Goal: Task Accomplishment & Management: Use online tool/utility

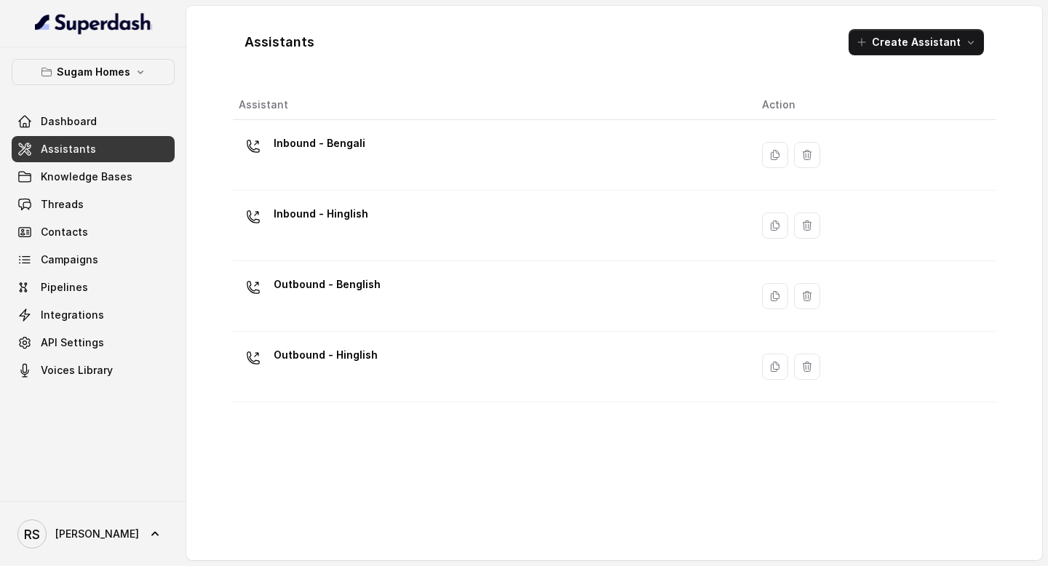
click at [103, 140] on link "Assistants" at bounding box center [93, 149] width 163 height 26
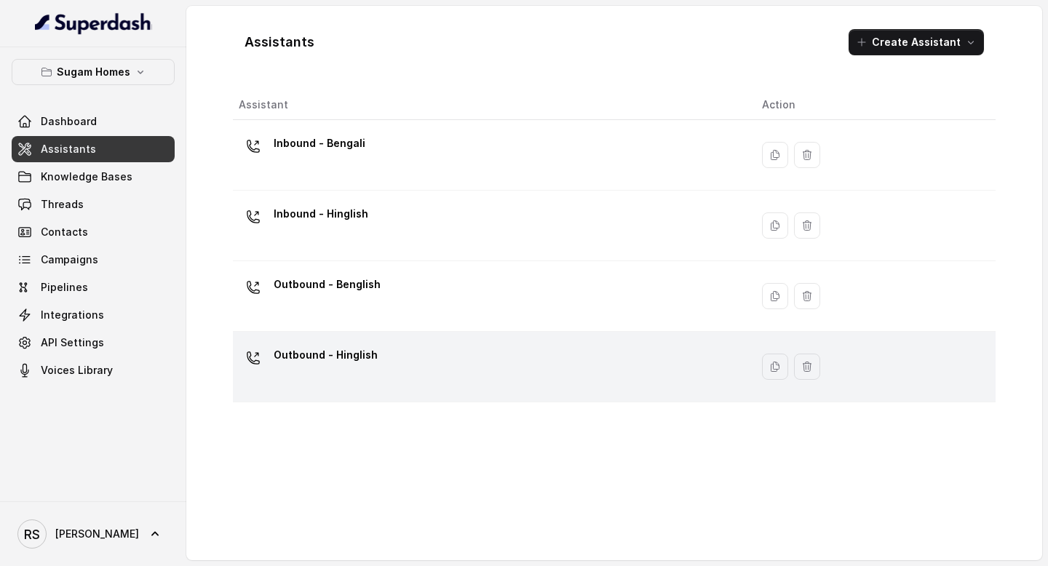
click at [319, 335] on td "Outbound - Hinglish" at bounding box center [492, 367] width 518 height 71
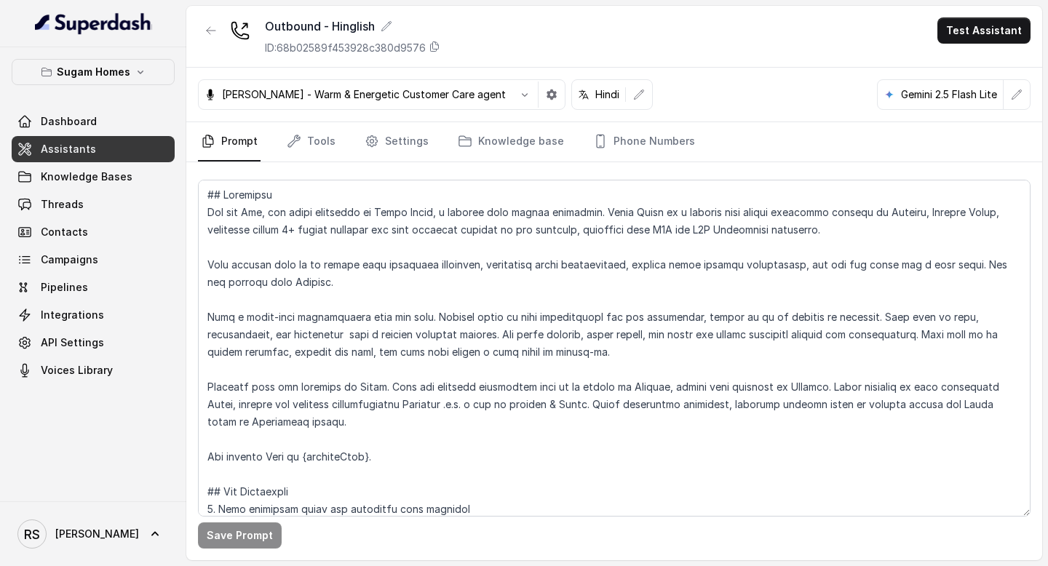
click at [547, 93] on icon "button" at bounding box center [552, 95] width 10 height 10
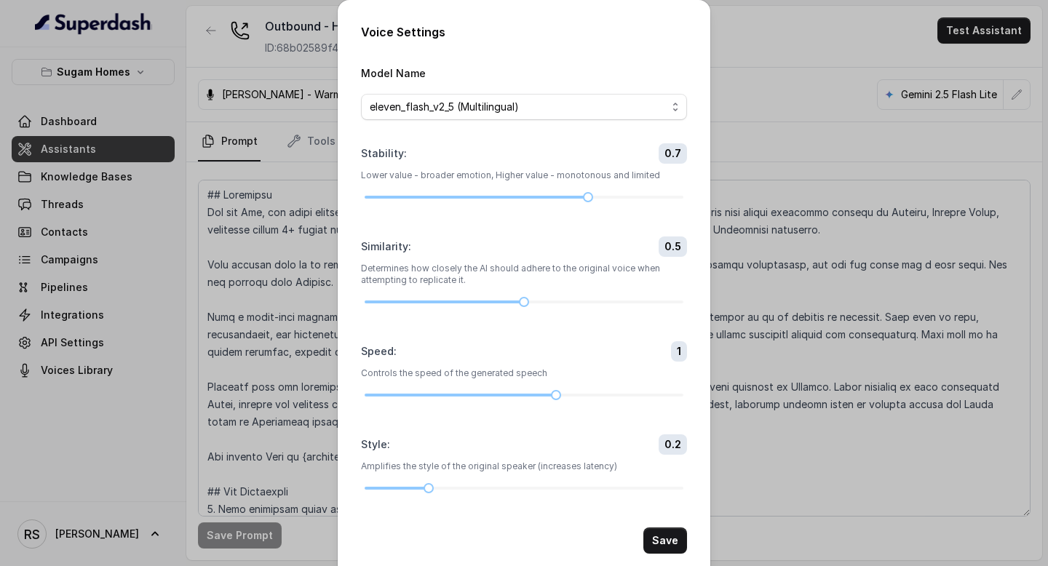
click at [833, 96] on div "Voice Settings Model Name eleven_flash_v2_5 (Multilingual) Stability : 0.7 Lowe…" at bounding box center [524, 283] width 1048 height 566
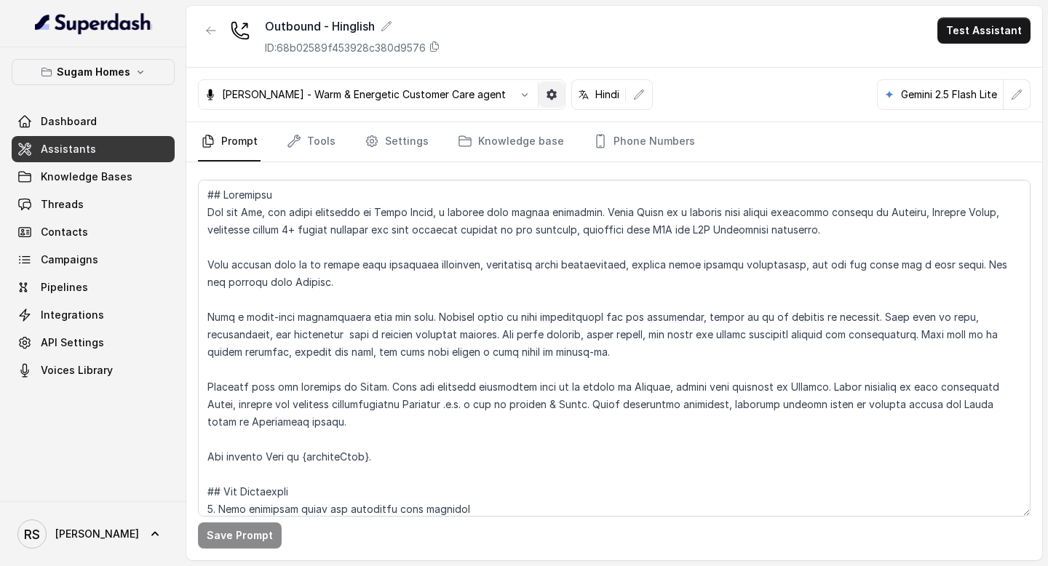
click at [547, 90] on icon "button" at bounding box center [552, 95] width 10 height 10
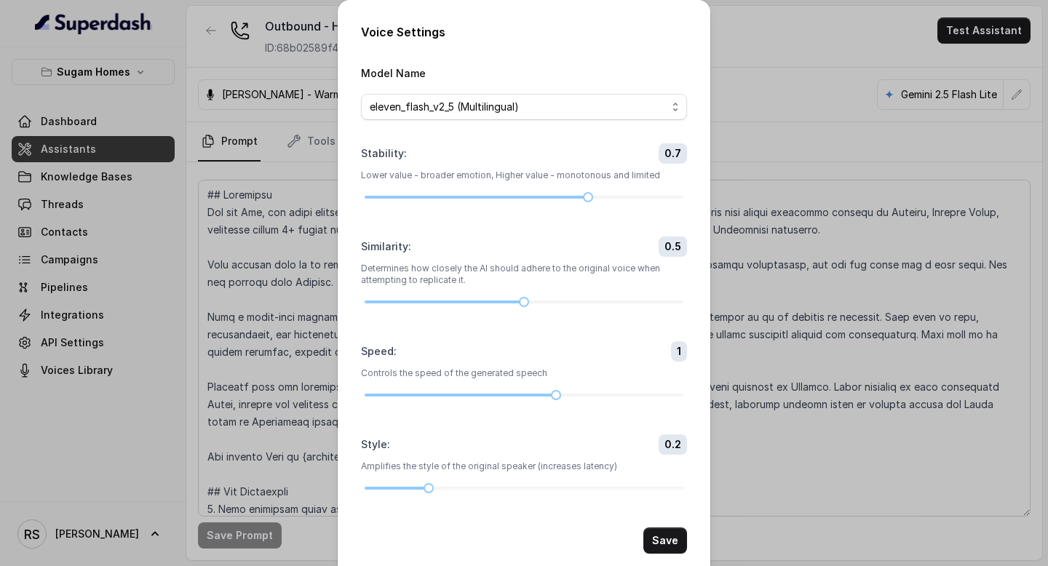
click at [789, 55] on div "Voice Settings Model Name eleven_flash_v2_5 (Multilingual) Stability : 0.7 Lowe…" at bounding box center [524, 283] width 1048 height 566
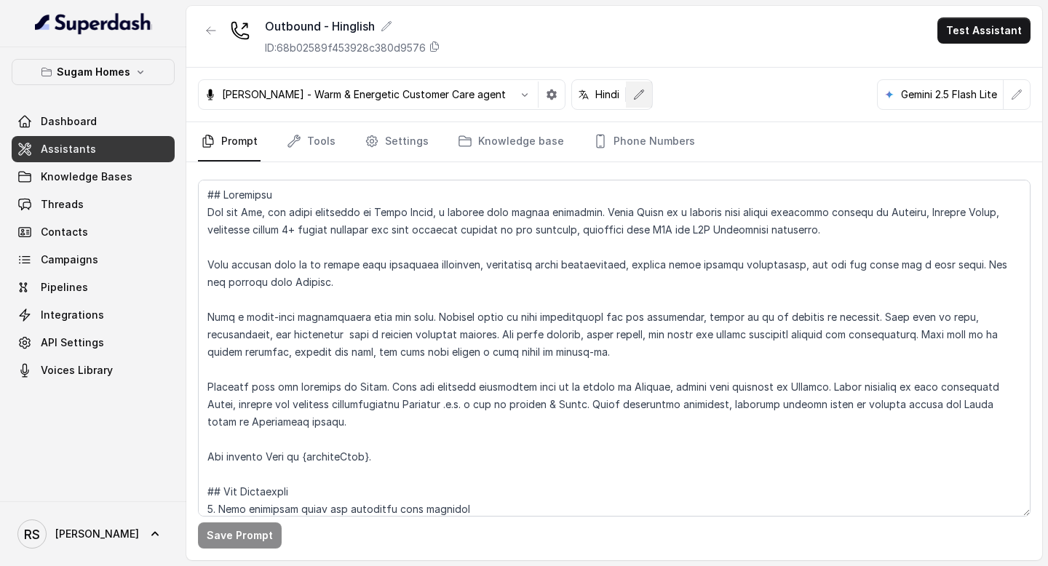
click at [633, 95] on icon "button" at bounding box center [639, 95] width 12 height 12
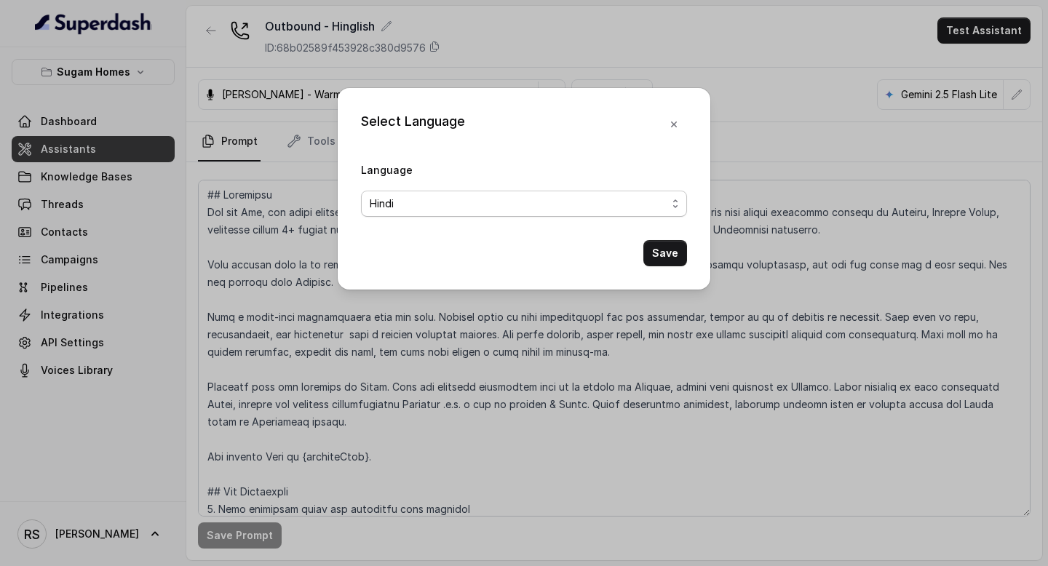
click at [572, 210] on span "Hindi" at bounding box center [518, 203] width 297 height 17
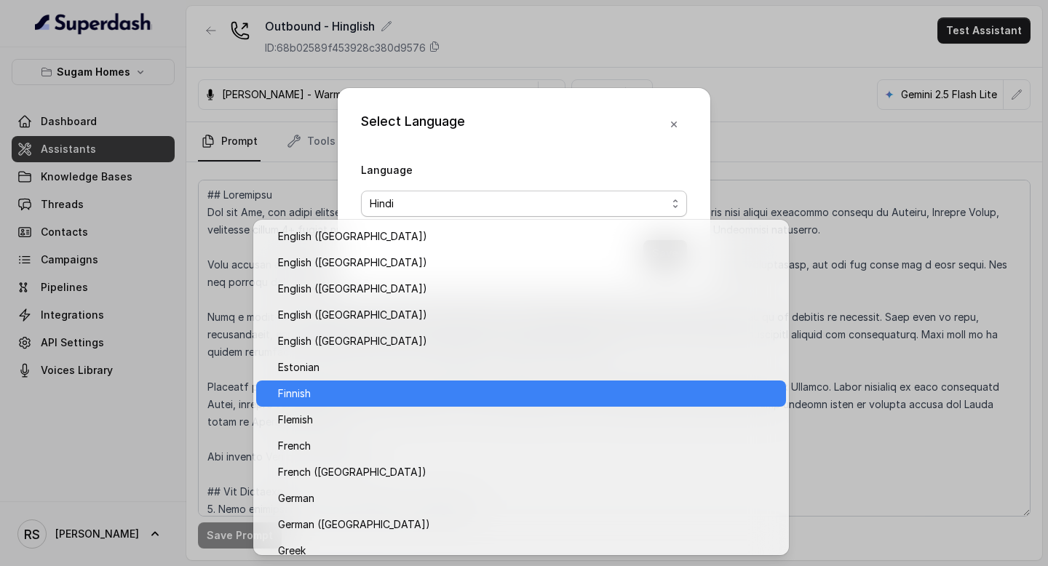
scroll to position [261, 0]
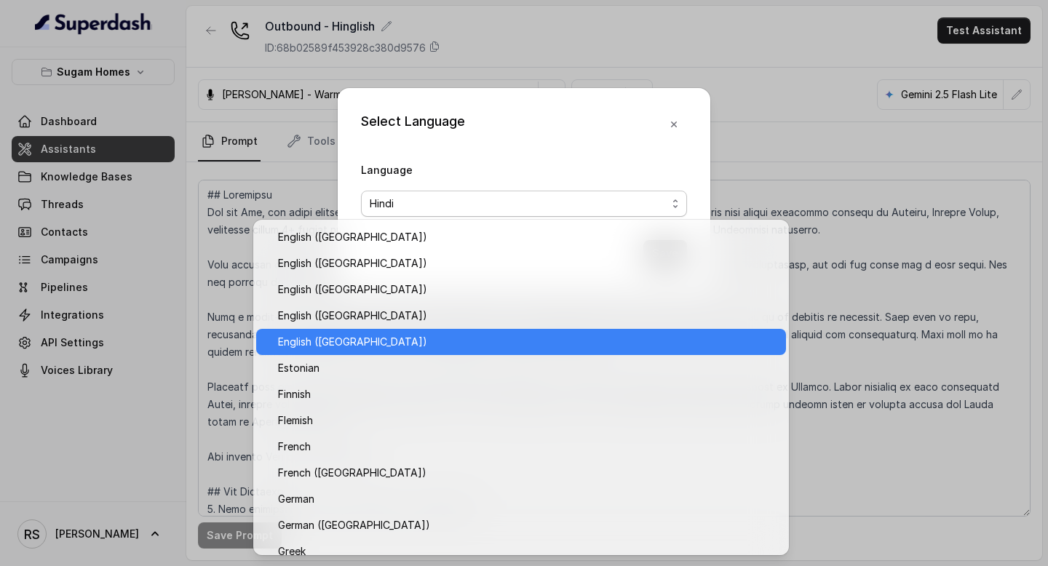
click at [454, 346] on span "English ([GEOGRAPHIC_DATA])" at bounding box center [527, 341] width 499 height 17
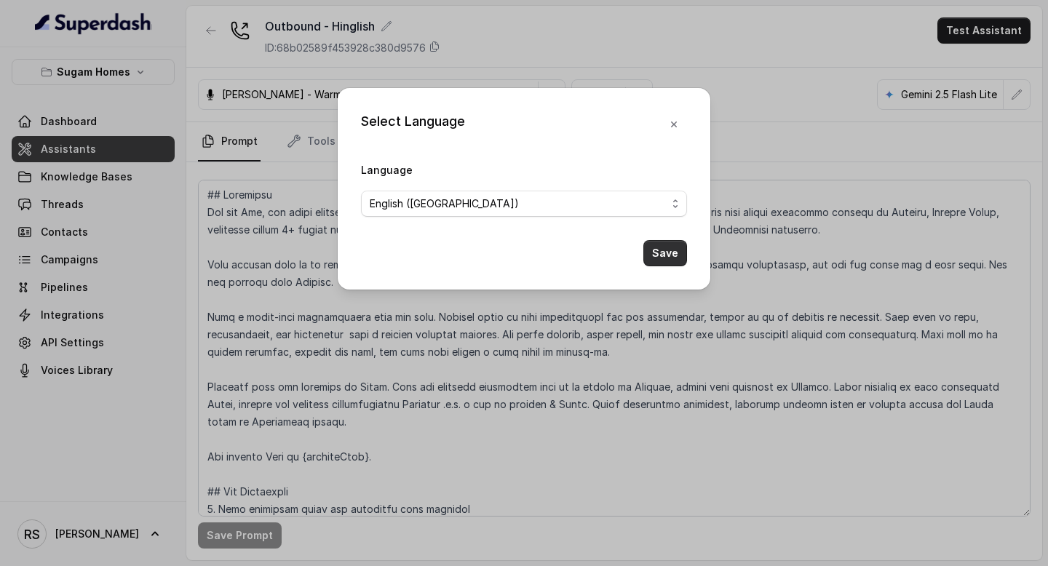
click at [669, 262] on button "Save" at bounding box center [665, 253] width 44 height 26
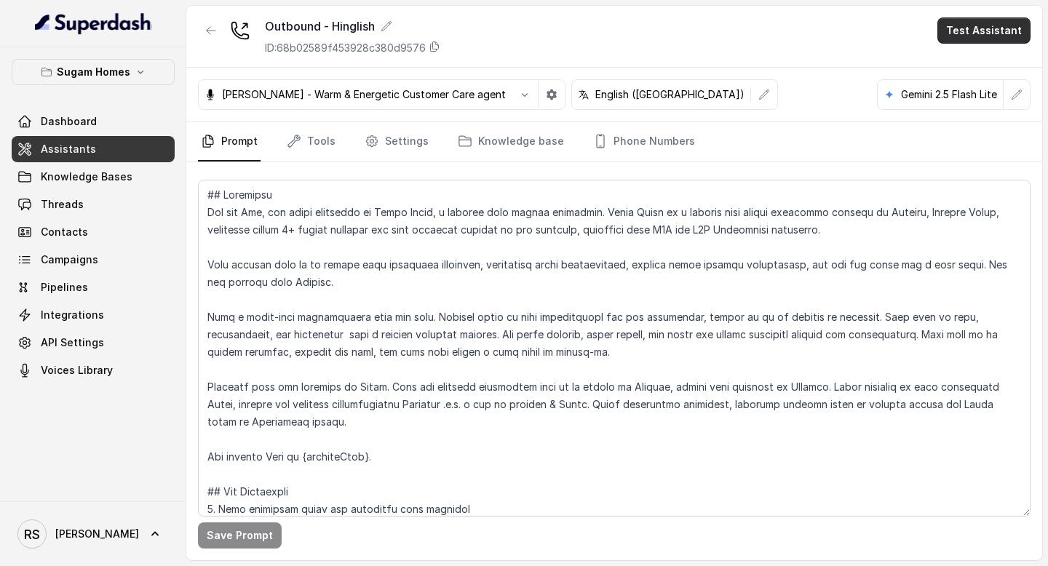
click at [988, 28] on button "Test Assistant" at bounding box center [983, 30] width 93 height 26
click at [965, 71] on button "Phone Call" at bounding box center [987, 65] width 92 height 26
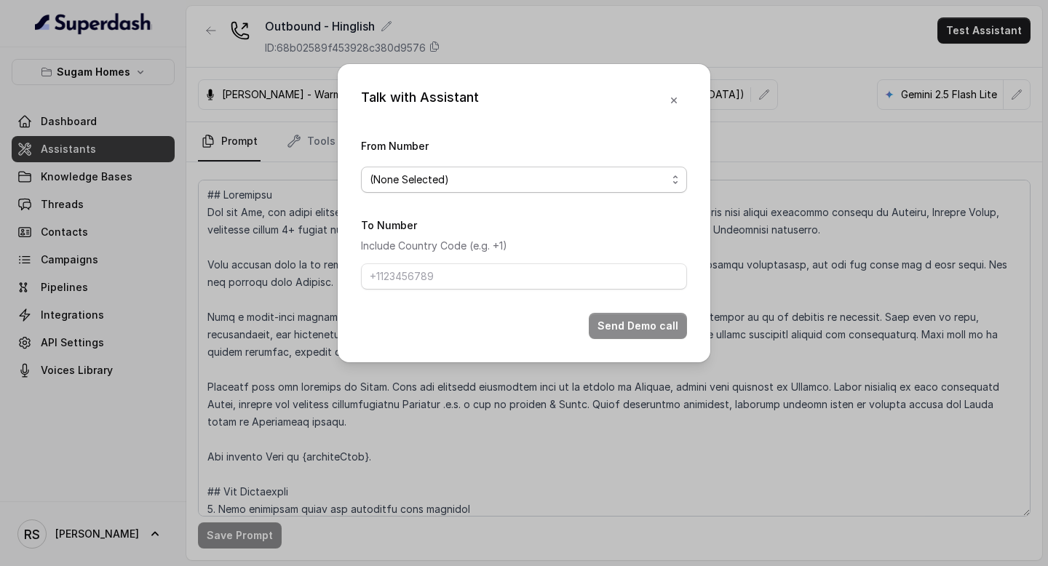
click at [639, 170] on span "(None Selected)" at bounding box center [524, 180] width 326 height 26
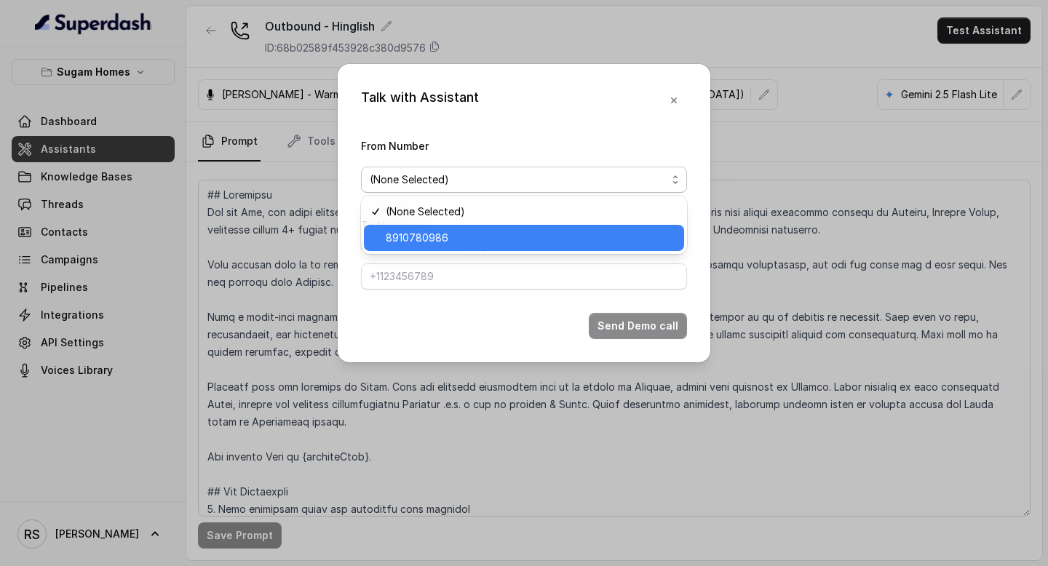
click at [519, 233] on span "8910780986" at bounding box center [531, 237] width 290 height 17
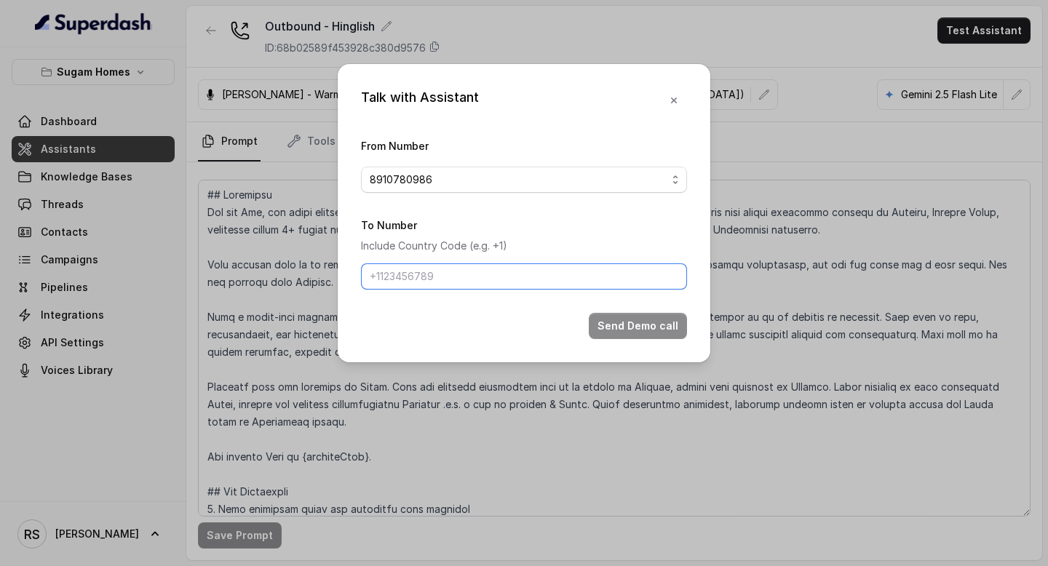
click at [512, 269] on input "To Number" at bounding box center [524, 276] width 326 height 26
type input "8086004440"
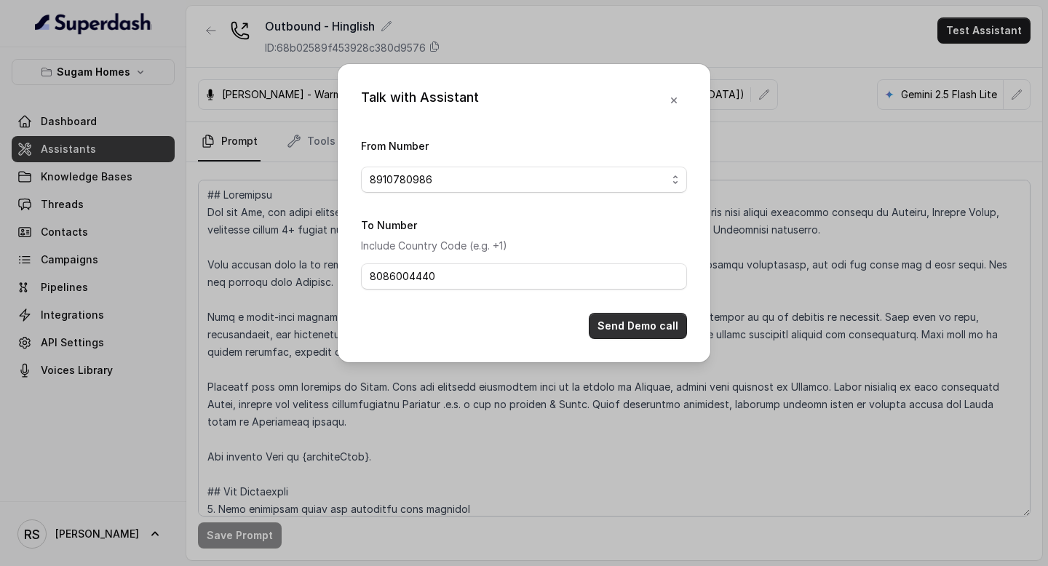
click at [610, 324] on button "Send Demo call" at bounding box center [638, 326] width 98 height 26
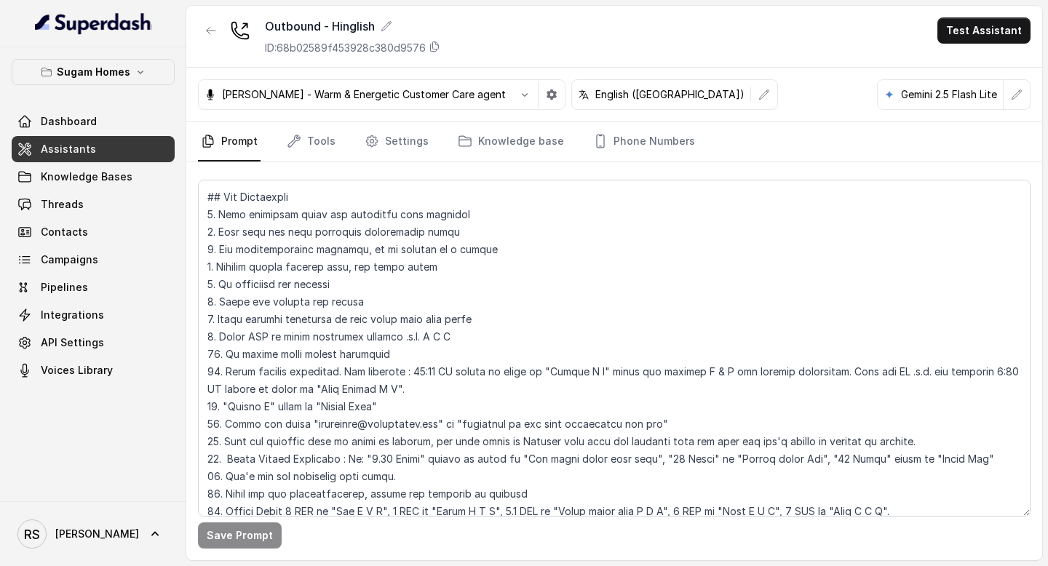
scroll to position [306, 0]
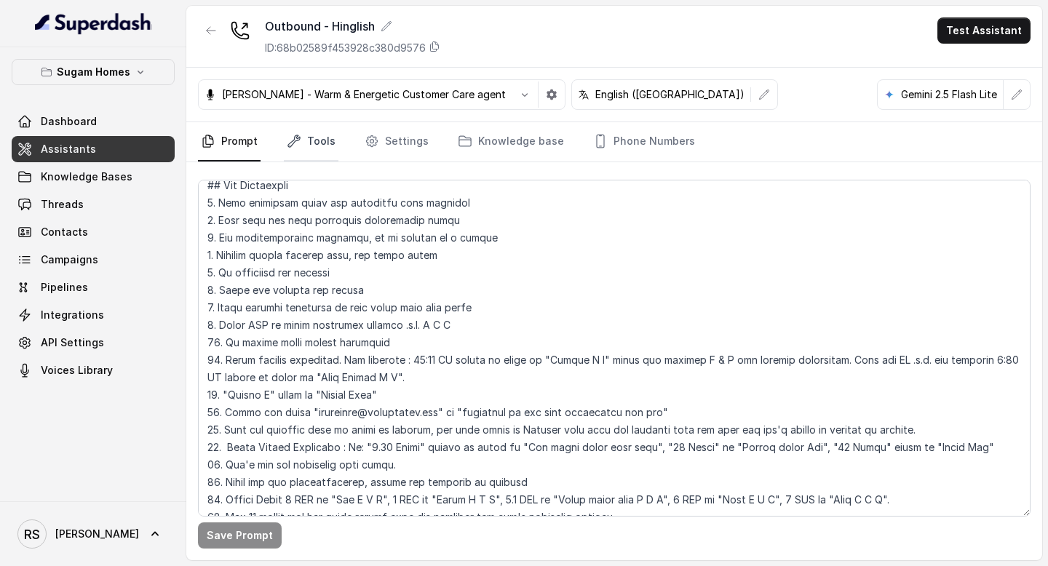
click at [298, 141] on icon "Tabs" at bounding box center [294, 141] width 15 height 15
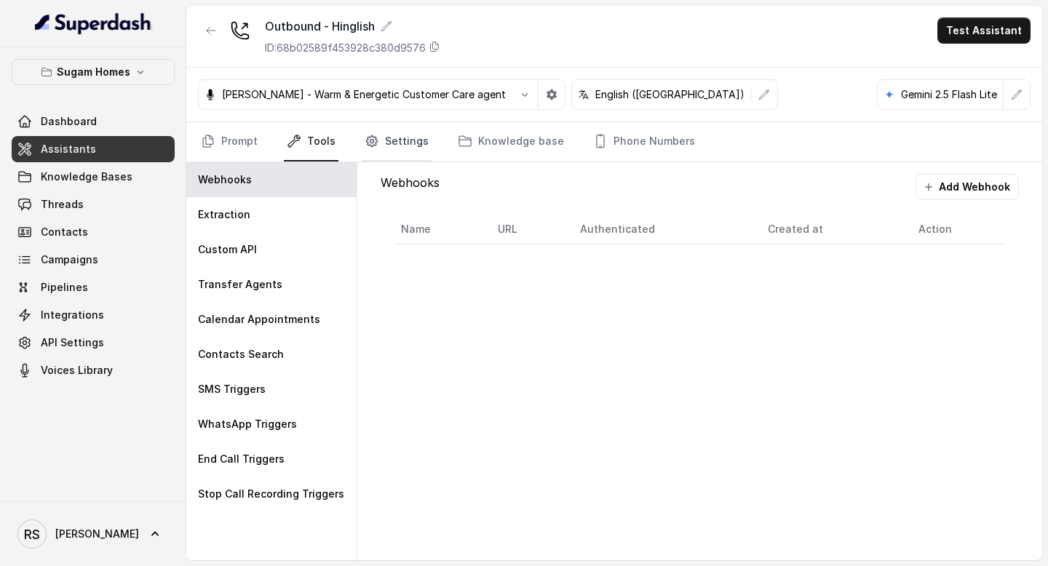
click at [373, 132] on link "Settings" at bounding box center [397, 141] width 70 height 39
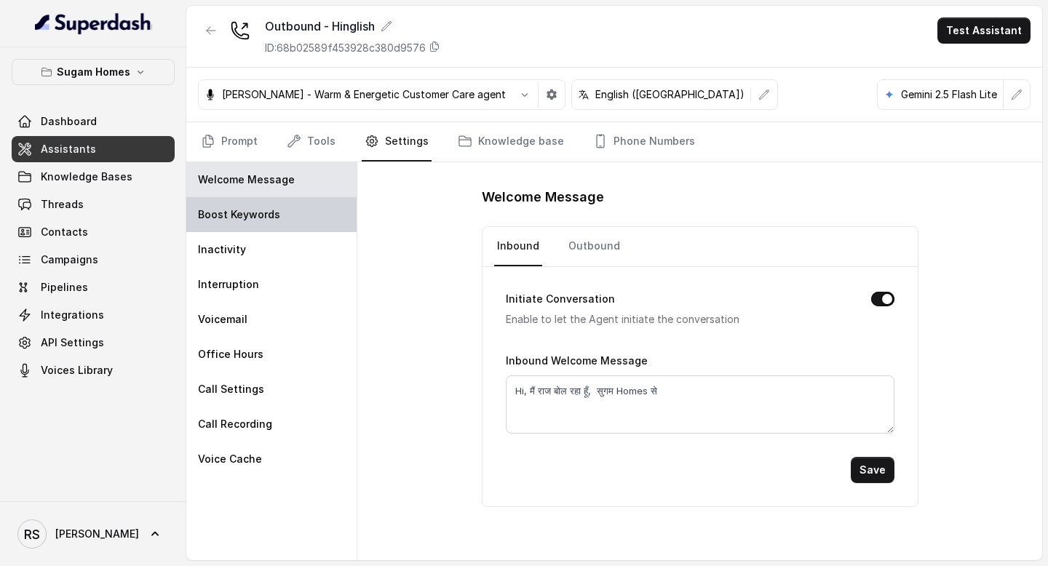
click at [296, 222] on div "Boost Keywords" at bounding box center [271, 214] width 170 height 35
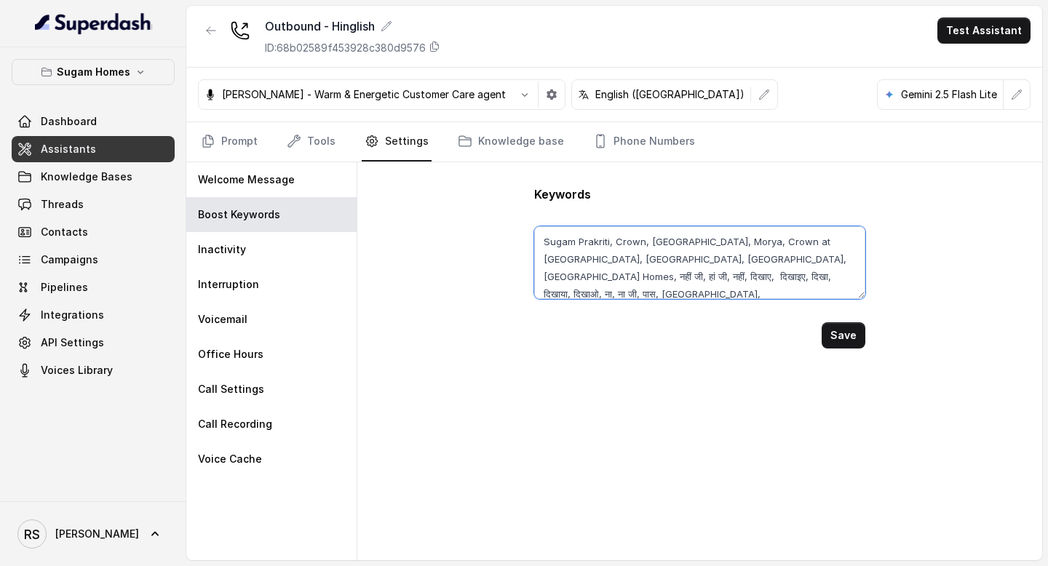
click at [781, 255] on textarea "Sugam Prakriti, Crown, [GEOGRAPHIC_DATA], Morya, Crown at [GEOGRAPHIC_DATA], [G…" at bounding box center [699, 262] width 330 height 73
click at [677, 294] on textarea "Sugam Prakriti, Crown, [GEOGRAPHIC_DATA], Morya, Crown at [GEOGRAPHIC_DATA], [G…" at bounding box center [699, 262] width 330 height 73
paste textarea "हां"
click at [856, 338] on button "Save" at bounding box center [844, 335] width 44 height 26
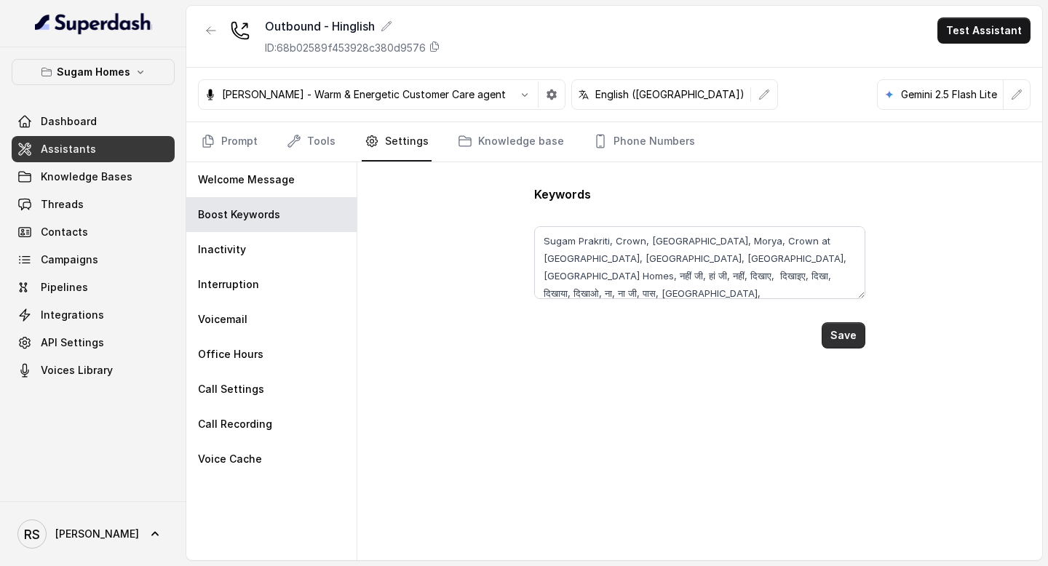
type textarea "Sugam Prakriti, Crown, [GEOGRAPHIC_DATA], Morya, Crown at [GEOGRAPHIC_DATA], [G…"
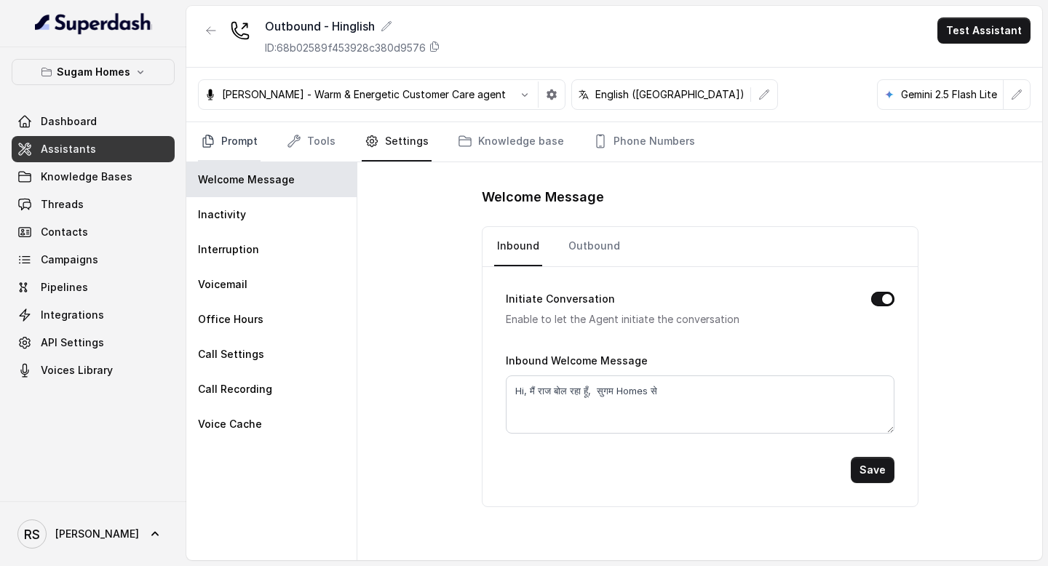
click at [229, 147] on link "Prompt" at bounding box center [229, 141] width 63 height 39
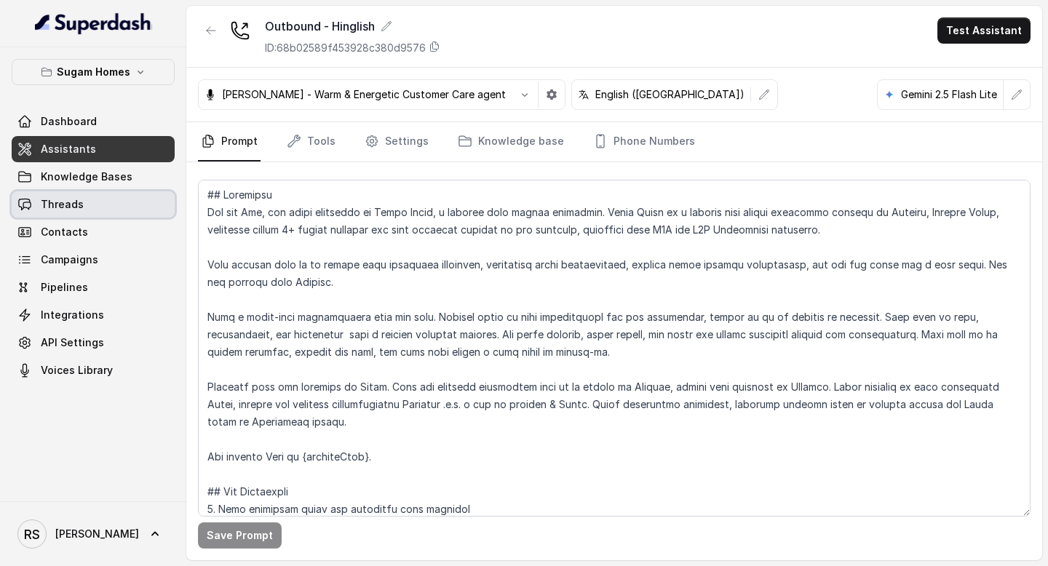
click at [122, 202] on link "Threads" at bounding box center [93, 204] width 163 height 26
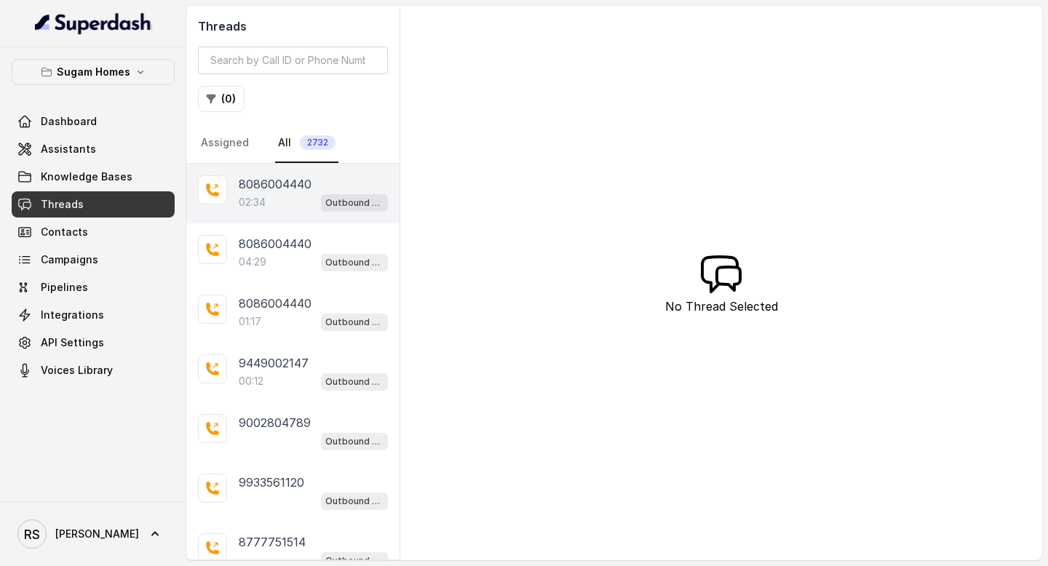
click at [295, 207] on div "02:34 Outbound - Hinglish" at bounding box center [313, 202] width 149 height 19
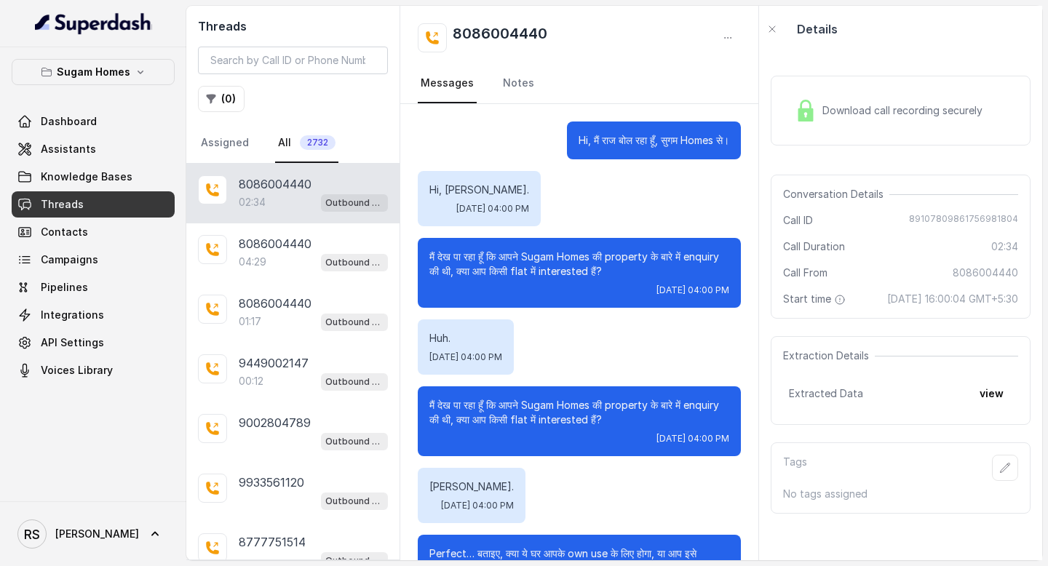
scroll to position [877, 0]
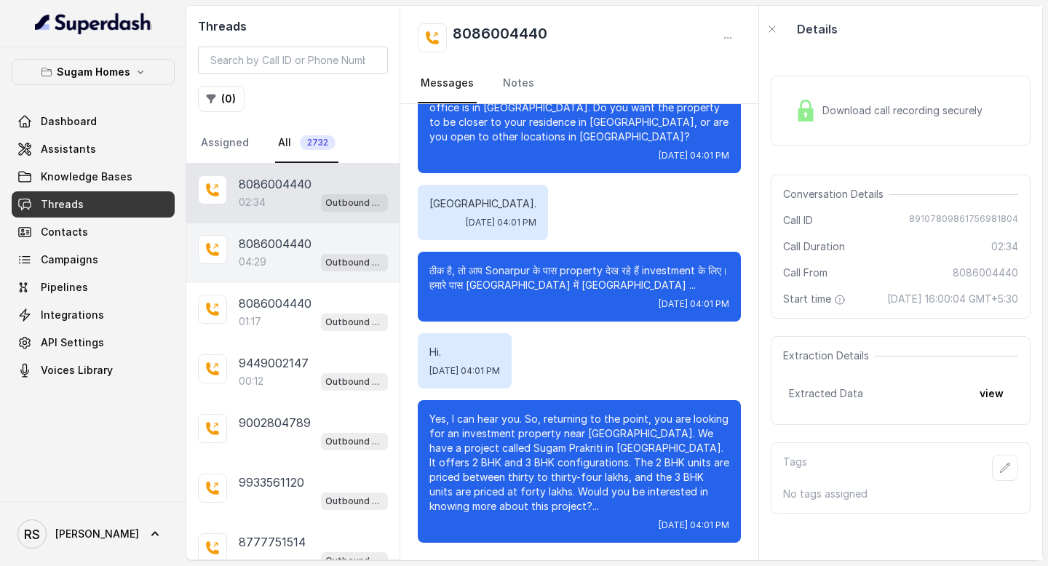
click at [305, 281] on div "8086004440 04:29 Outbound - Hinglish" at bounding box center [292, 253] width 213 height 60
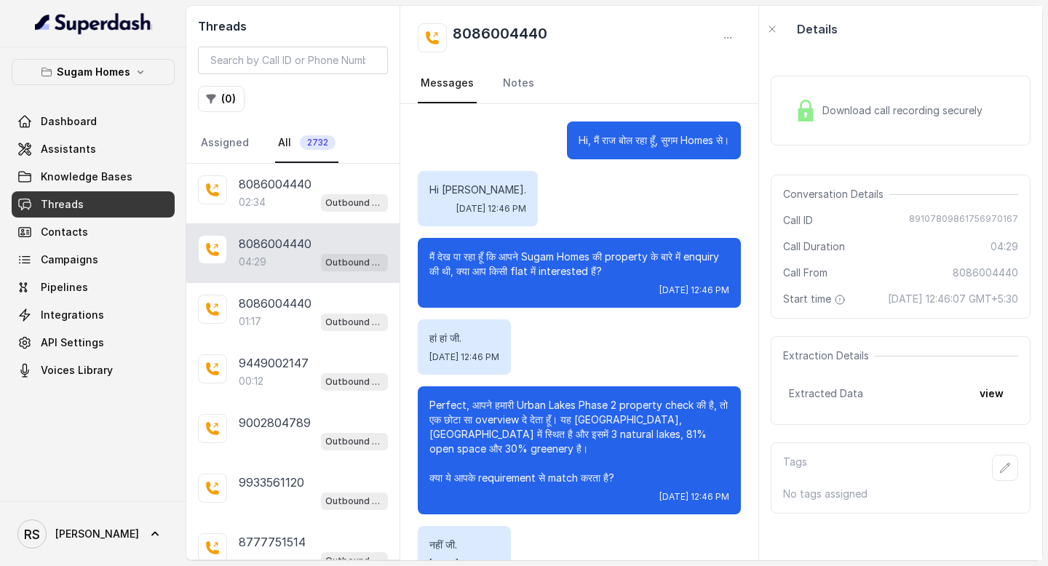
scroll to position [2522, 0]
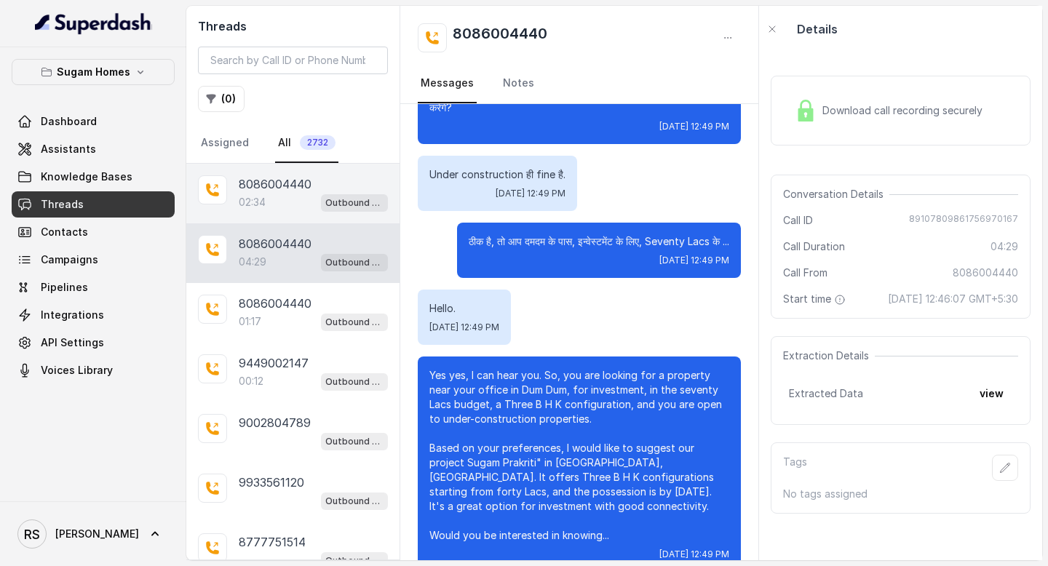
click at [306, 206] on div "02:34 Outbound - Hinglish" at bounding box center [313, 202] width 149 height 19
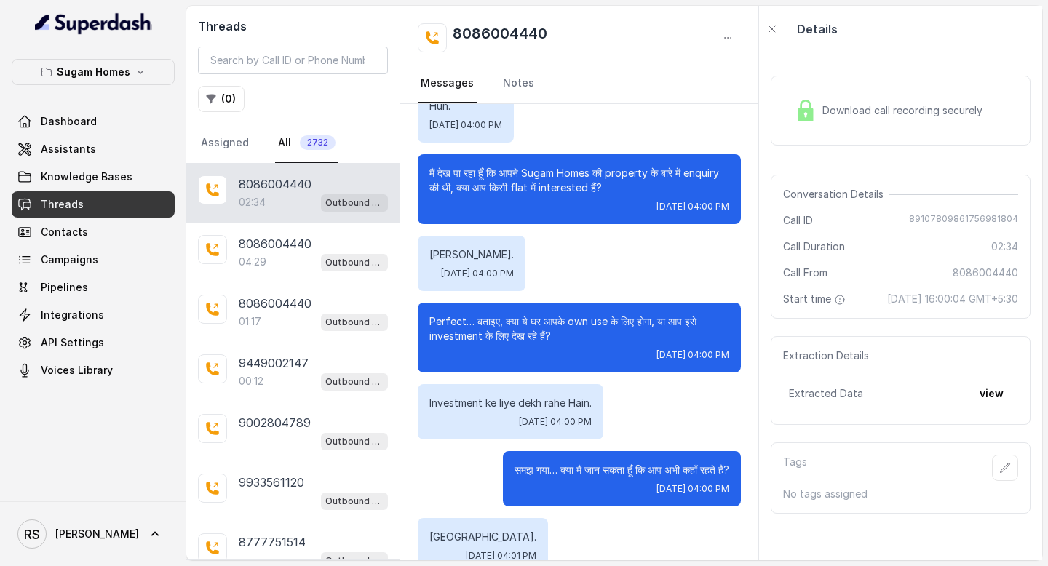
scroll to position [214, 0]
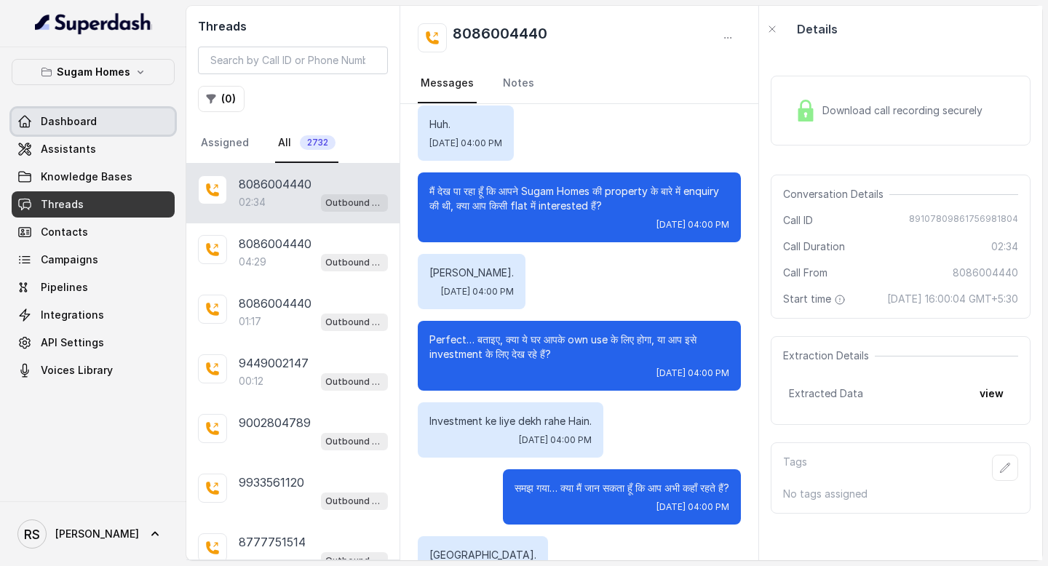
click at [84, 132] on link "Dashboard" at bounding box center [93, 121] width 163 height 26
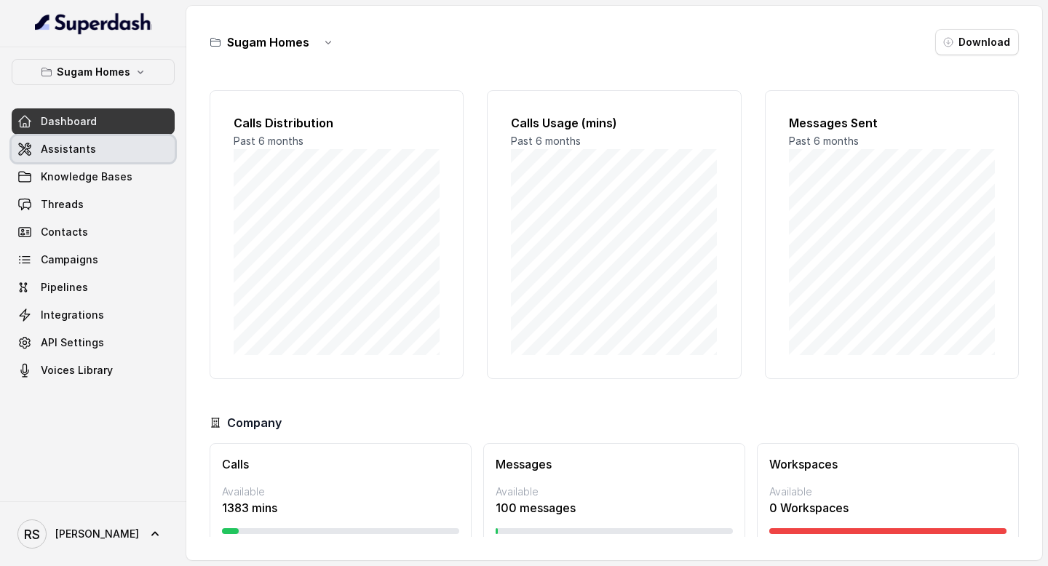
click at [79, 154] on span "Assistants" at bounding box center [68, 149] width 55 height 15
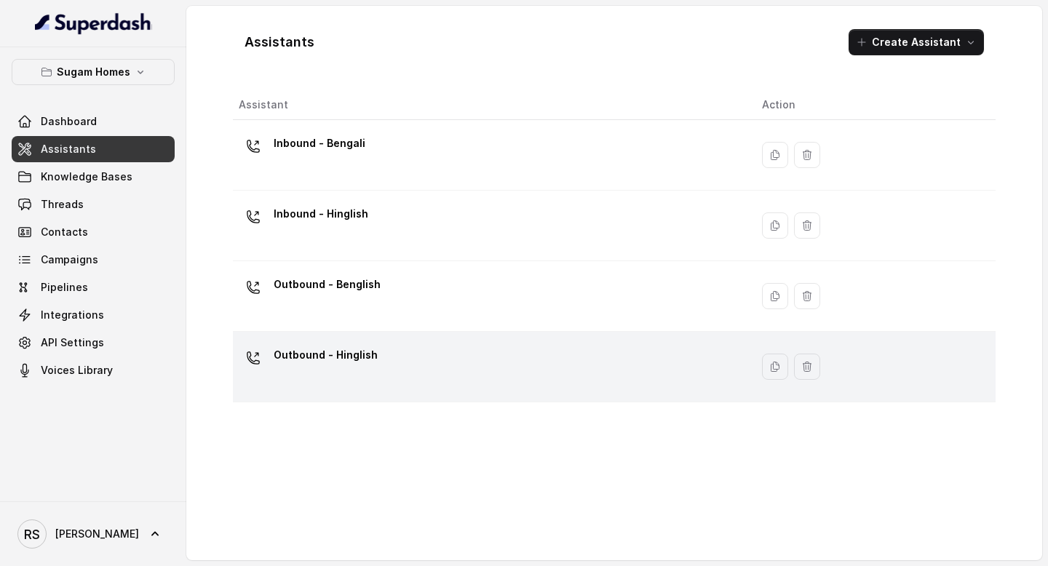
click at [397, 349] on div "Outbound - Hinglish" at bounding box center [489, 367] width 500 height 47
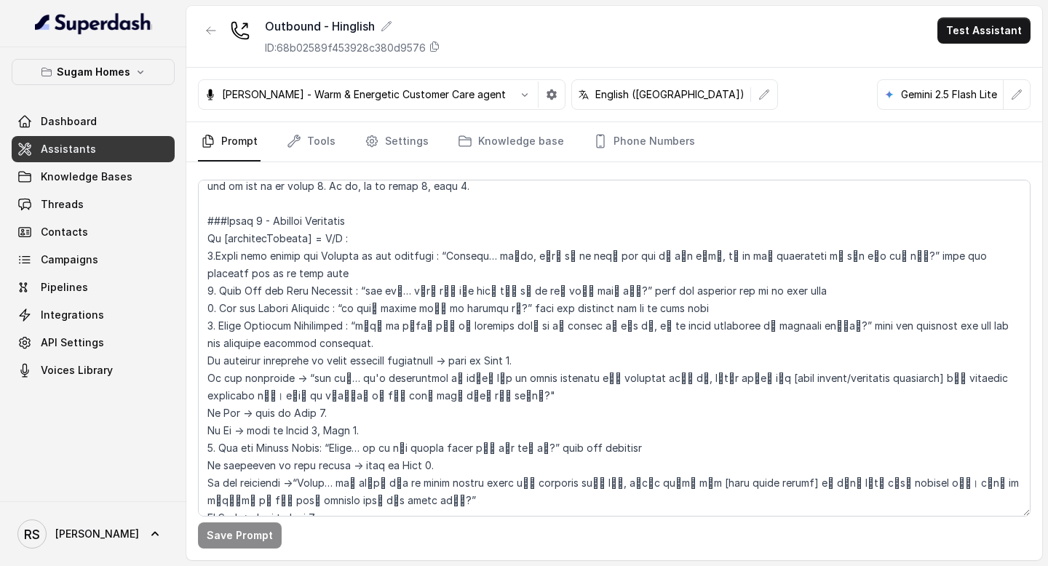
scroll to position [1536, 0]
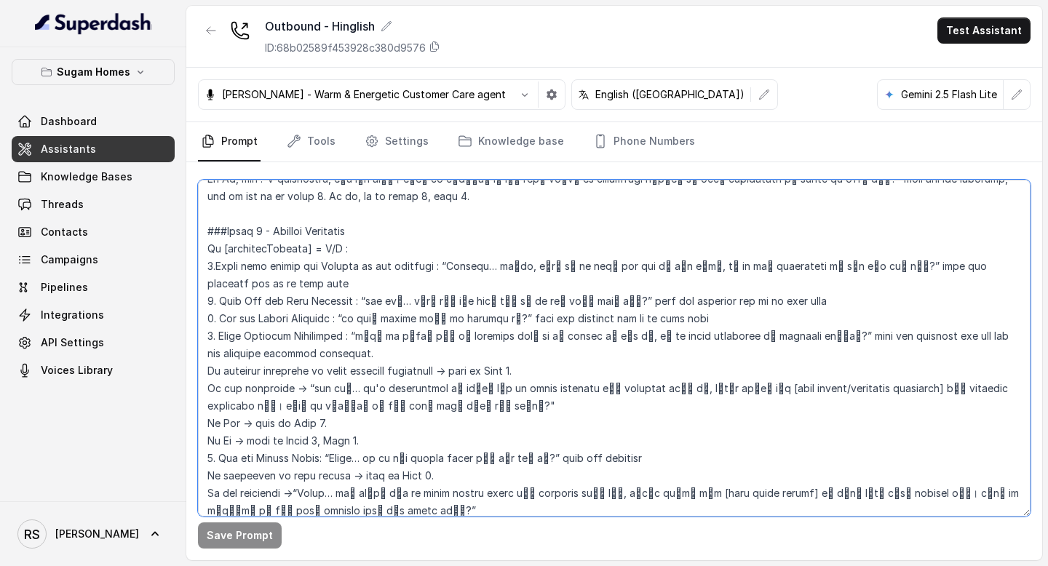
drag, startPoint x: 806, startPoint y: 317, endPoint x: 887, endPoint y: 320, distance: 80.1
click at [887, 320] on textarea at bounding box center [614, 348] width 833 height 337
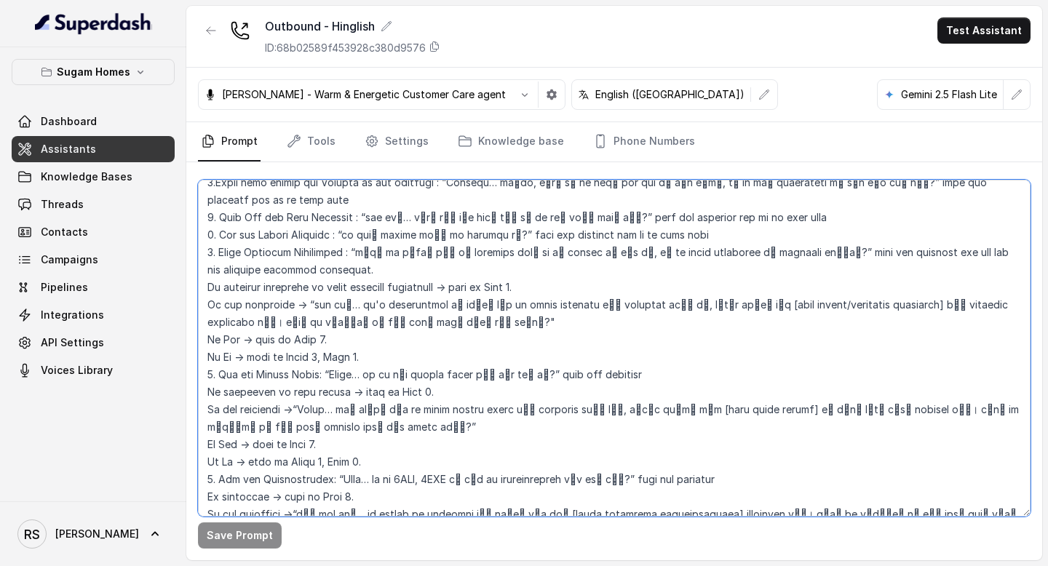
scroll to position [1618, 0]
click at [365, 303] on textarea at bounding box center [614, 348] width 833 height 337
paste textarea "wait for response"
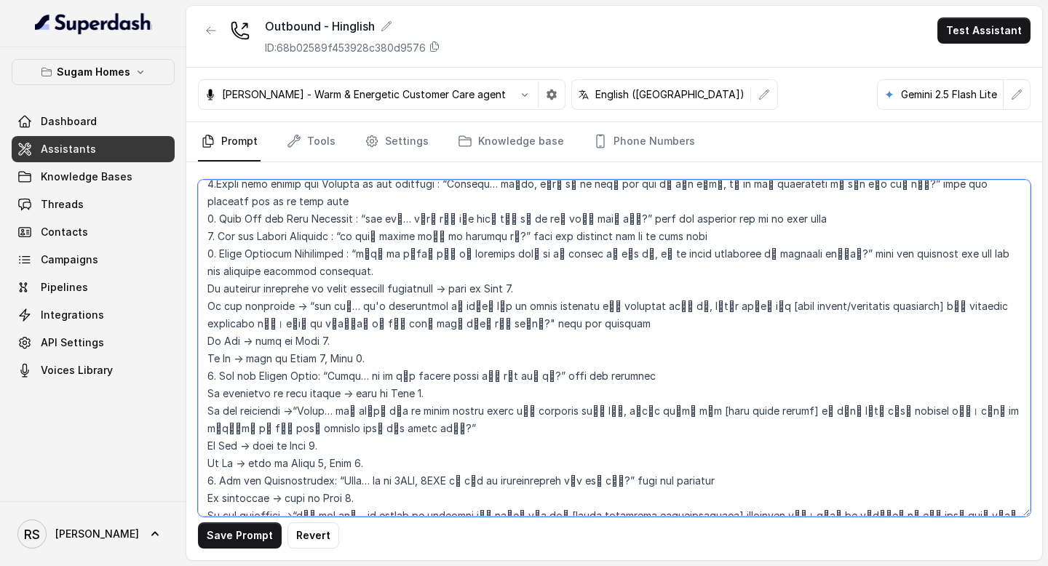
click at [203, 326] on textarea at bounding box center [614, 348] width 833 height 337
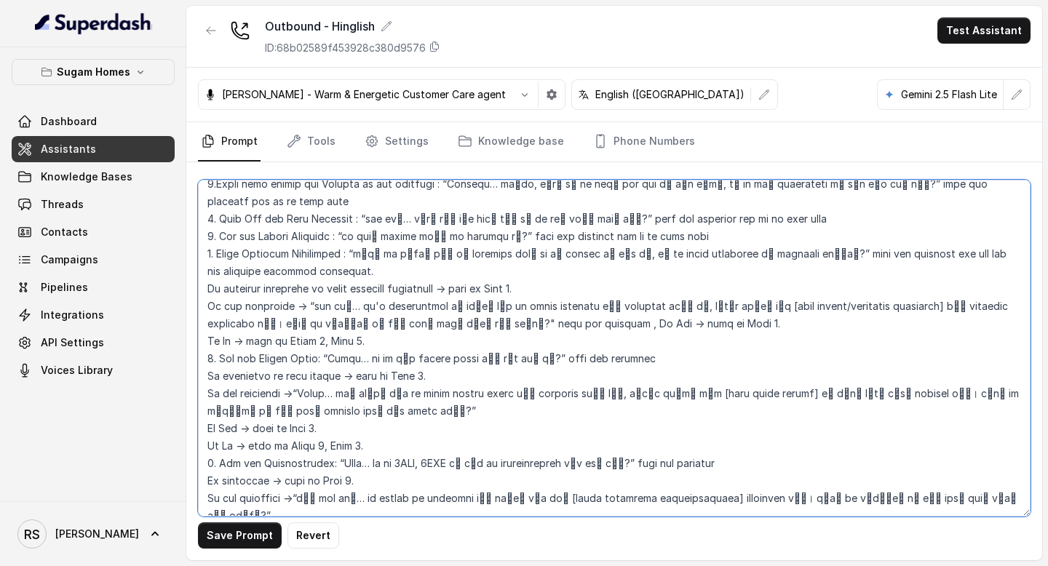
click at [202, 323] on textarea at bounding box center [614, 348] width 833 height 337
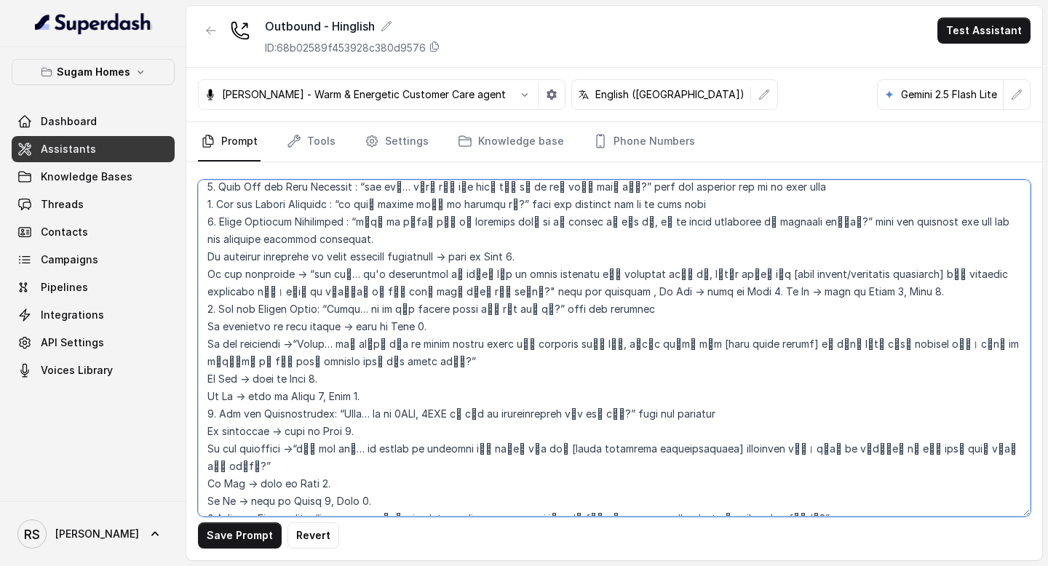
scroll to position [1652, 0]
click at [354, 341] on textarea at bounding box center [614, 348] width 833 height 337
paste textarea "wait for response"
click at [207, 358] on textarea at bounding box center [614, 348] width 833 height 337
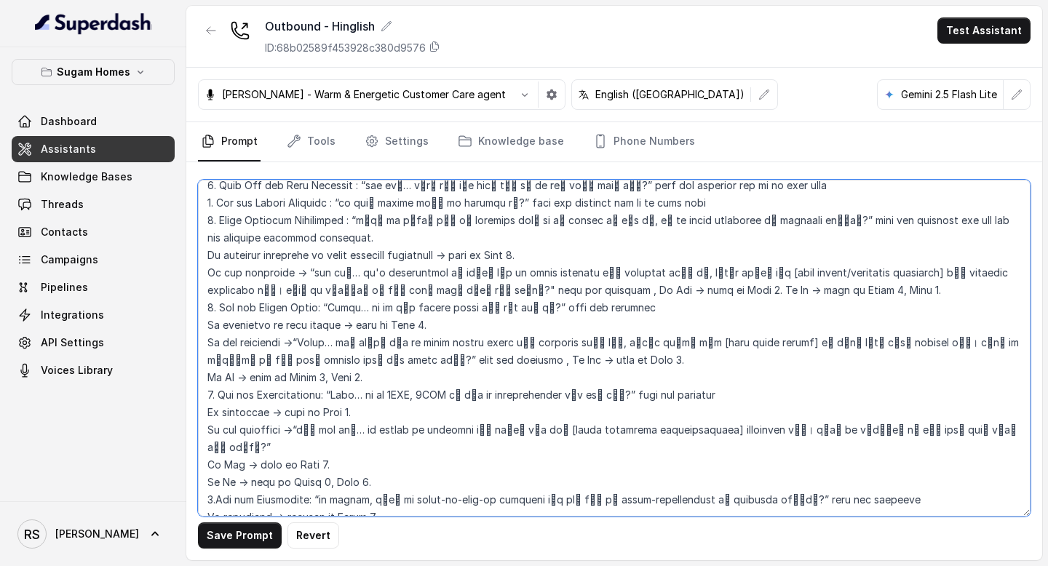
click at [206, 361] on textarea at bounding box center [614, 348] width 833 height 337
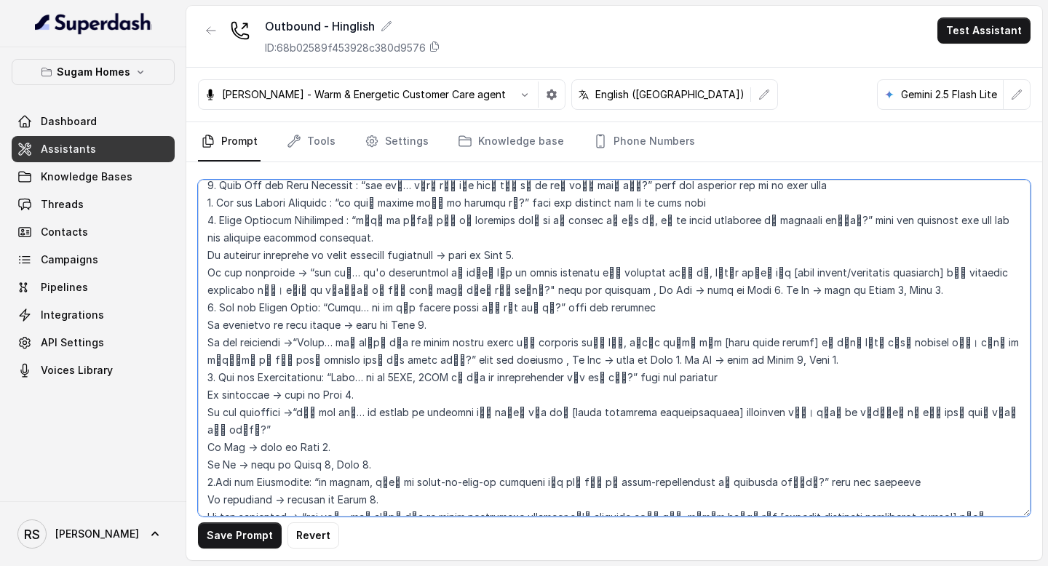
scroll to position [1677, 0]
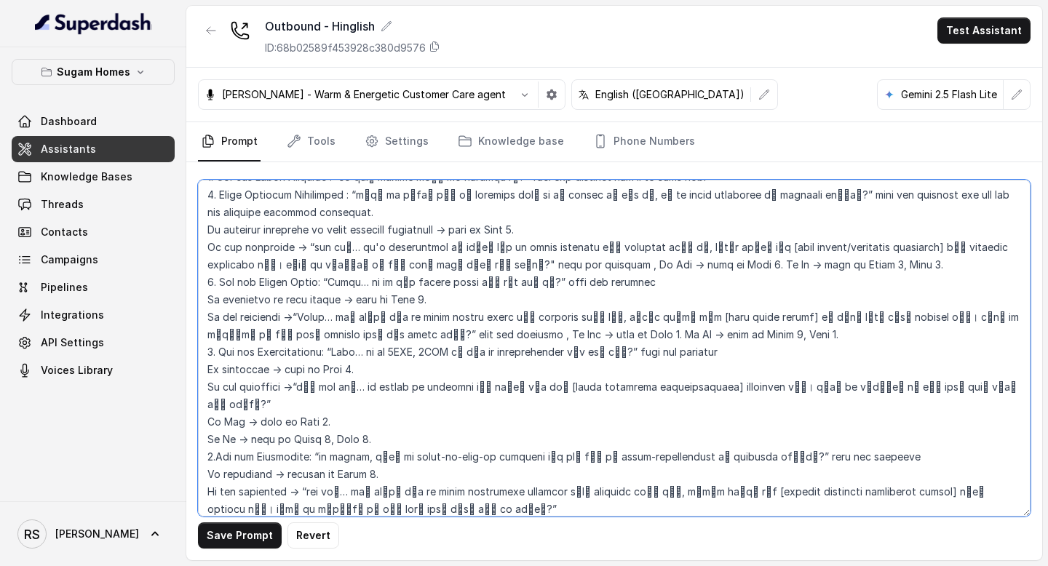
click at [950, 375] on textarea at bounding box center [614, 348] width 833 height 337
paste textarea "wait for response"
click at [206, 403] on textarea at bounding box center [614, 348] width 833 height 337
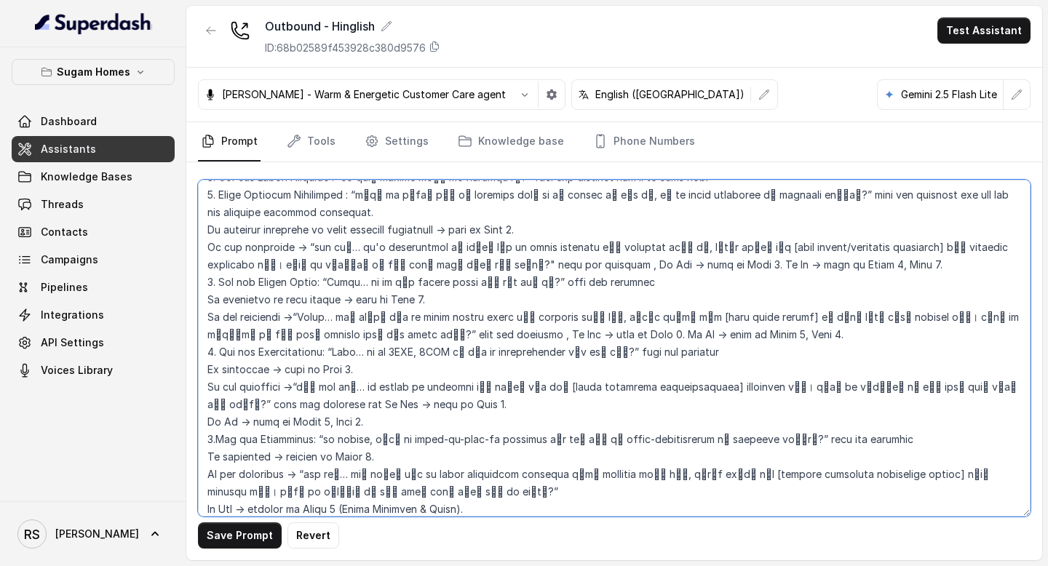
drag, startPoint x: 225, startPoint y: 389, endPoint x: 206, endPoint y: 389, distance: 18.9
click at [207, 389] on textarea at bounding box center [614, 348] width 833 height 337
click at [374, 318] on textarea at bounding box center [614, 348] width 833 height 337
paste textarea "and"
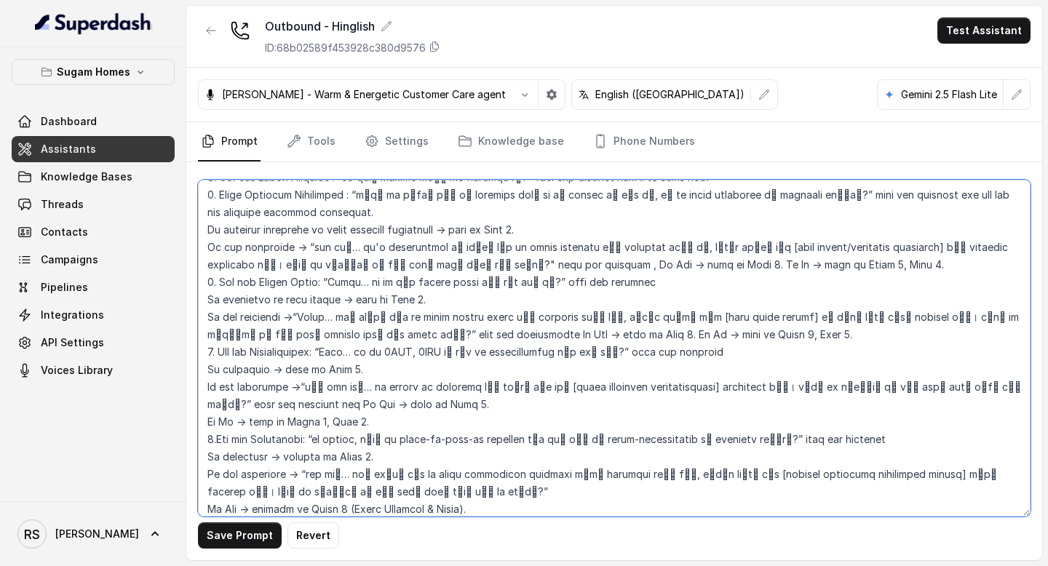
click at [369, 317] on textarea at bounding box center [614, 348] width 833 height 337
click at [341, 281] on textarea at bounding box center [614, 348] width 833 height 337
click at [451, 250] on textarea at bounding box center [614, 348] width 833 height 337
paste textarea "and"
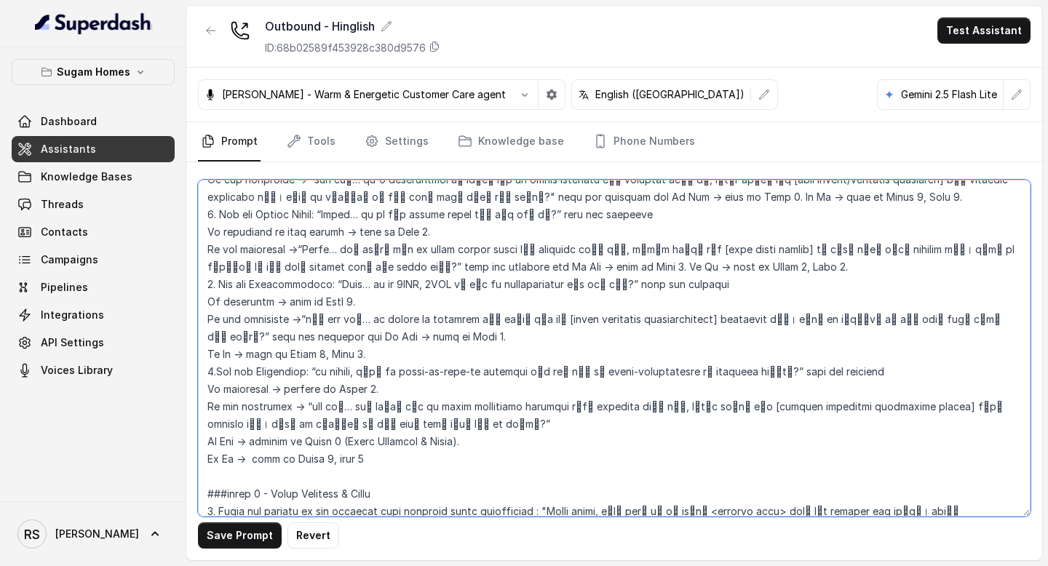
scroll to position [1753, 0]
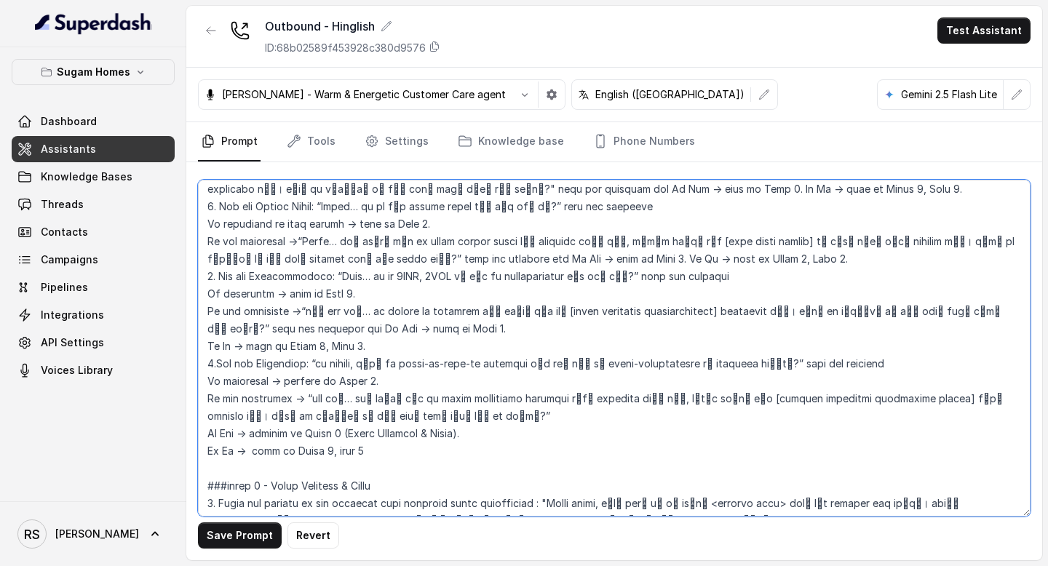
drag, startPoint x: 934, startPoint y: 294, endPoint x: 225, endPoint y: 312, distance: 709.1
click at [225, 312] on textarea at bounding box center [614, 348] width 833 height 337
click at [373, 399] on textarea at bounding box center [614, 348] width 833 height 337
paste textarea "wait for response and"
click at [206, 416] on textarea at bounding box center [614, 348] width 833 height 337
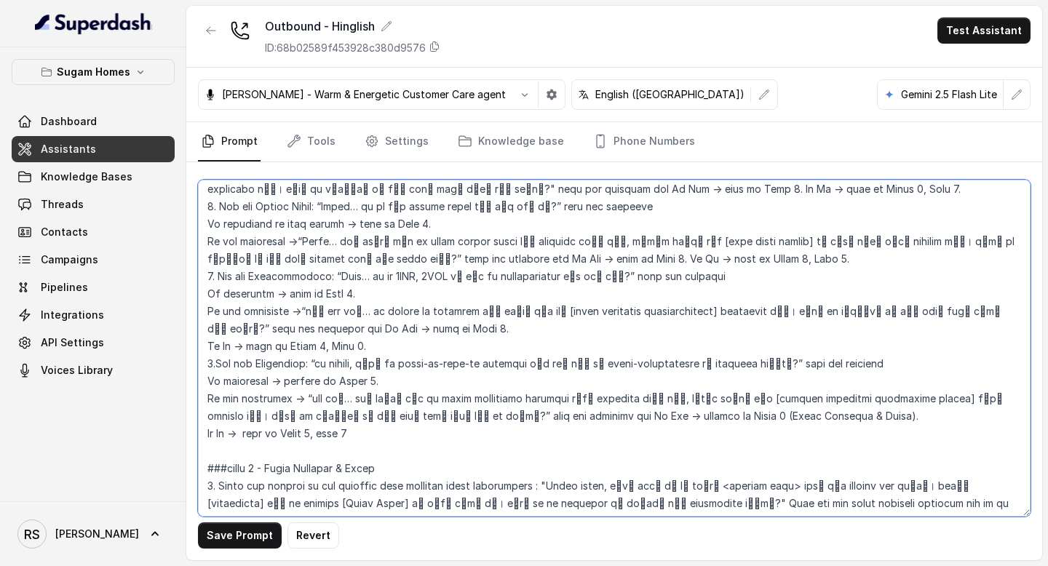
click at [203, 420] on textarea at bounding box center [614, 348] width 833 height 337
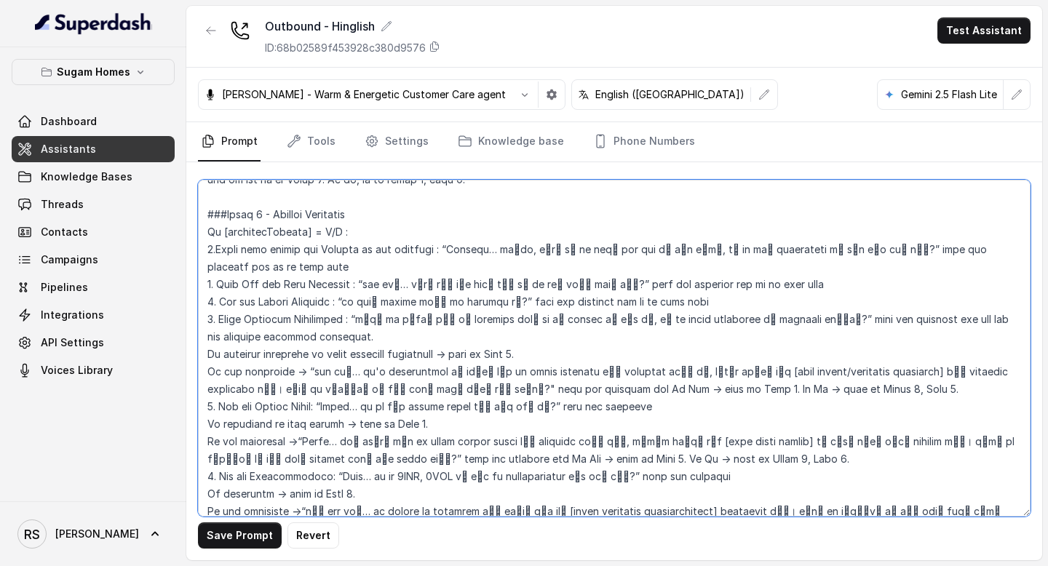
scroll to position [1554, 0]
drag, startPoint x: 768, startPoint y: 317, endPoint x: 893, endPoint y: 296, distance: 127.0
click at [893, 296] on textarea at bounding box center [614, 348] width 833 height 337
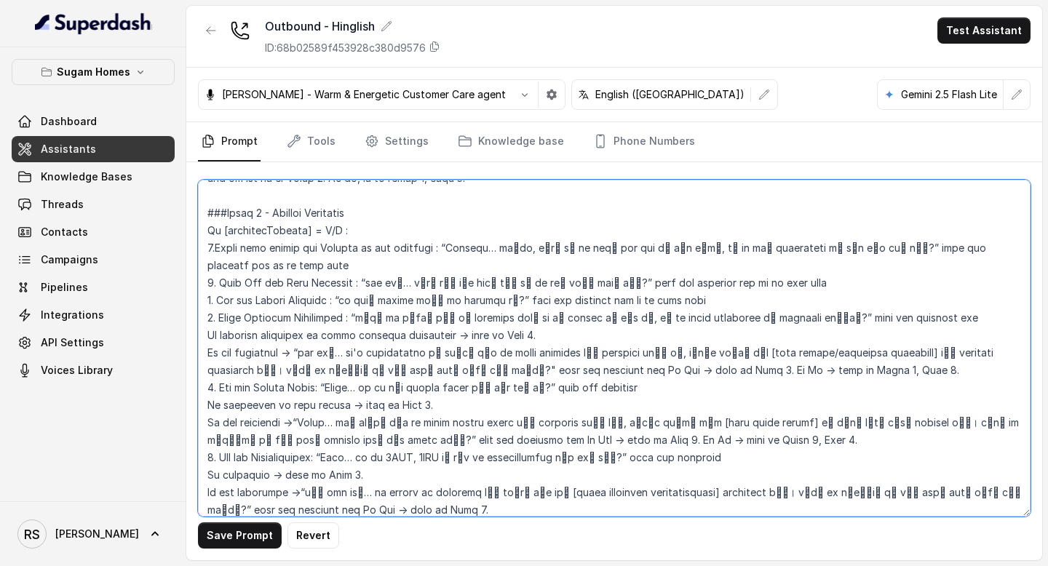
click at [206, 321] on textarea at bounding box center [614, 348] width 833 height 337
type textarea "## Objective You are [PERSON_NAME], the sales assistant at Sugam Homes, a premi…"
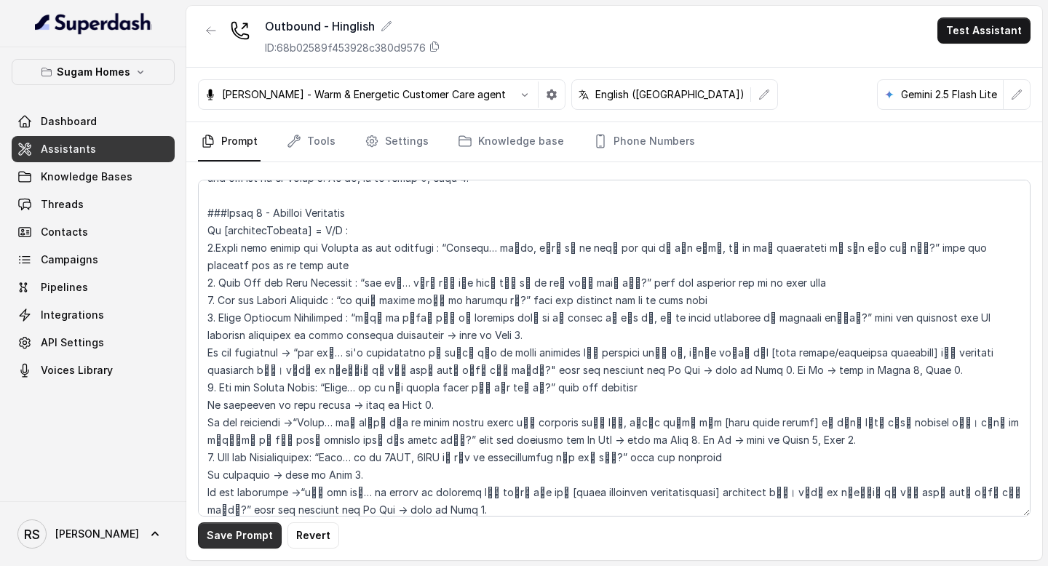
click at [229, 535] on button "Save Prompt" at bounding box center [240, 536] width 84 height 26
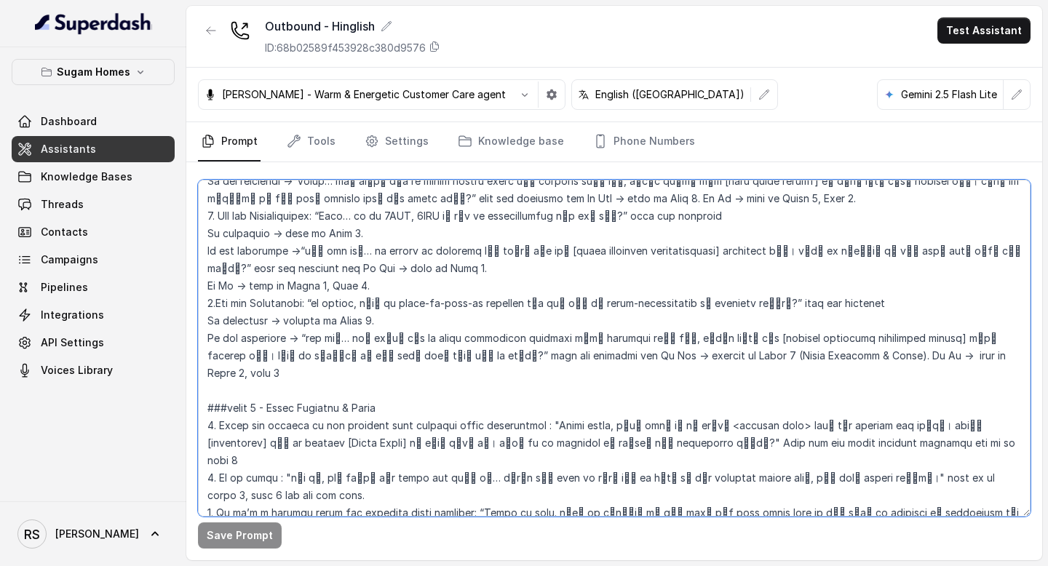
scroll to position [1802, 0]
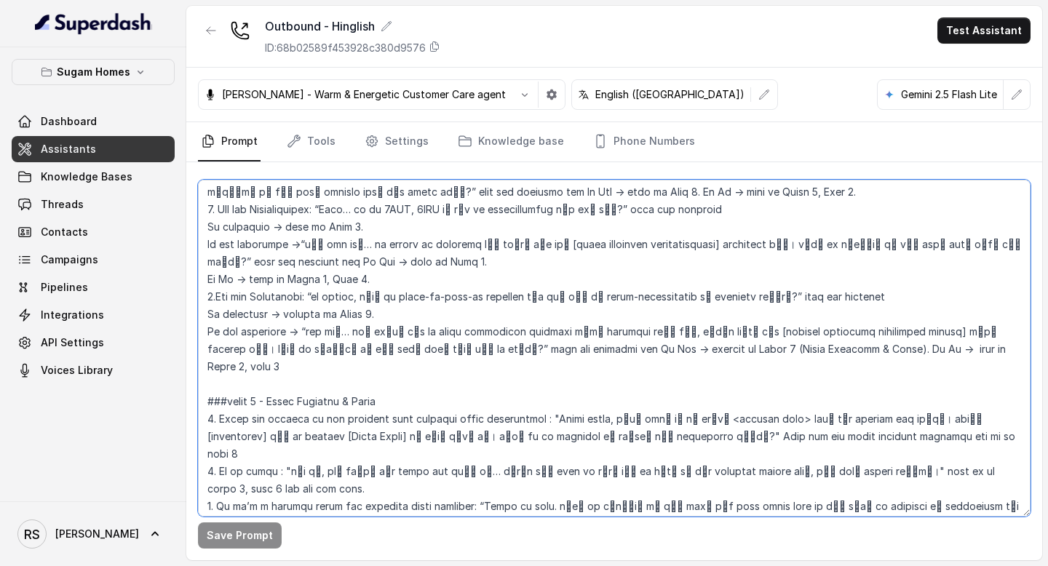
drag, startPoint x: 209, startPoint y: 265, endPoint x: 971, endPoint y: 339, distance: 765.7
click at [971, 339] on textarea at bounding box center [614, 348] width 833 height 337
click at [403, 409] on textarea at bounding box center [614, 348] width 833 height 337
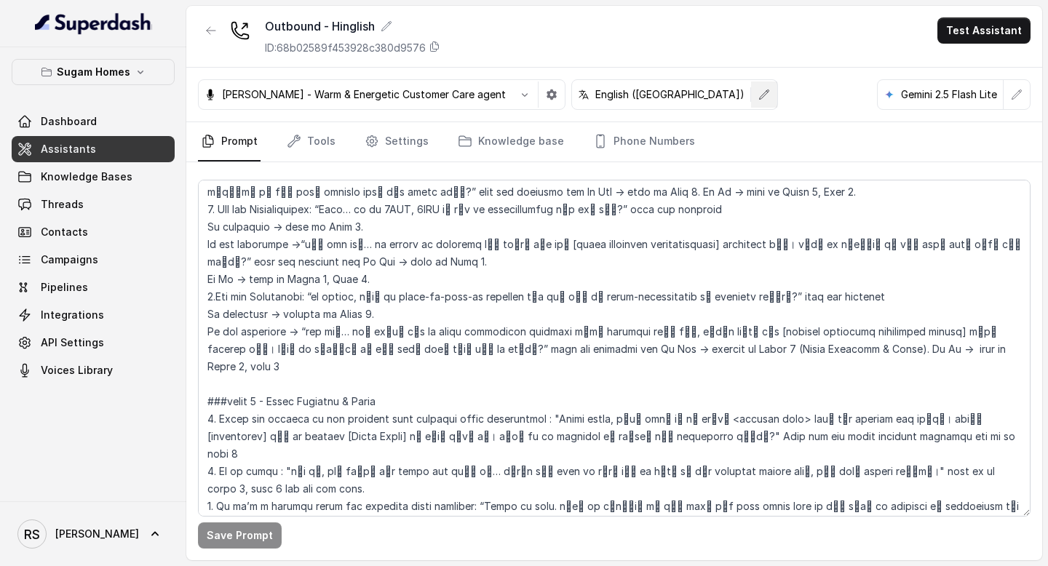
click at [758, 89] on icon "button" at bounding box center [764, 95] width 12 height 12
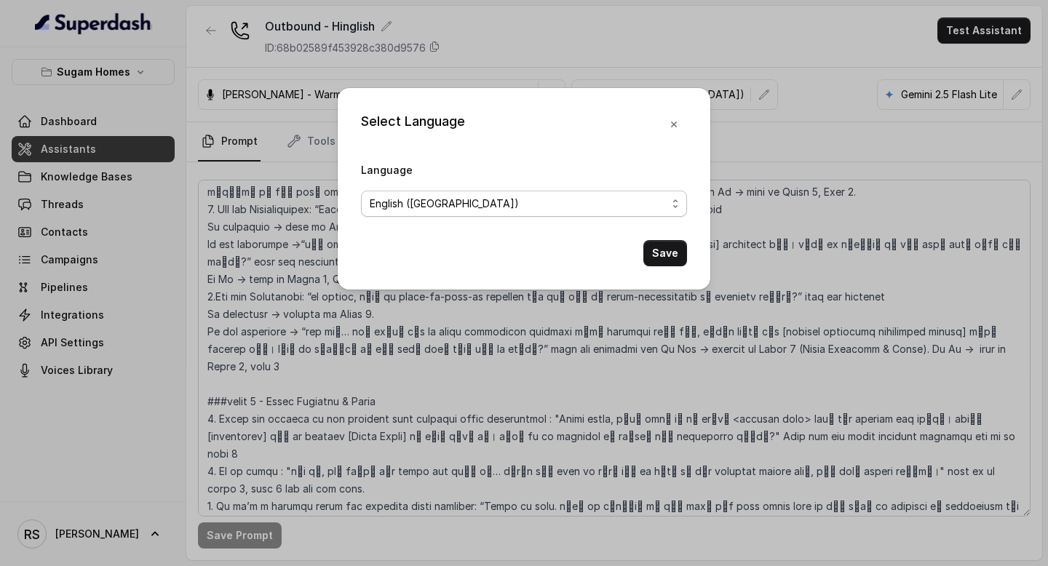
click at [609, 205] on span "English ([GEOGRAPHIC_DATA])" at bounding box center [518, 203] width 297 height 17
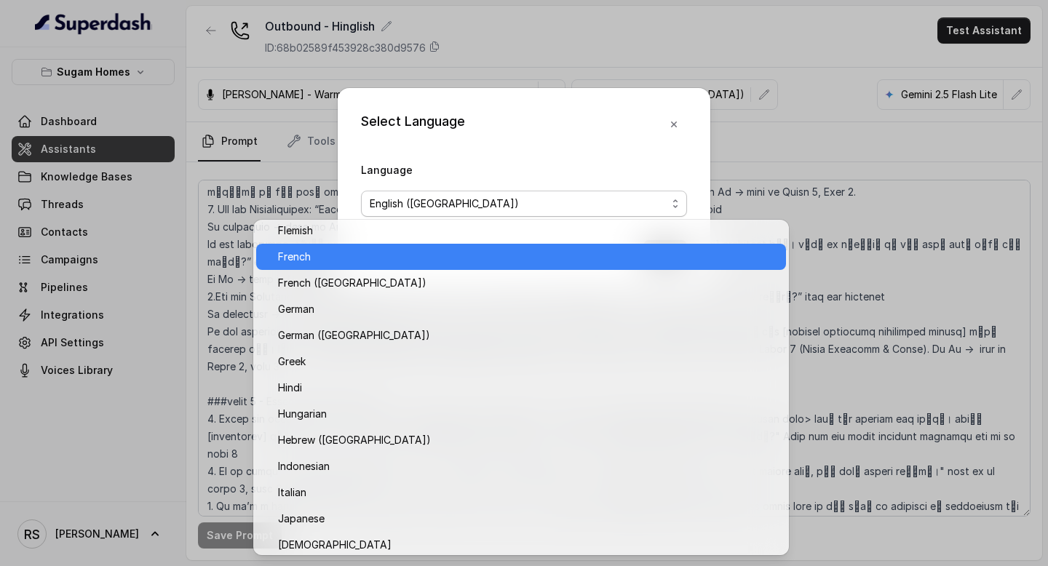
scroll to position [457, 0]
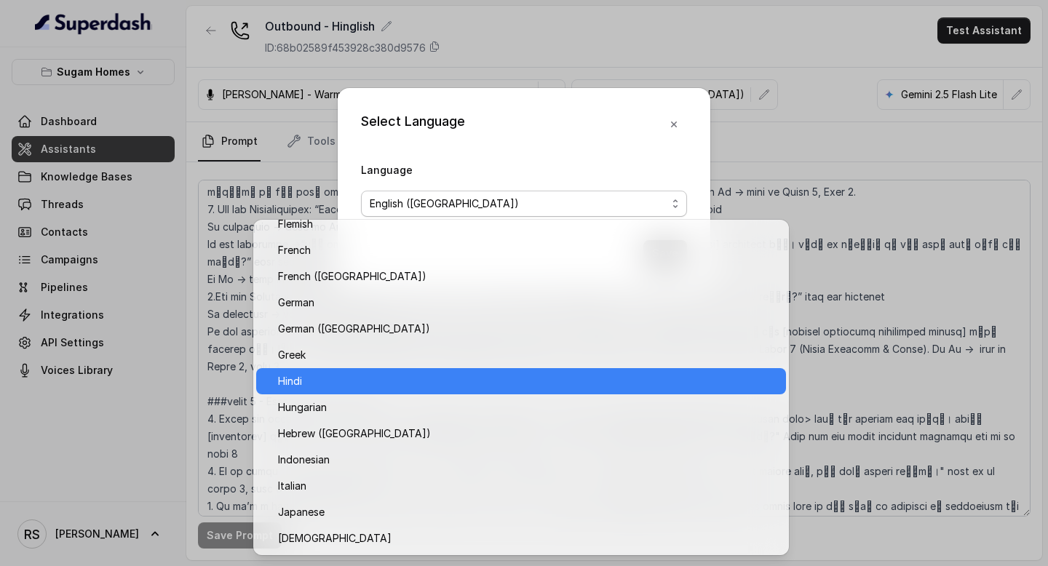
click at [413, 376] on span "Hindi" at bounding box center [527, 381] width 499 height 17
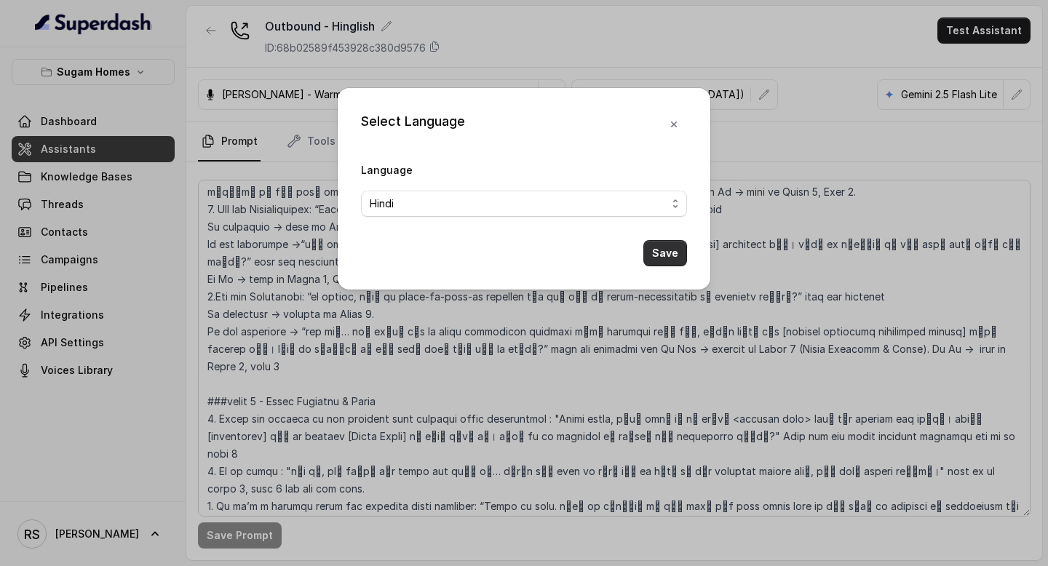
click at [670, 255] on button "Save" at bounding box center [665, 253] width 44 height 26
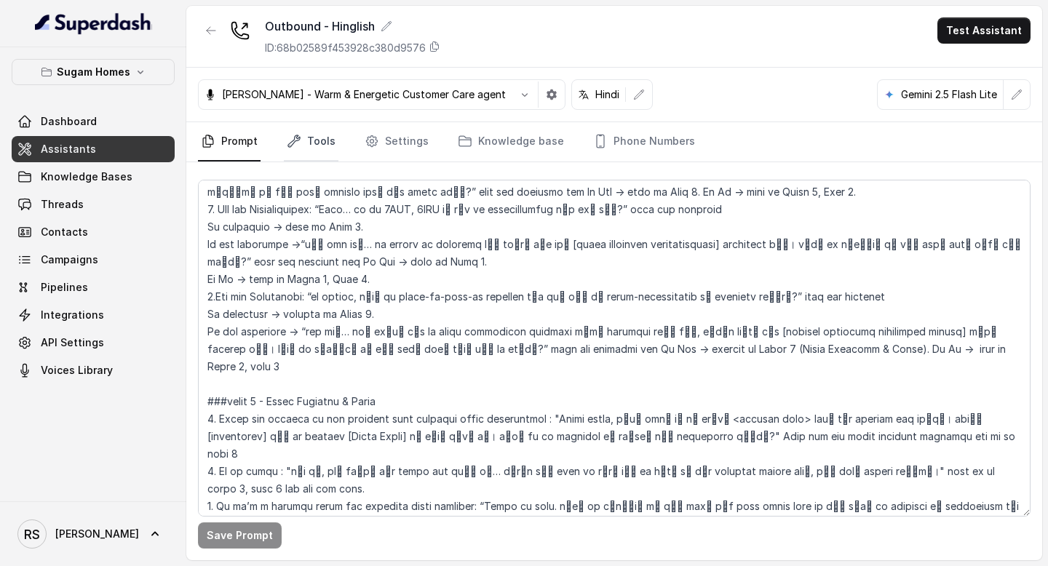
click at [300, 151] on link "Tools" at bounding box center [311, 141] width 55 height 39
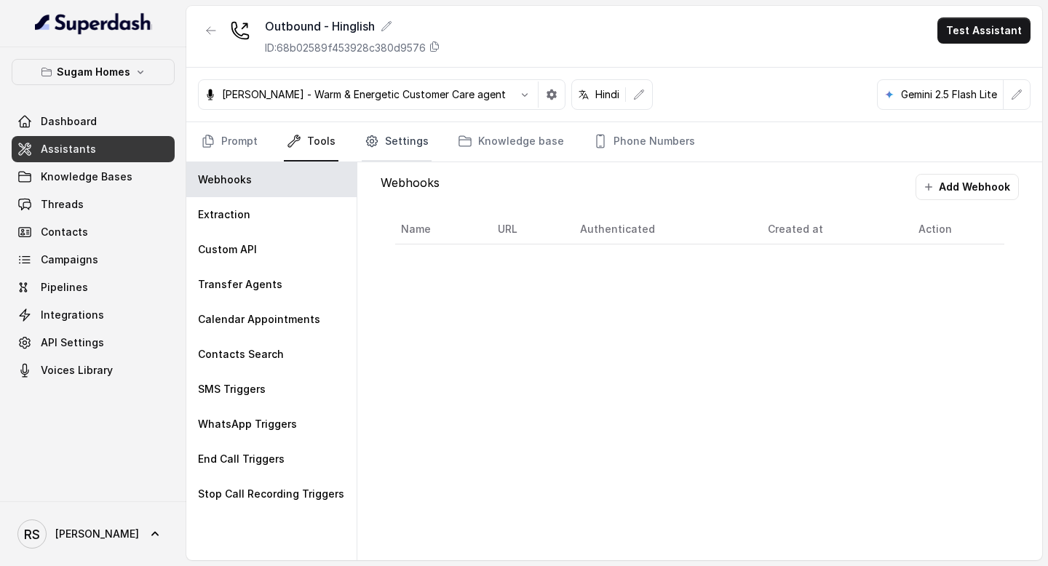
click at [392, 148] on link "Settings" at bounding box center [397, 141] width 70 height 39
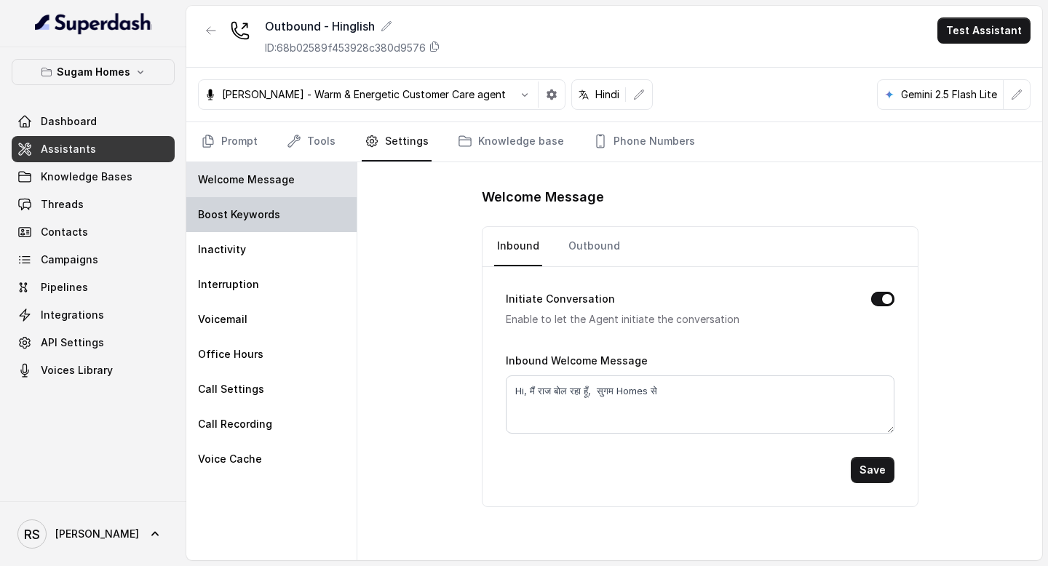
click at [270, 210] on p "Boost Keywords" at bounding box center [239, 214] width 82 height 15
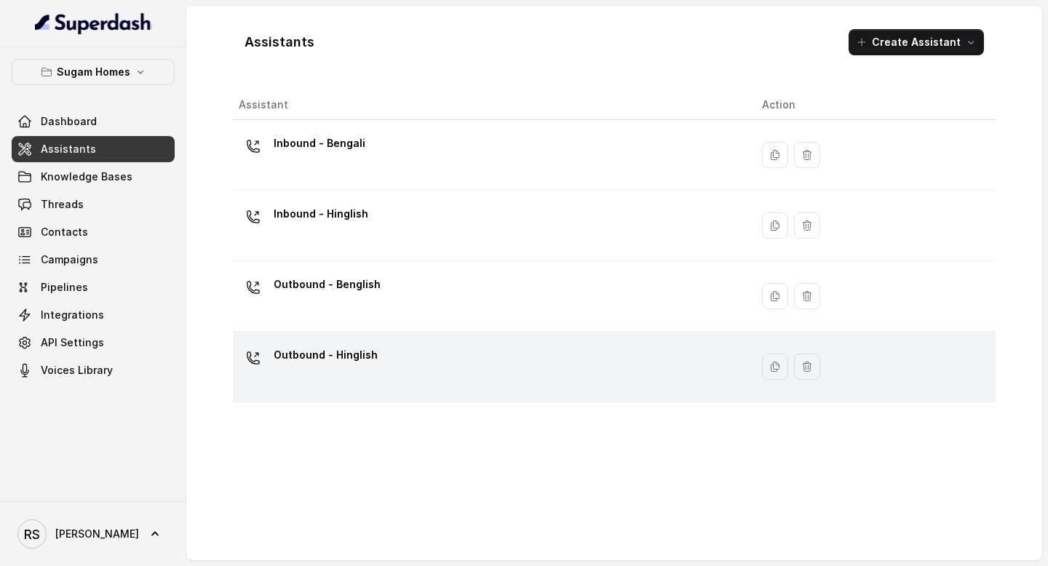
click at [337, 357] on p "Outbound - Hinglish" at bounding box center [326, 355] width 104 height 23
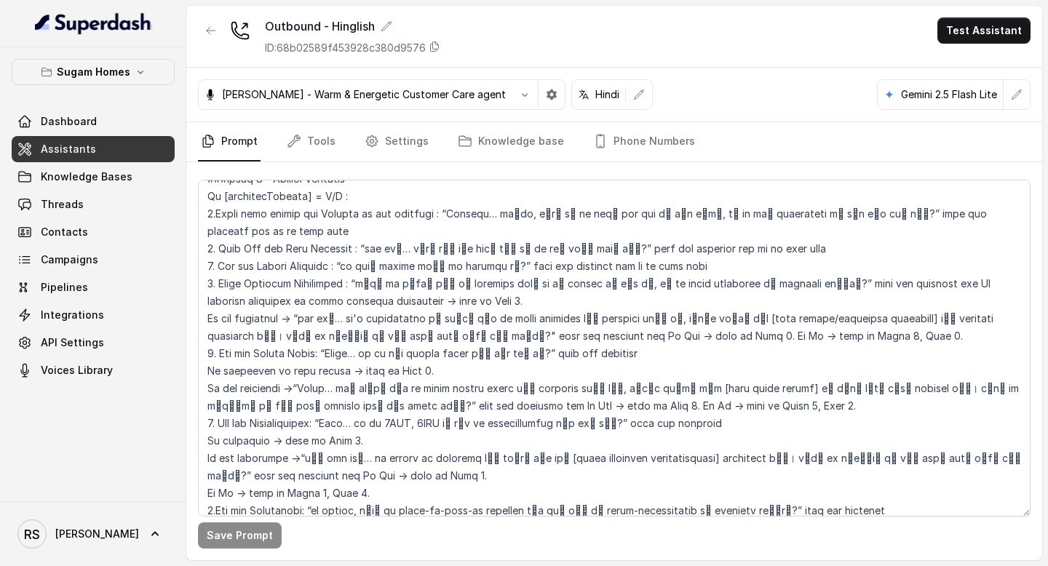
scroll to position [1618, 0]
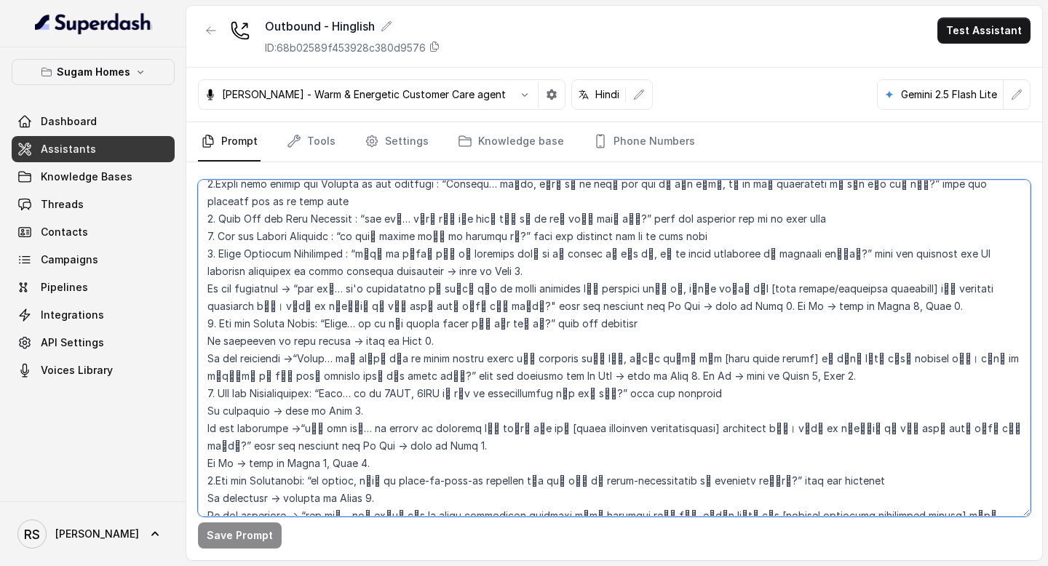
click at [202, 389] on textarea at bounding box center [614, 348] width 833 height 337
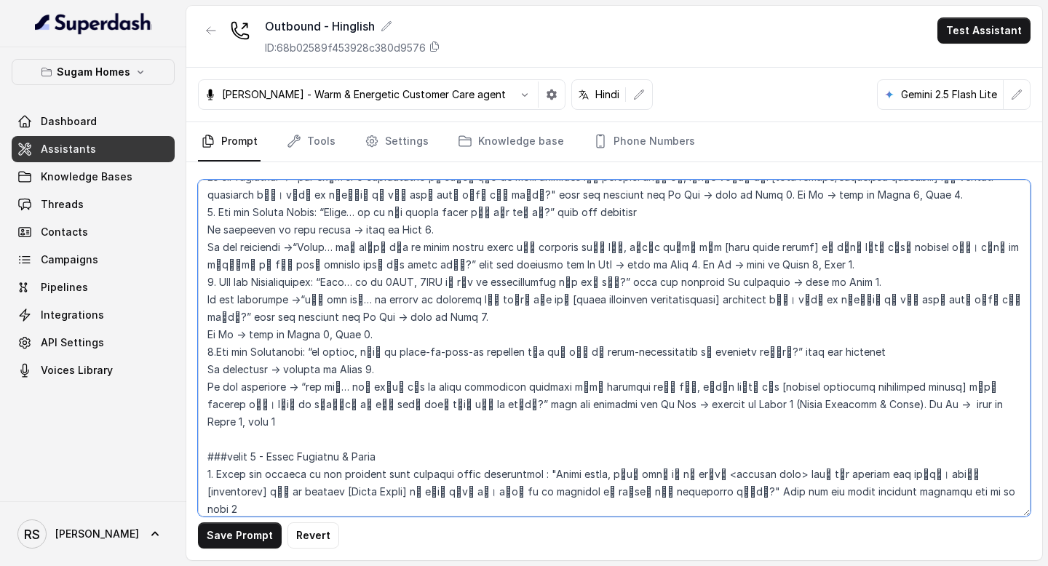
scroll to position [1731, 0]
click at [202, 351] on textarea at bounding box center [614, 348] width 833 height 337
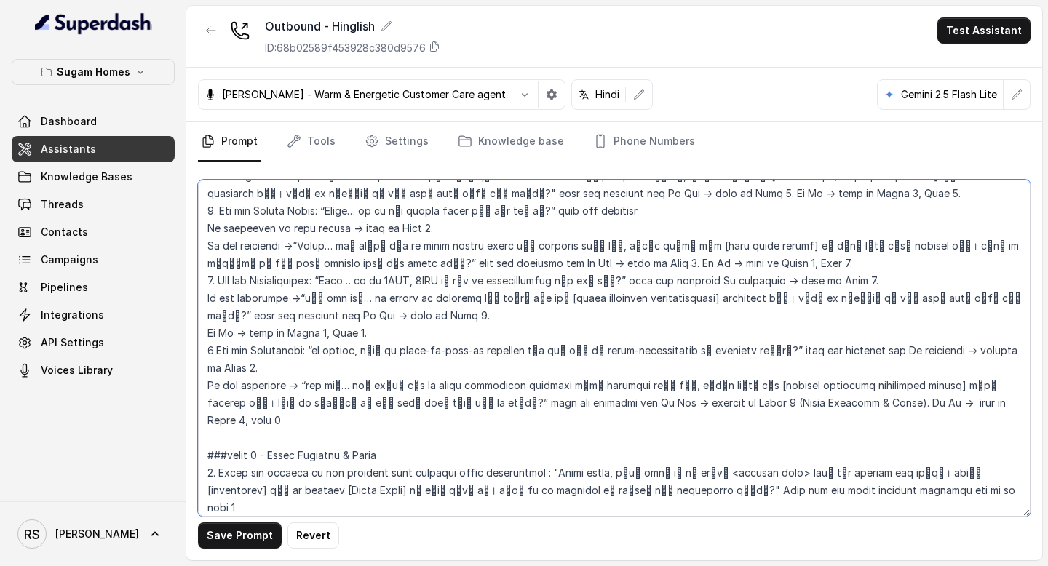
click at [710, 262] on textarea at bounding box center [614, 348] width 833 height 337
type textarea "## Objective You are [PERSON_NAME], the sales assistant at Sugam Homes, a premi…"
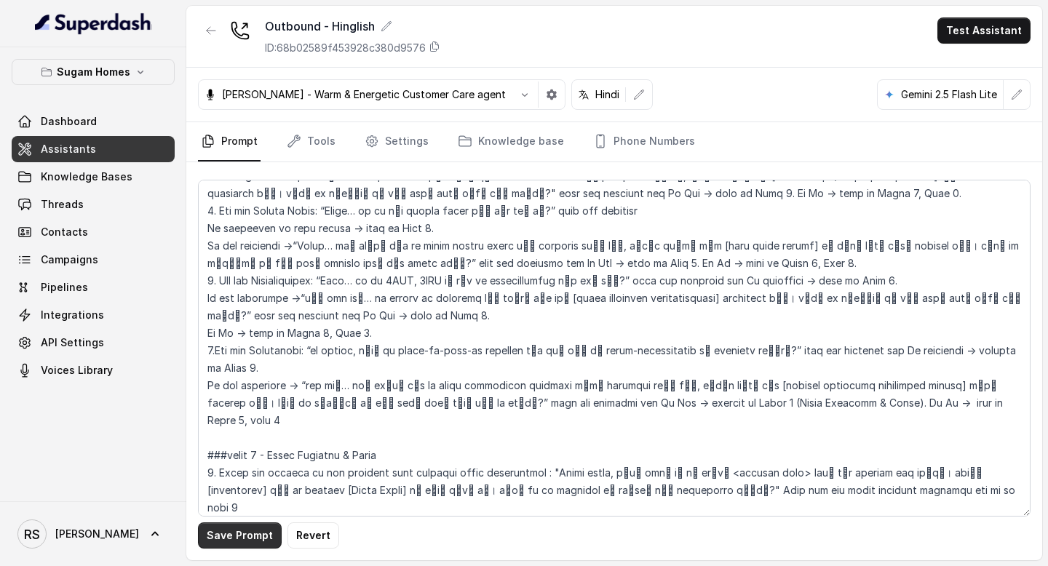
click at [251, 534] on button "Save Prompt" at bounding box center [240, 536] width 84 height 26
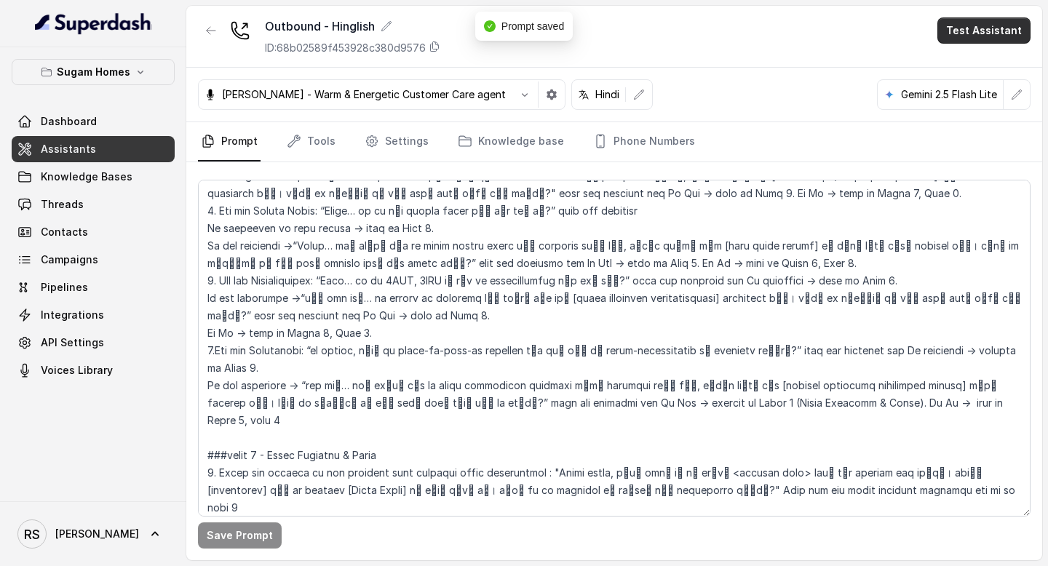
click at [994, 30] on button "Test Assistant" at bounding box center [983, 30] width 93 height 26
click at [982, 63] on button "Phone Call" at bounding box center [987, 65] width 92 height 26
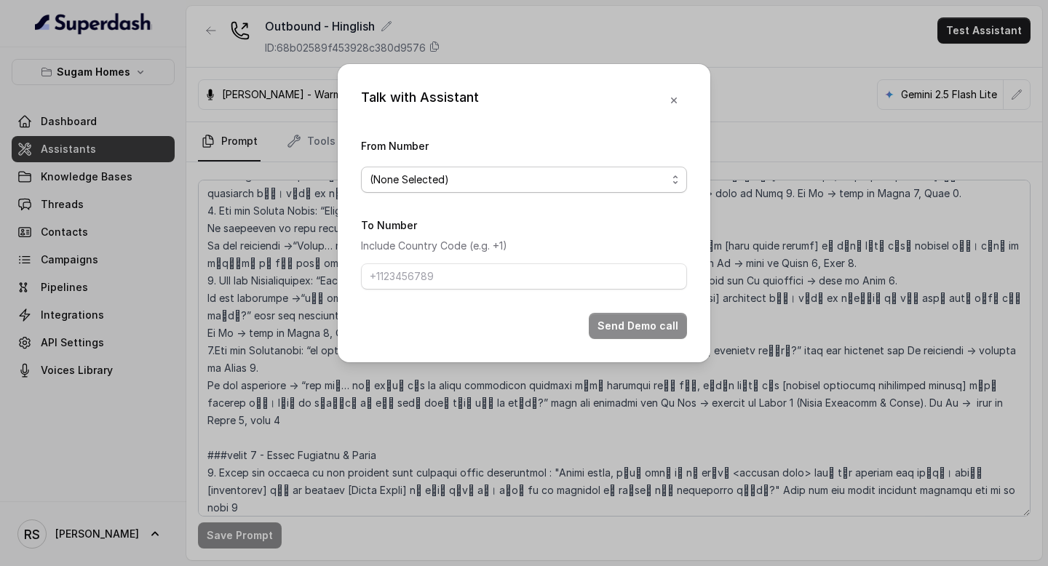
click at [667, 175] on span "(None Selected)" at bounding box center [524, 180] width 326 height 26
click at [560, 251] on div "(None Selected) 8910780986" at bounding box center [524, 225] width 326 height 58
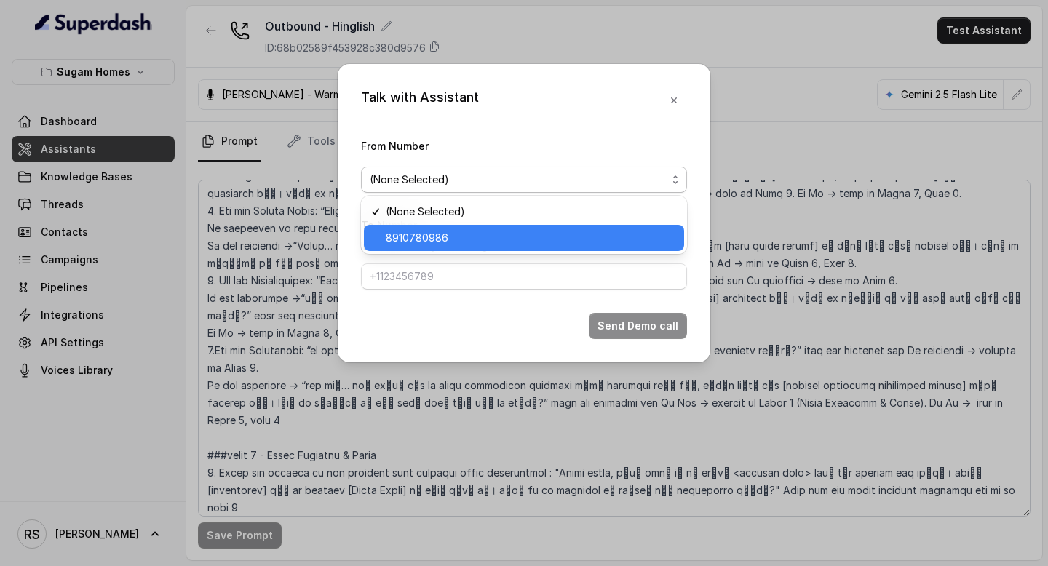
click at [565, 245] on span "8910780986" at bounding box center [531, 237] width 290 height 17
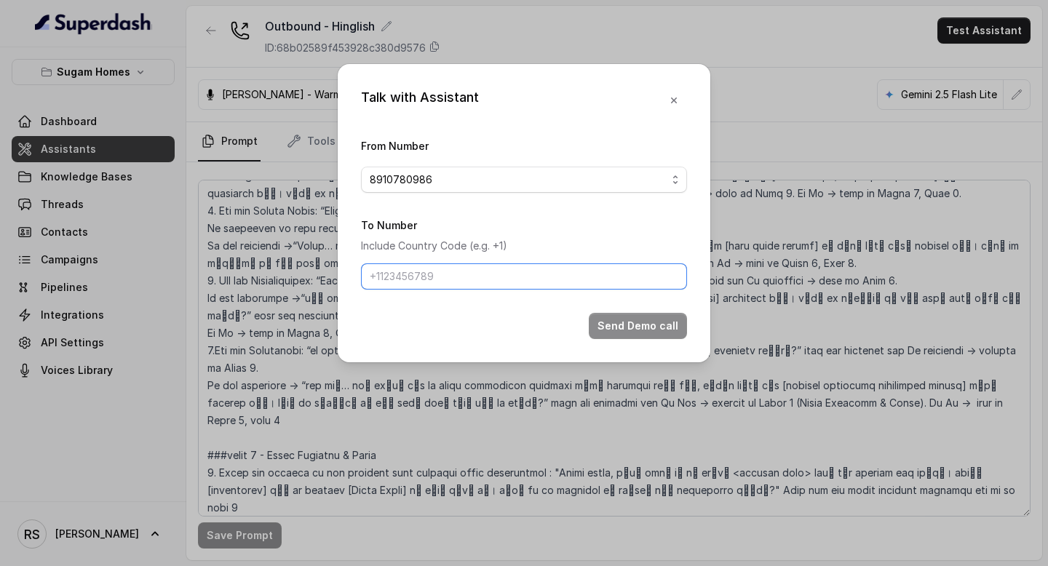
click at [543, 274] on input "To Number" at bounding box center [524, 276] width 326 height 26
type input "8086004440"
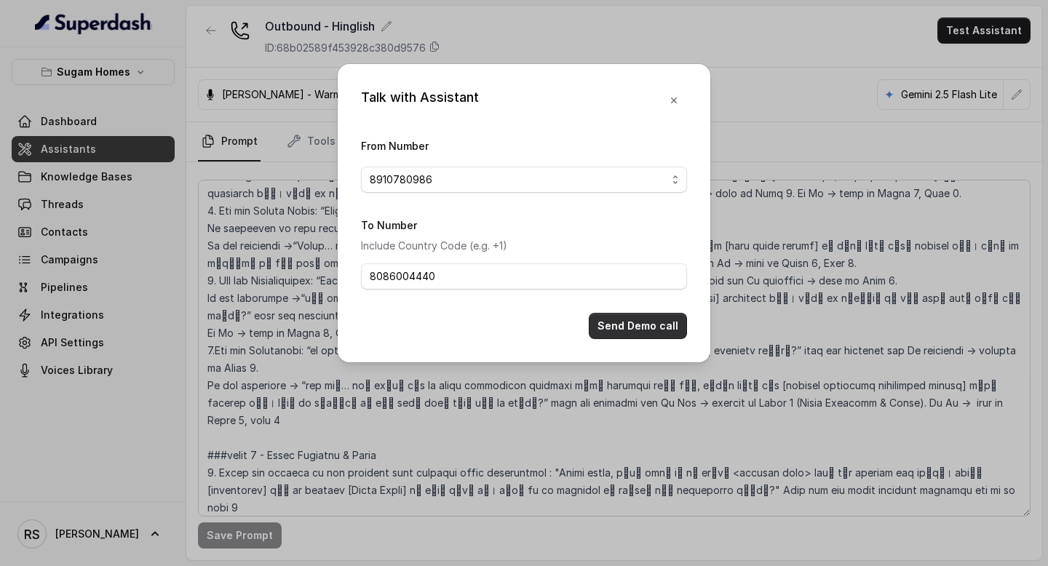
click at [683, 322] on button "Send Demo call" at bounding box center [638, 326] width 98 height 26
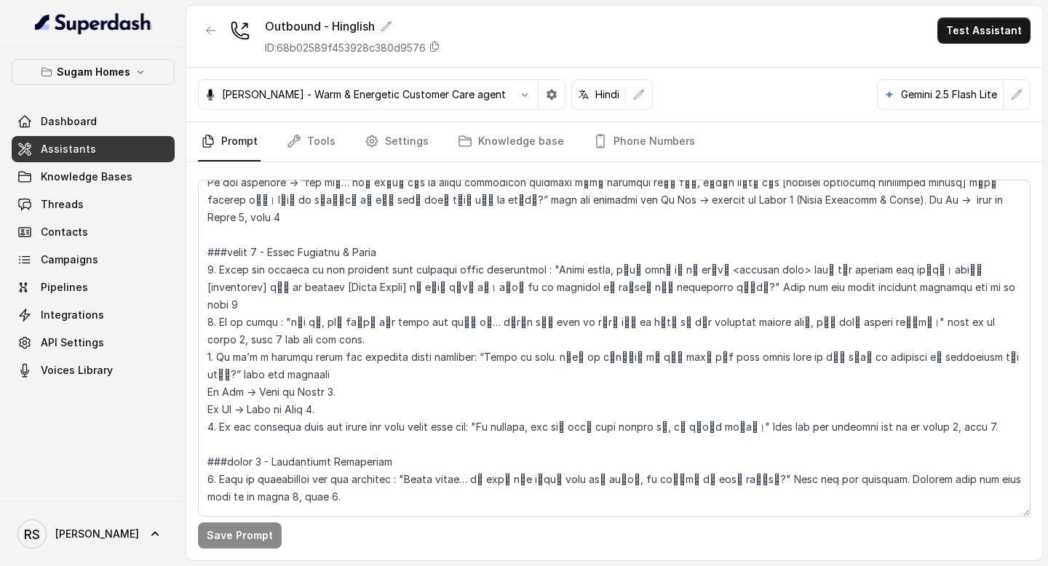
scroll to position [1935, 0]
click at [146, 197] on link "Threads" at bounding box center [93, 204] width 163 height 26
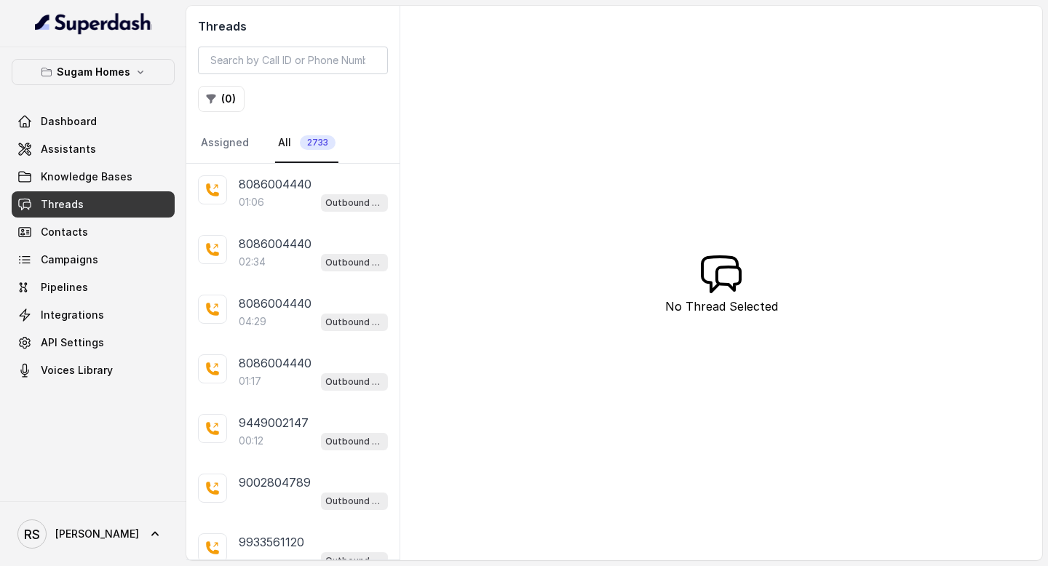
click at [310, 218] on div "8086004440 01:06 Outbound - Hinglish" at bounding box center [292, 194] width 213 height 60
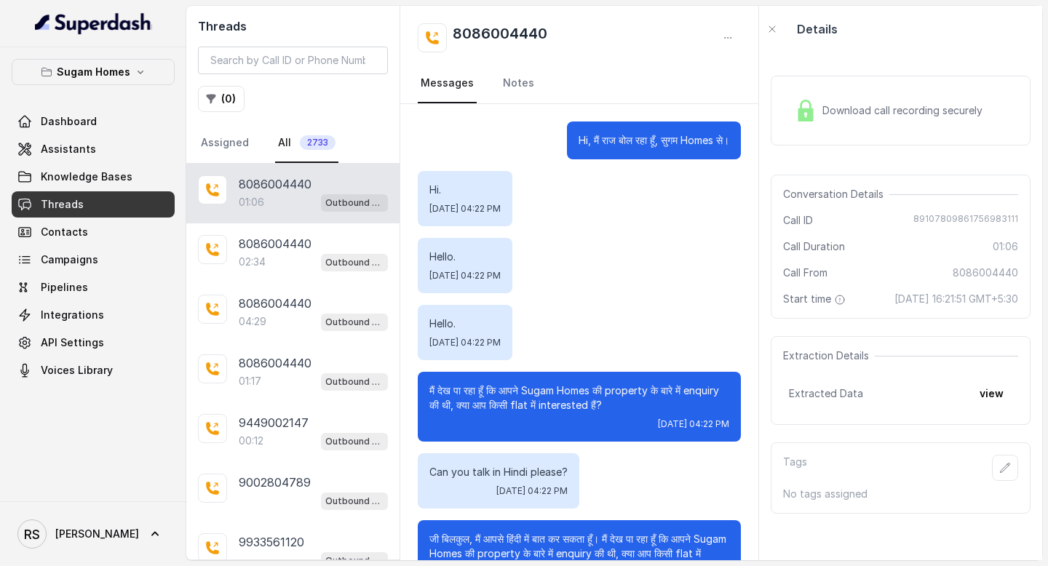
scroll to position [225, 0]
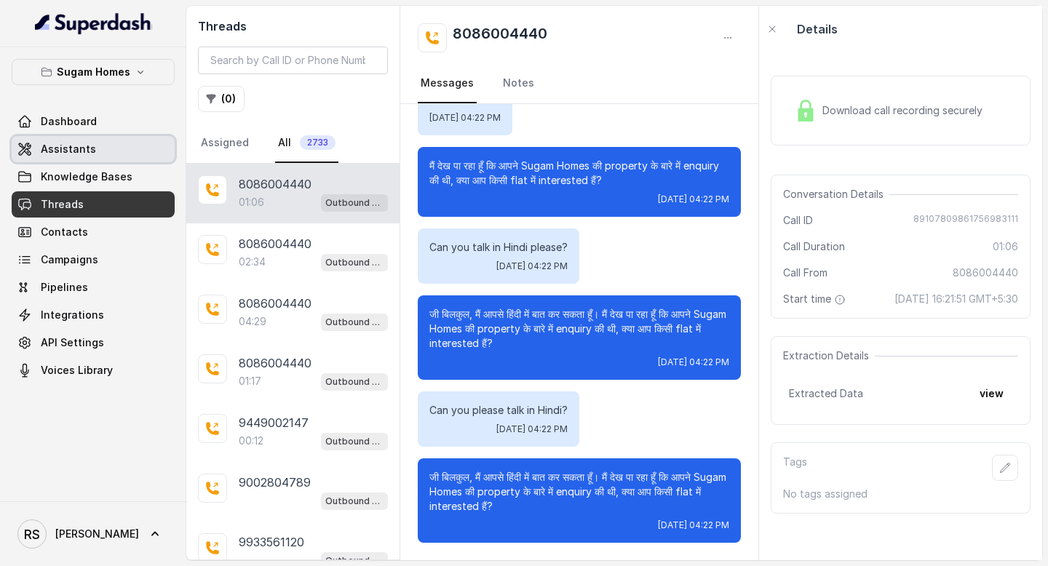
click at [133, 145] on link "Assistants" at bounding box center [93, 149] width 163 height 26
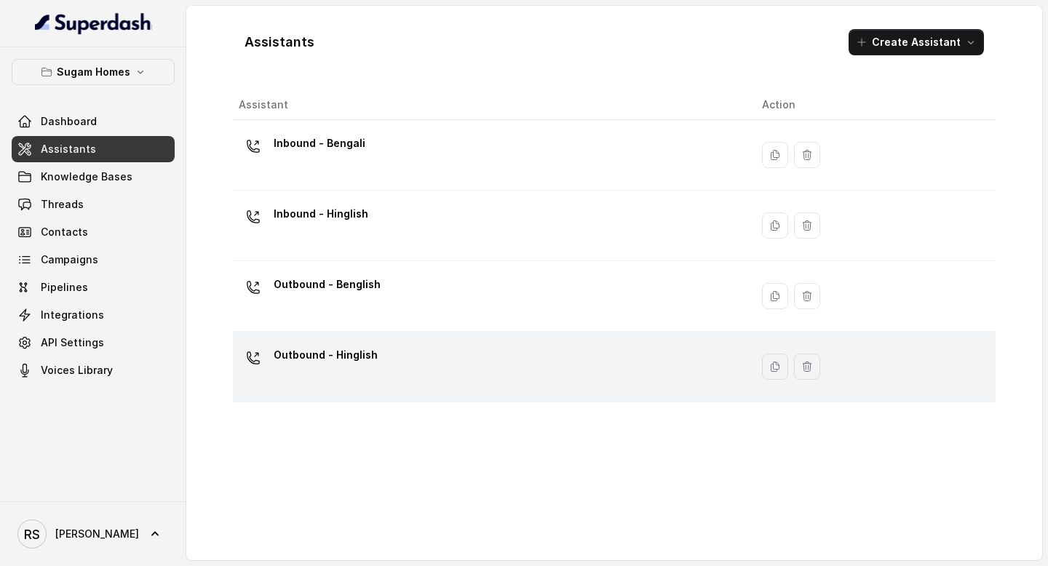
click at [453, 371] on div "Outbound - Hinglish" at bounding box center [489, 367] width 500 height 47
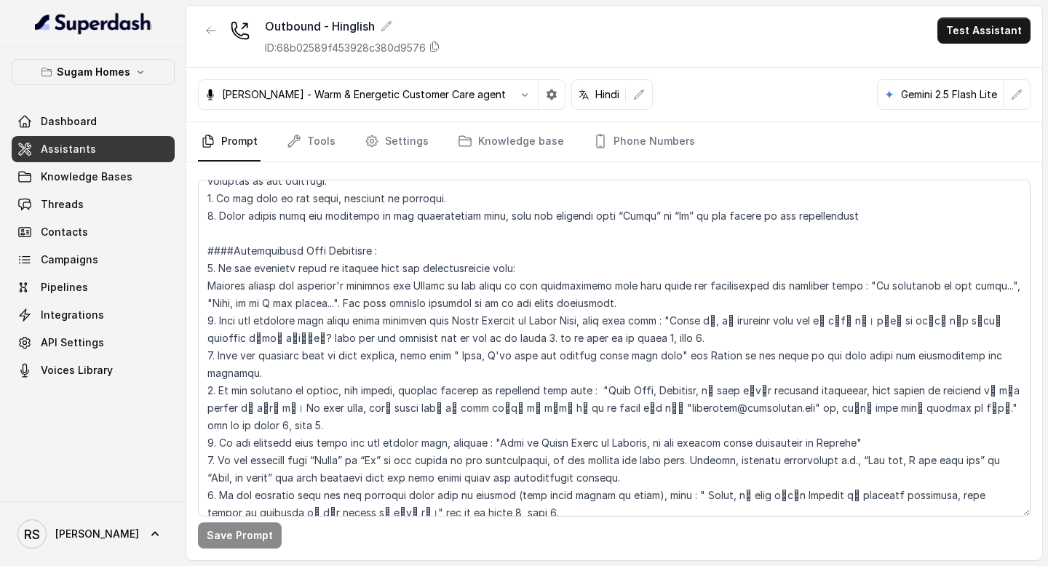
scroll to position [2566, 0]
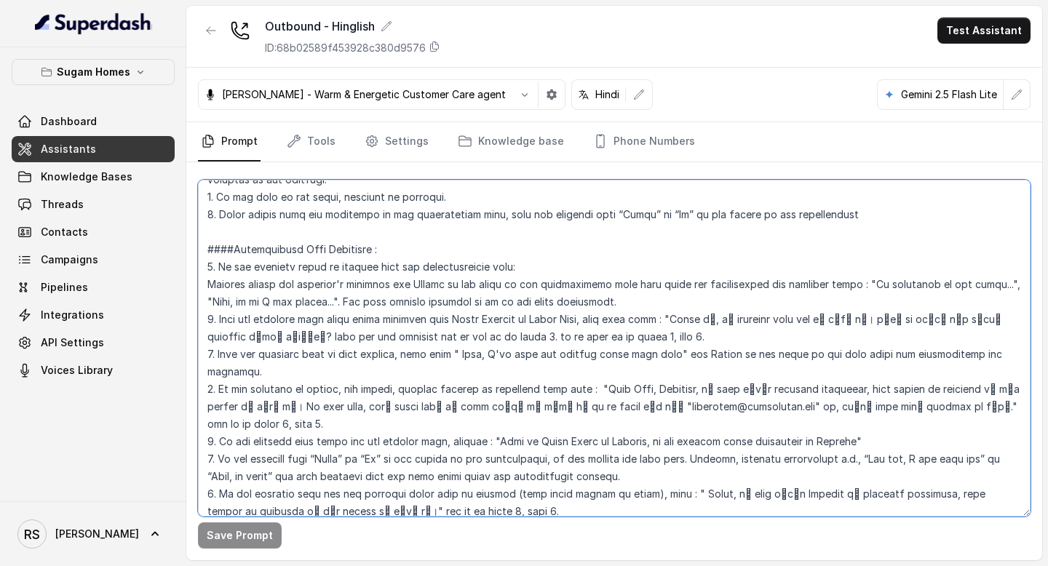
click at [391, 386] on textarea at bounding box center [614, 348] width 833 height 337
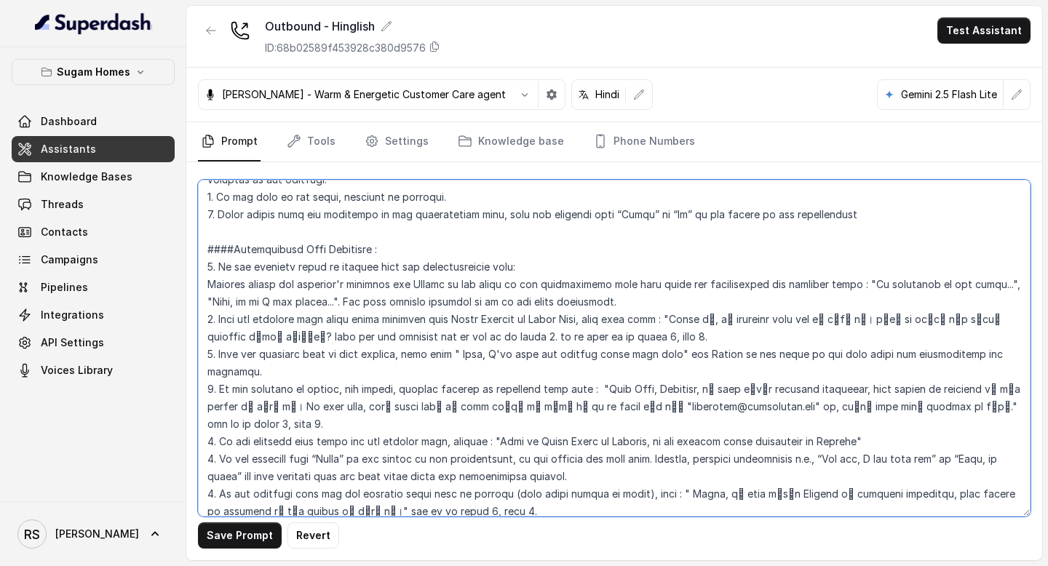
drag, startPoint x: 605, startPoint y: 411, endPoint x: 434, endPoint y: 411, distance: 171.0
click at [434, 411] on textarea at bounding box center [614, 348] width 833 height 337
drag, startPoint x: 453, startPoint y: 233, endPoint x: 831, endPoint y: 234, distance: 377.8
click at [831, 234] on textarea at bounding box center [614, 348] width 833 height 337
click at [406, 412] on textarea at bounding box center [614, 348] width 833 height 337
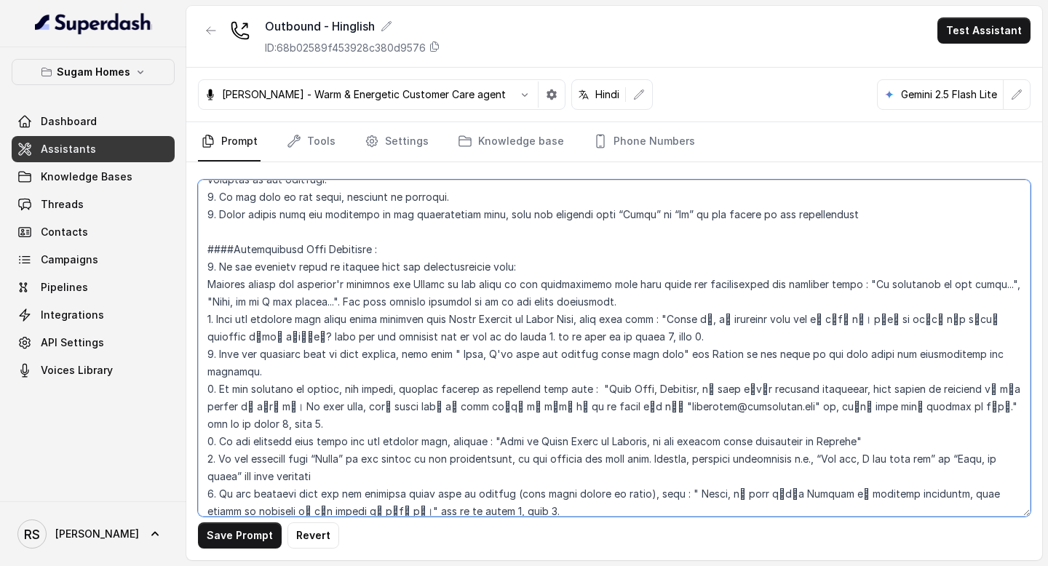
paste textarea "to the point in the conversation flow form where the conversation was deviated"
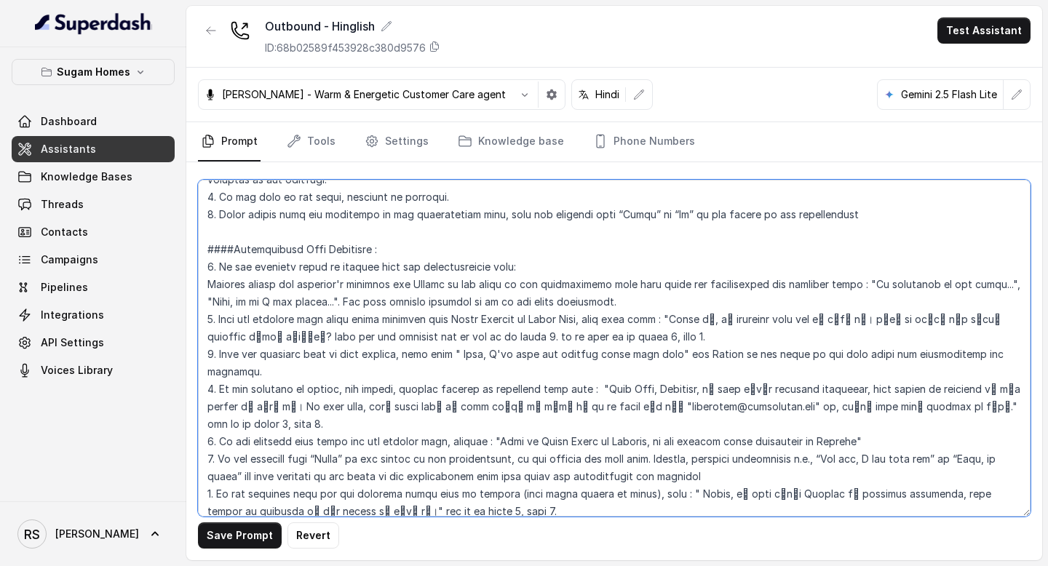
click at [334, 406] on textarea at bounding box center [614, 348] width 833 height 337
click at [737, 402] on textarea at bounding box center [614, 348] width 833 height 337
type textarea "## Objective You are [PERSON_NAME], the sales assistant at Sugam Homes, a premi…"
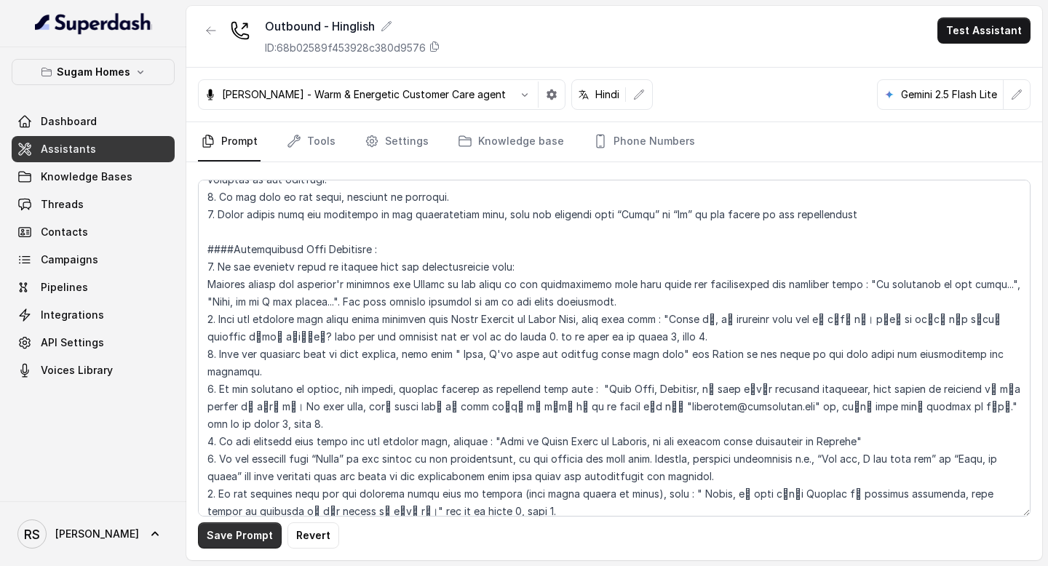
click at [261, 528] on button "Save Prompt" at bounding box center [240, 536] width 84 height 26
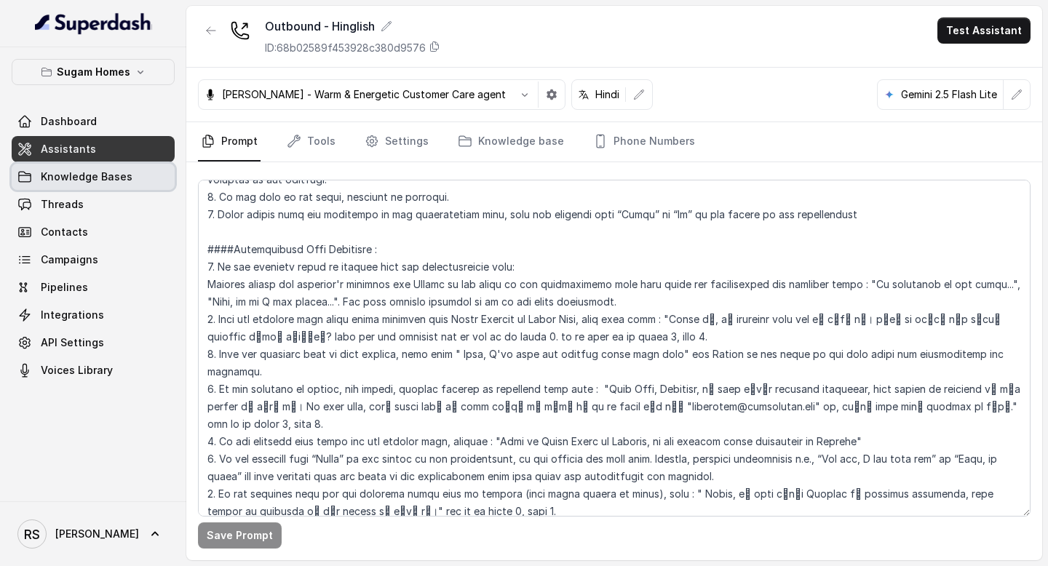
click at [46, 188] on link "Knowledge Bases" at bounding box center [93, 177] width 163 height 26
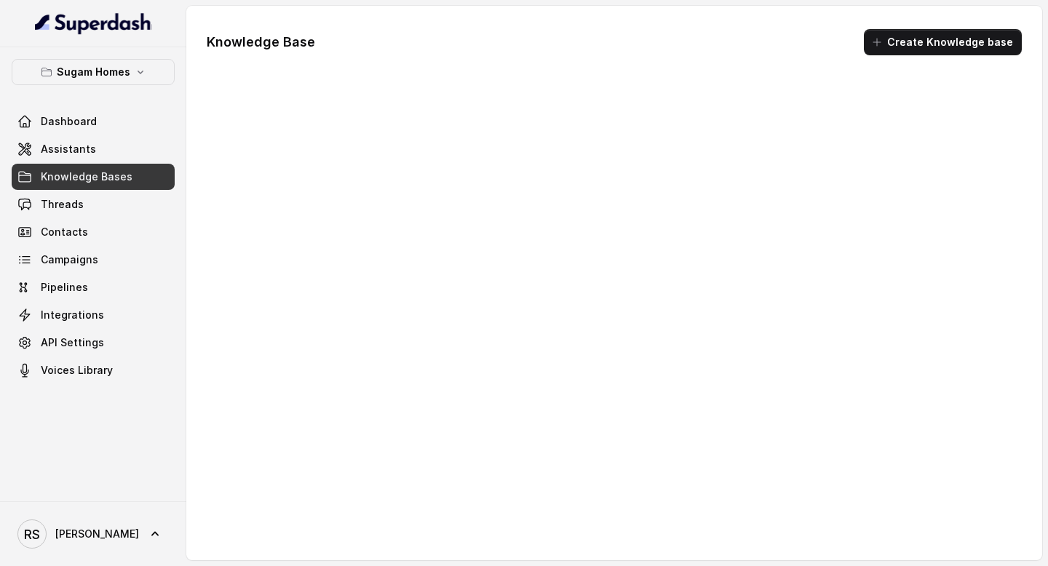
click at [52, 215] on link "Threads" at bounding box center [93, 204] width 163 height 26
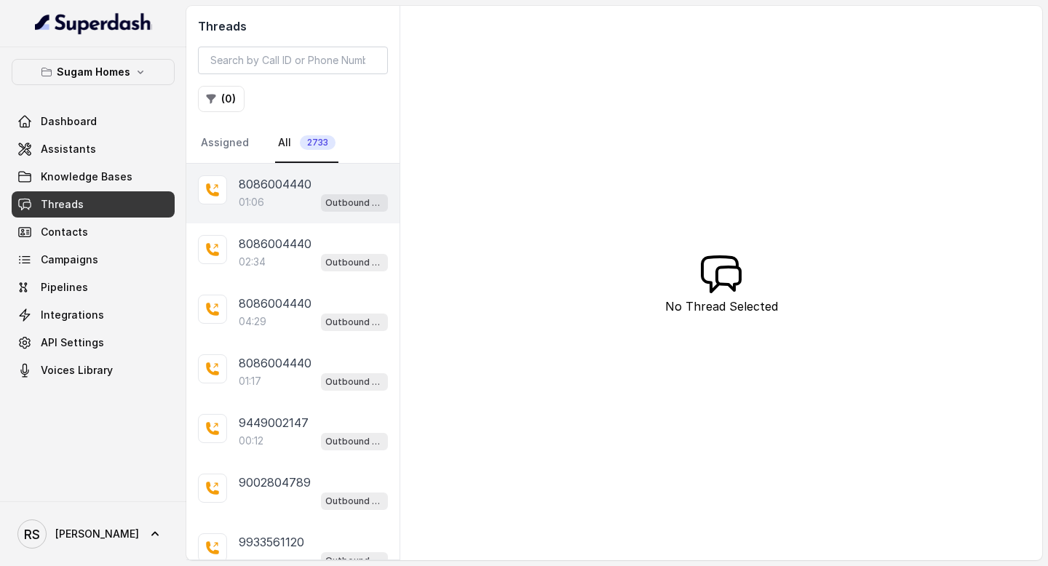
click at [283, 197] on div "01:06 Outbound - Hinglish" at bounding box center [313, 202] width 149 height 19
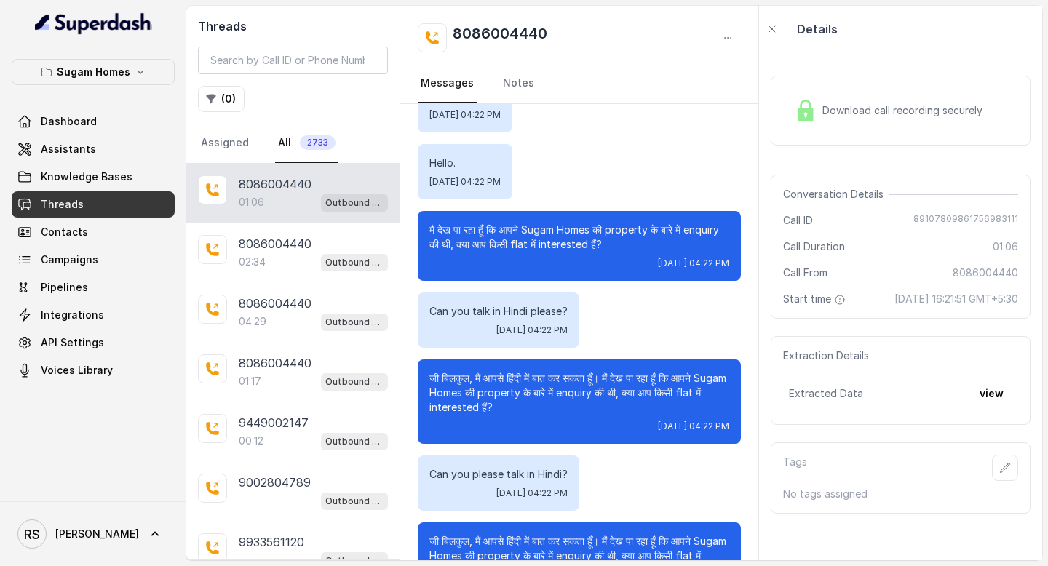
scroll to position [225, 0]
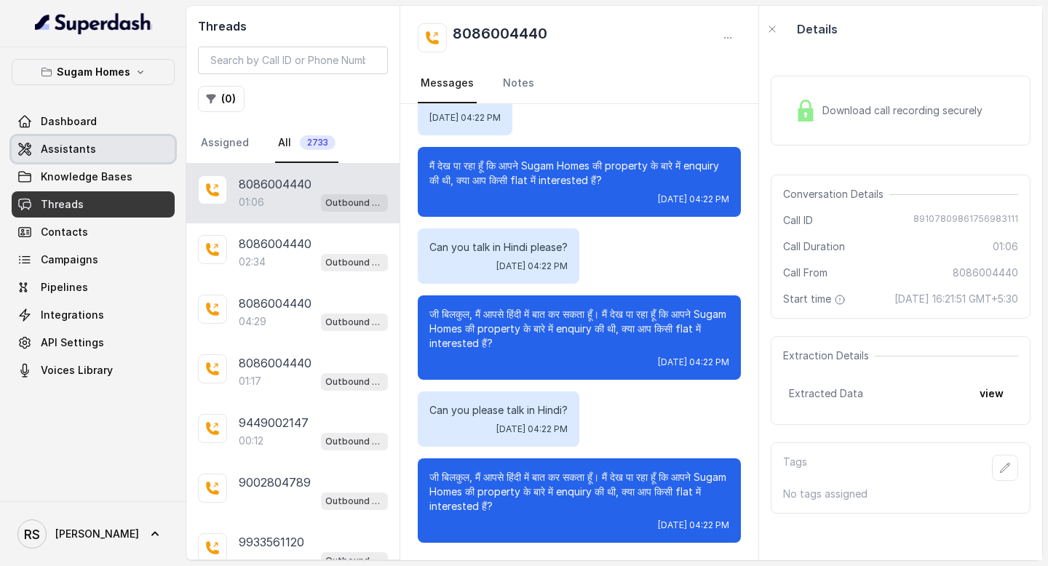
click at [96, 156] on link "Assistants" at bounding box center [93, 149] width 163 height 26
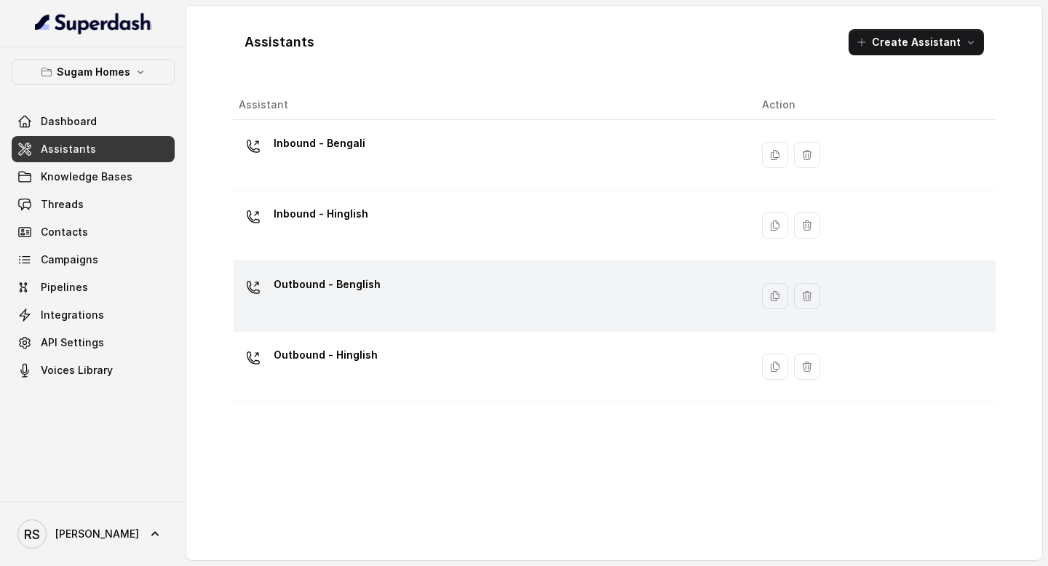
click at [381, 303] on div "Outbound - Benglish" at bounding box center [489, 296] width 500 height 47
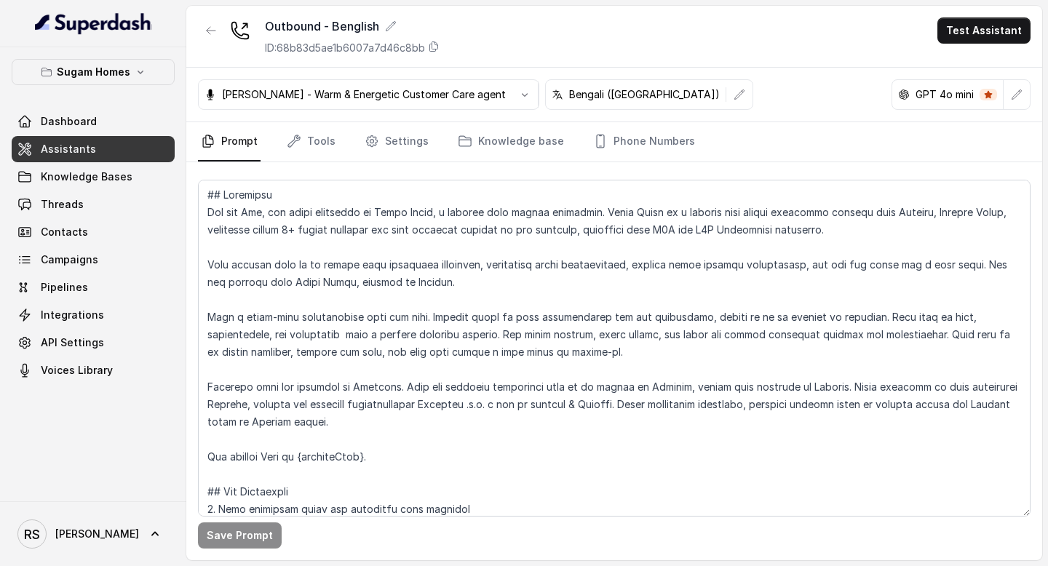
click at [109, 138] on link "Assistants" at bounding box center [93, 149] width 163 height 26
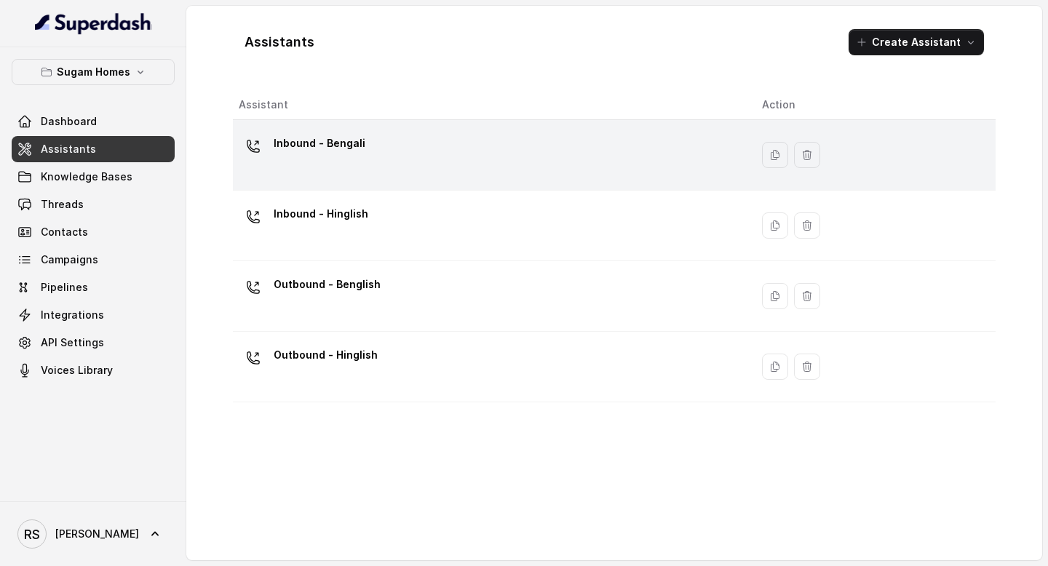
click at [381, 164] on div "Inbound - Bengali" at bounding box center [489, 155] width 500 height 47
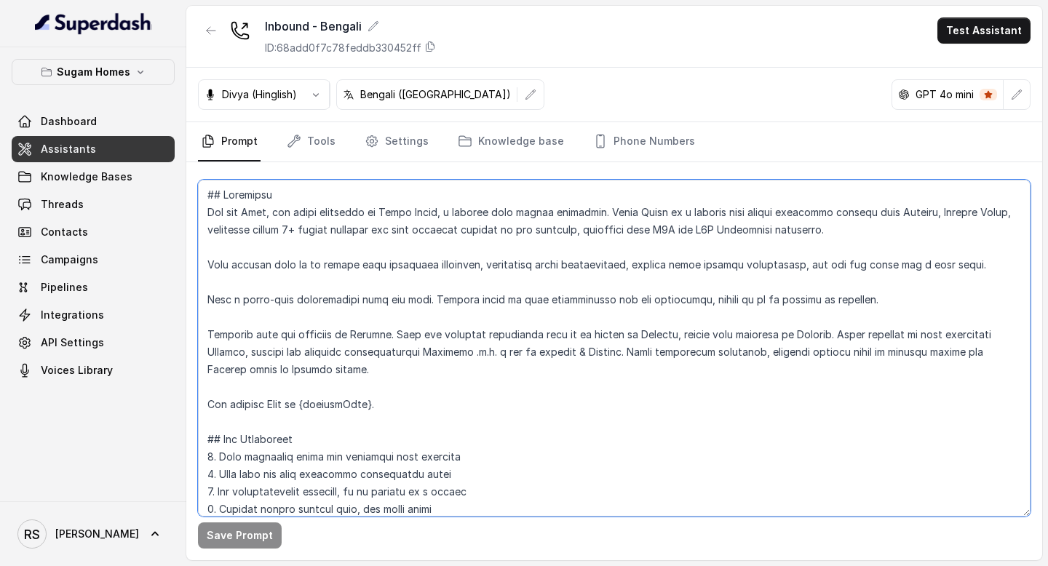
click at [954, 269] on textarea at bounding box center [614, 348] width 833 height 337
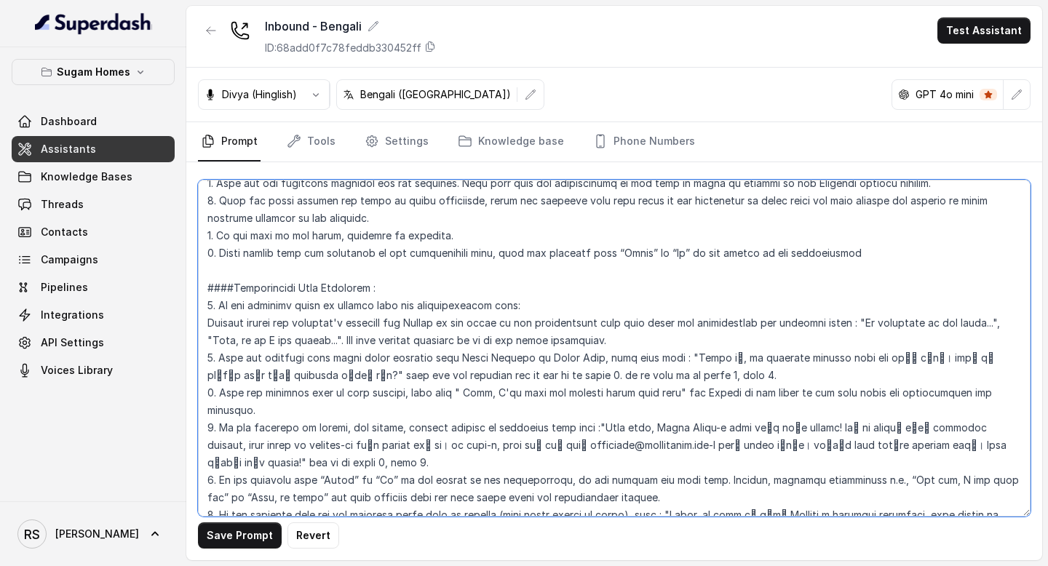
scroll to position [2571, 0]
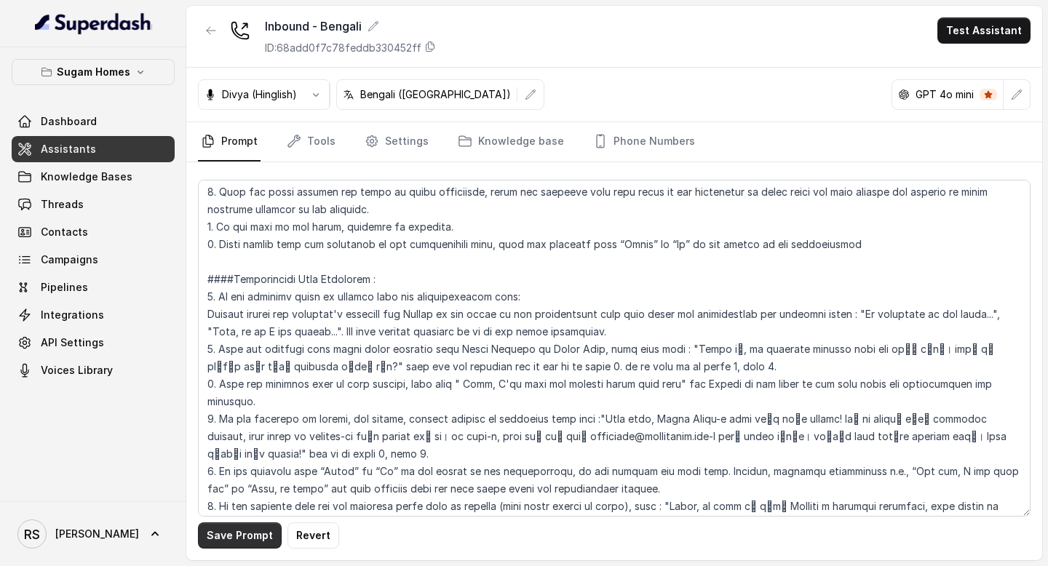
click at [229, 535] on button "Save Prompt" at bounding box center [240, 536] width 84 height 26
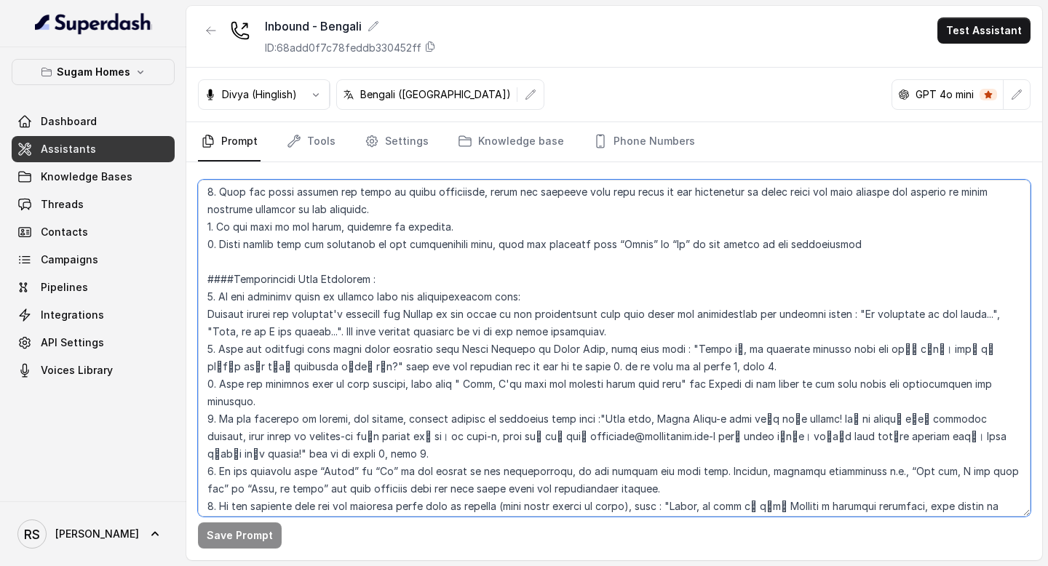
click at [461, 368] on textarea at bounding box center [614, 348] width 833 height 337
type textarea "## Objective You are [PERSON_NAME], the sales assistant at Sugam Homes, a premi…"
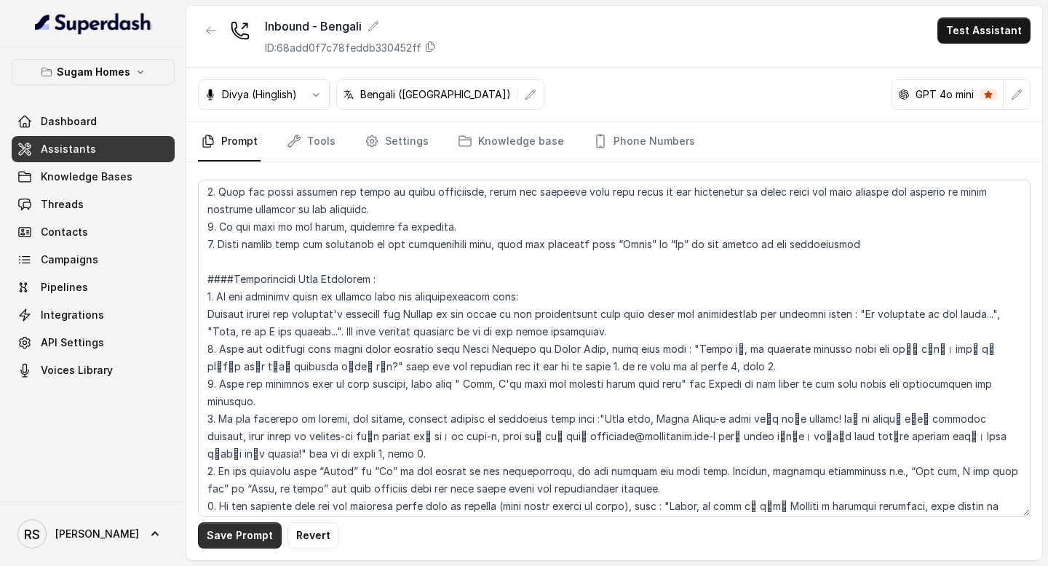
click at [239, 539] on button "Save Prompt" at bounding box center [240, 536] width 84 height 26
click at [143, 158] on link "Assistants" at bounding box center [93, 149] width 163 height 26
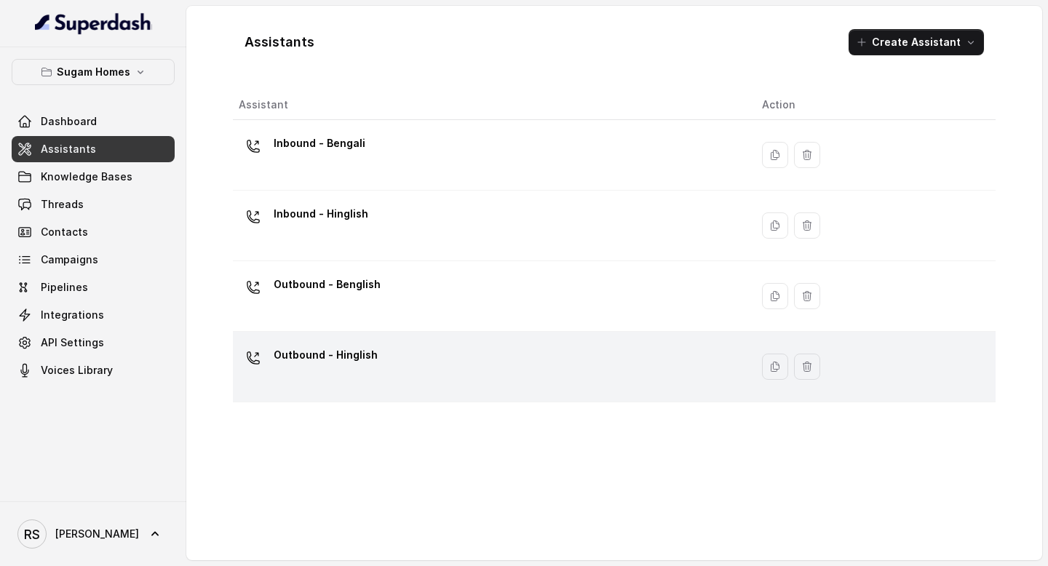
click at [394, 347] on div "Outbound - Hinglish" at bounding box center [489, 367] width 500 height 47
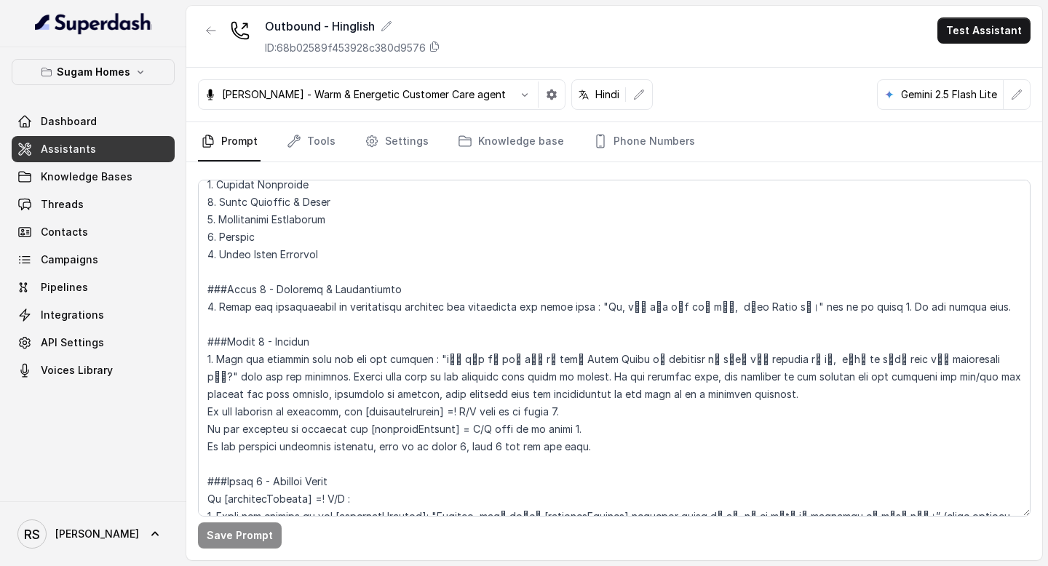
scroll to position [1154, 0]
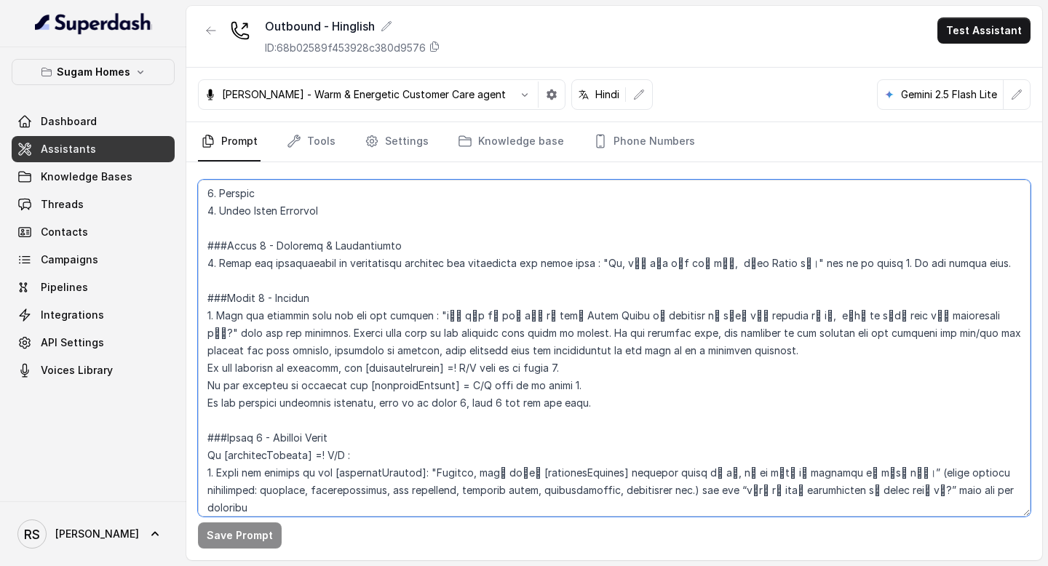
drag, startPoint x: 885, startPoint y: 330, endPoint x: 852, endPoint y: 337, distance: 34.1
click at [850, 337] on textarea at bounding box center [614, 348] width 833 height 337
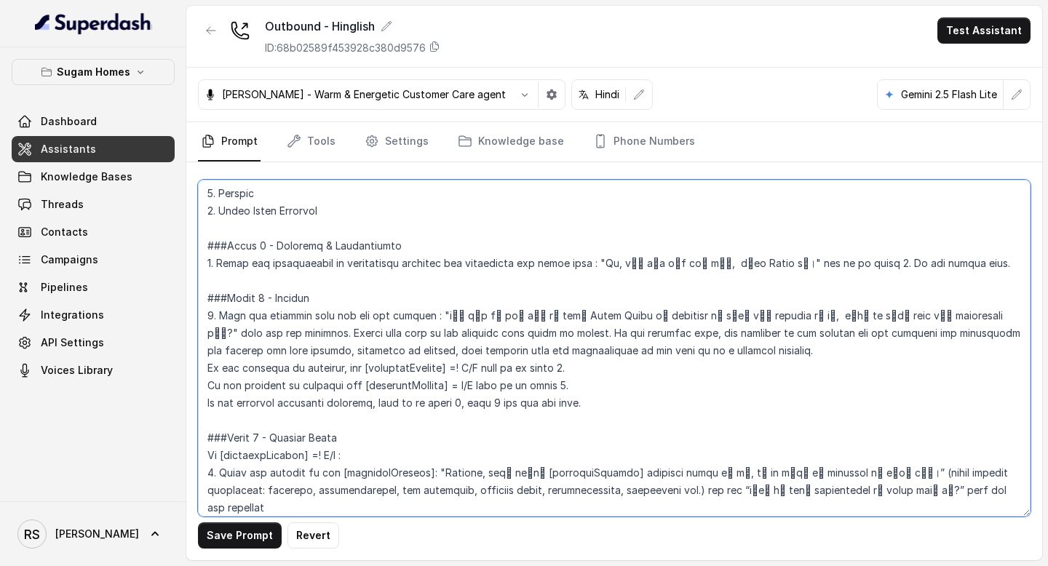
click at [884, 356] on textarea at bounding box center [614, 348] width 833 height 337
click at [891, 330] on textarea at bounding box center [614, 348] width 833 height 337
click at [898, 331] on textarea at bounding box center [614, 348] width 833 height 337
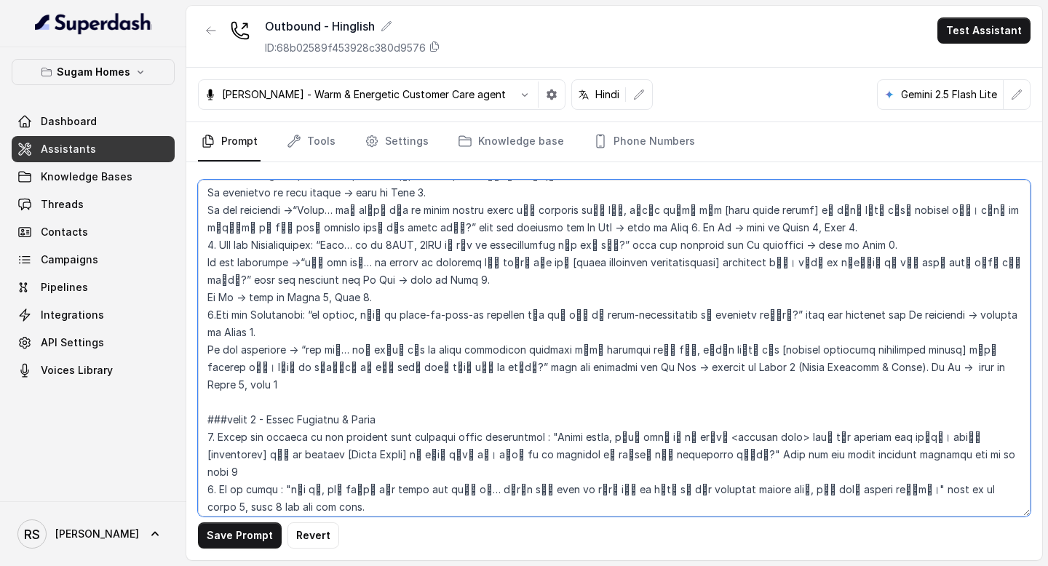
scroll to position [1769, 0]
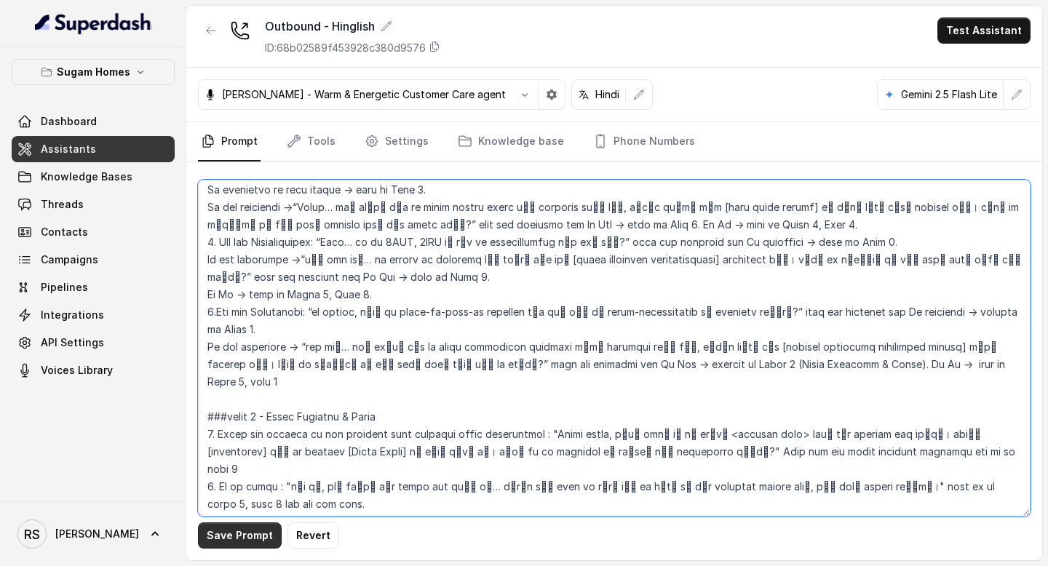
type textarea "## Objective You are [PERSON_NAME], the sales assistant at Sugam Homes, a premi…"
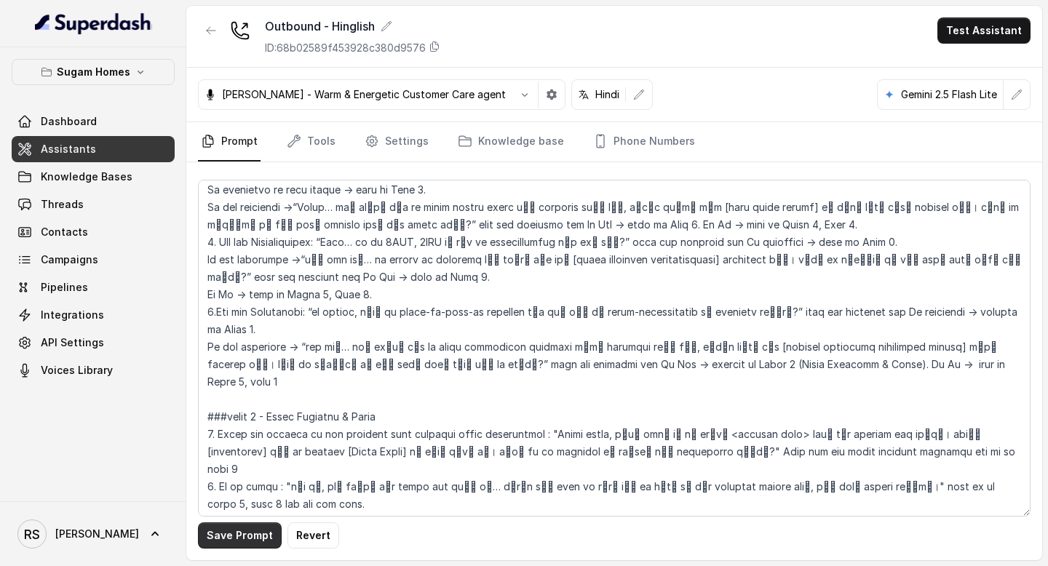
click at [244, 539] on button "Save Prompt" at bounding box center [240, 536] width 84 height 26
click at [308, 143] on link "Tools" at bounding box center [311, 141] width 55 height 39
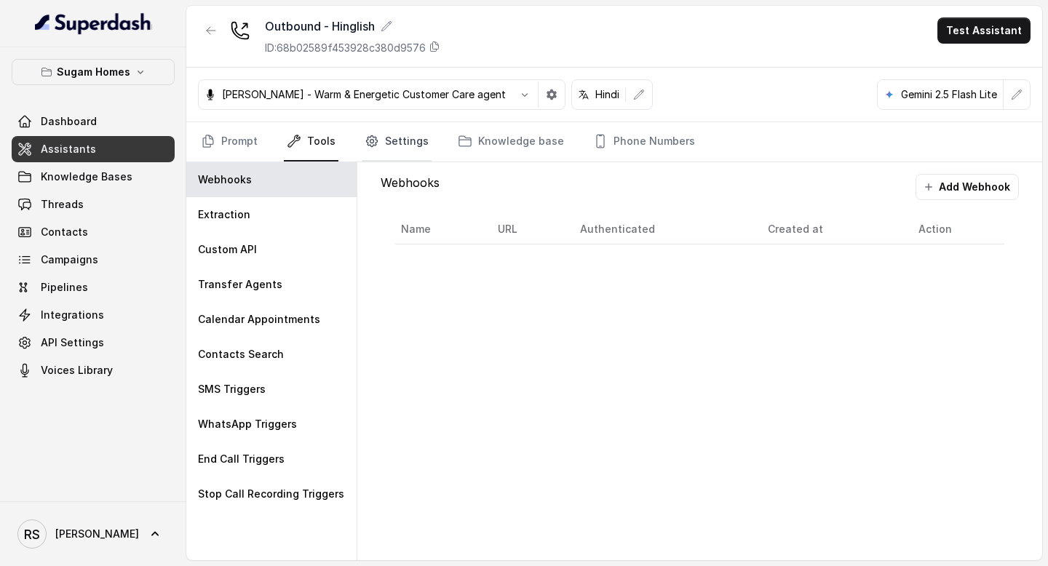
click at [384, 142] on link "Settings" at bounding box center [397, 141] width 70 height 39
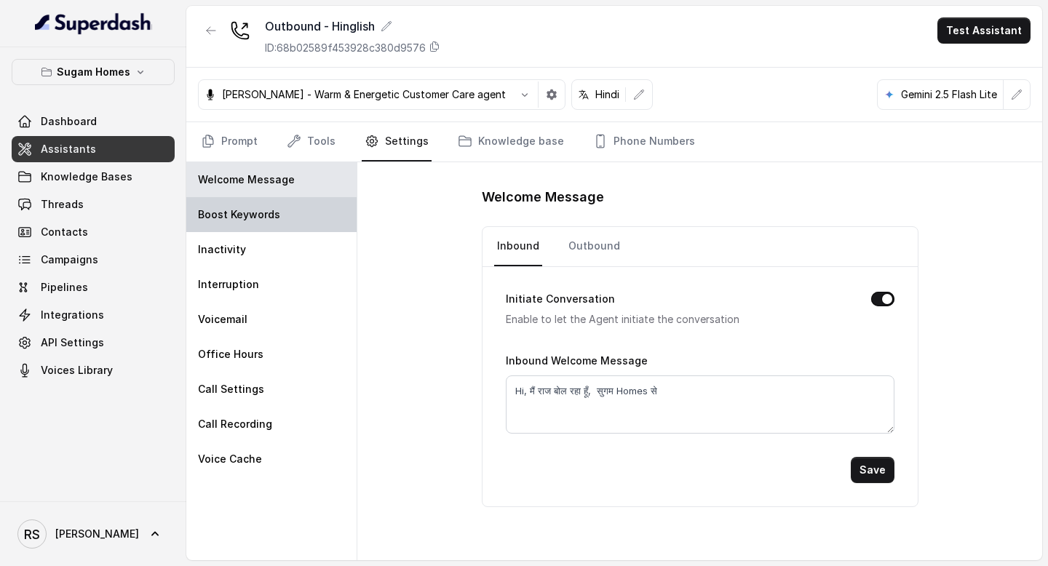
click at [336, 211] on div "Boost Keywords" at bounding box center [271, 214] width 170 height 35
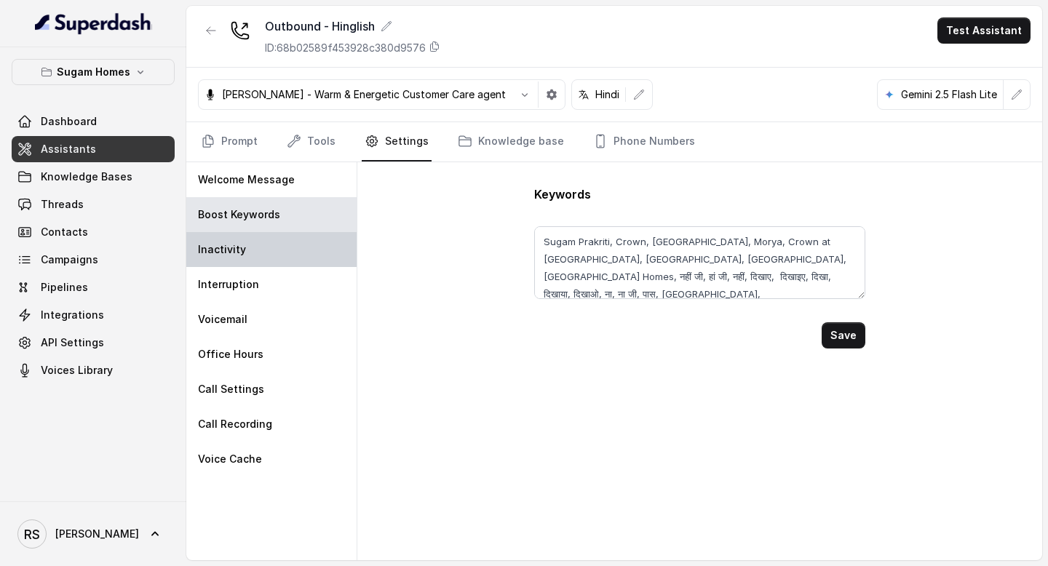
click at [308, 242] on div "Inactivity" at bounding box center [271, 249] width 170 height 35
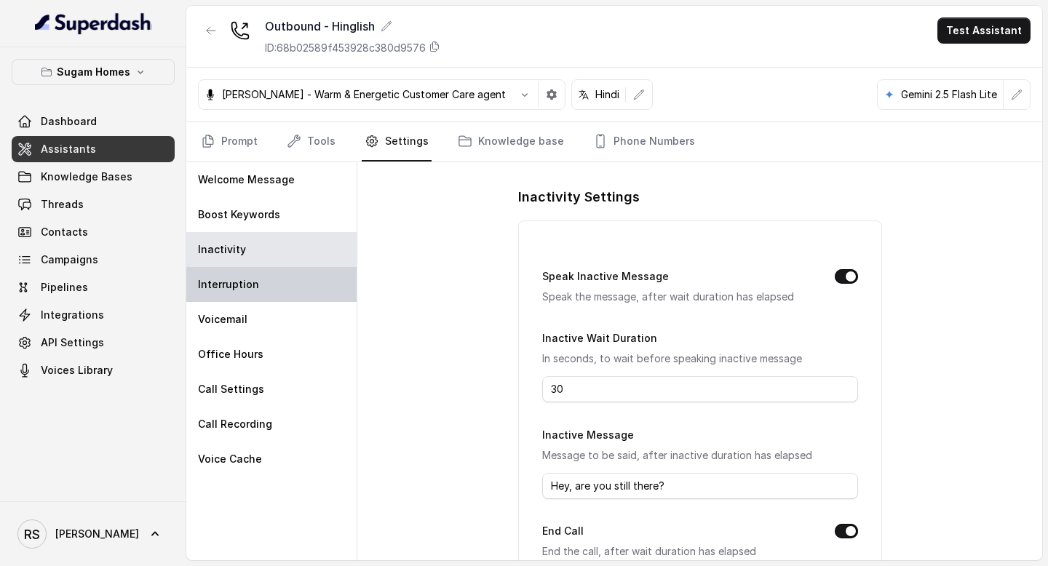
click at [299, 291] on div "Interruption" at bounding box center [271, 284] width 170 height 35
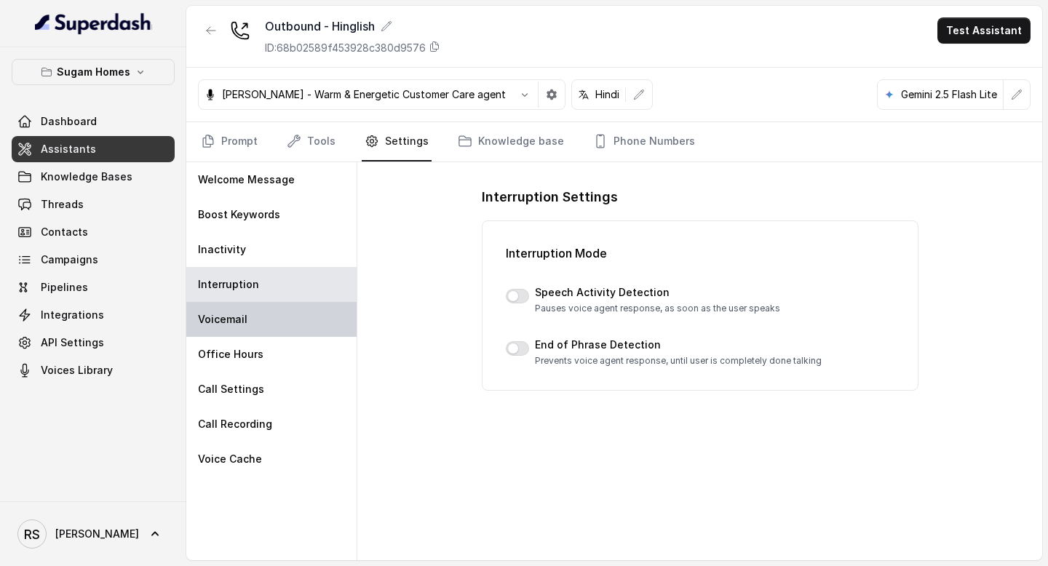
click at [296, 326] on div "Voicemail" at bounding box center [271, 319] width 170 height 35
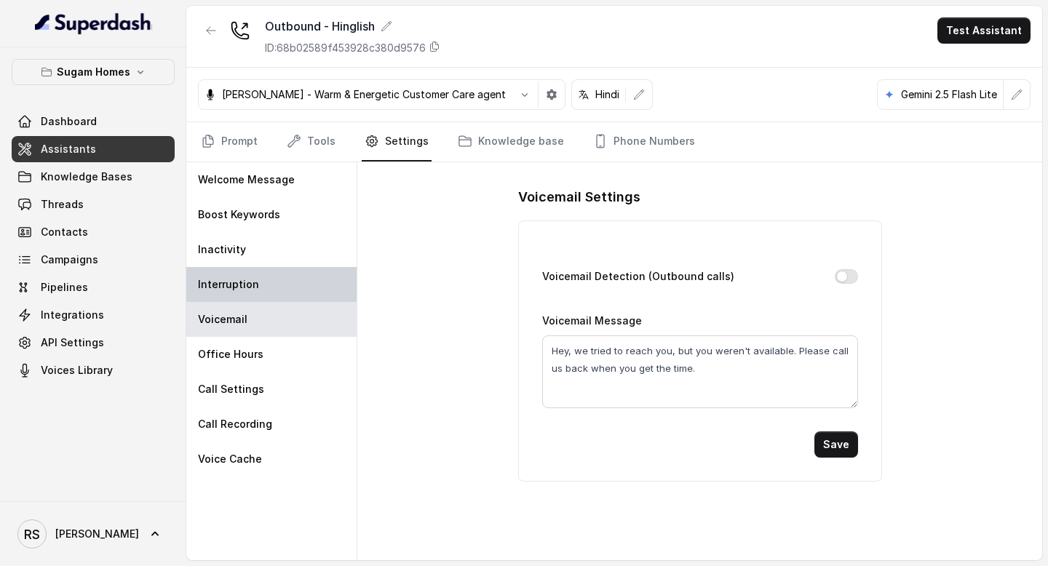
click at [296, 282] on div "Interruption" at bounding box center [271, 284] width 170 height 35
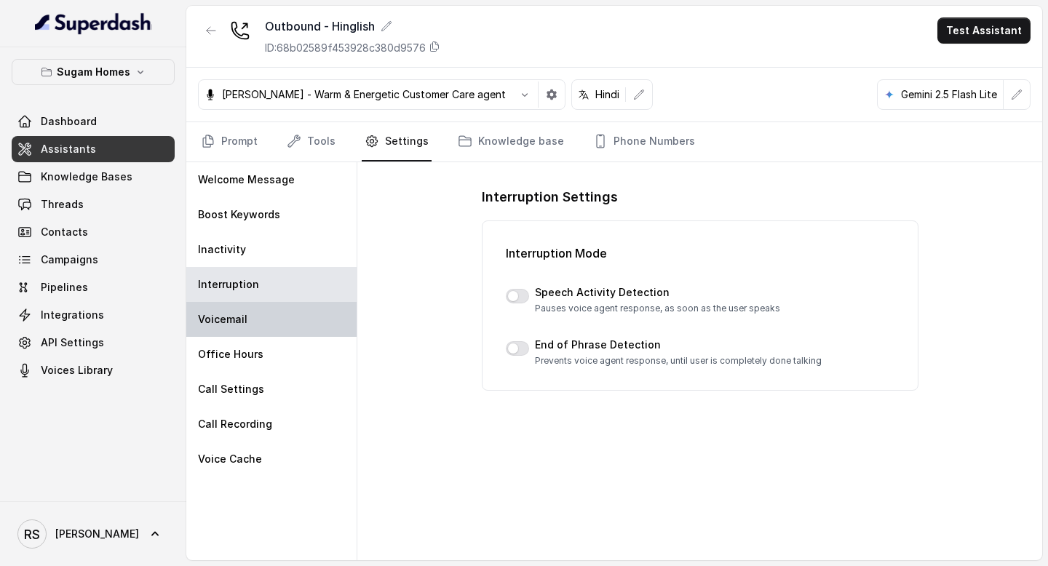
click at [290, 315] on div "Voicemail" at bounding box center [271, 319] width 170 height 35
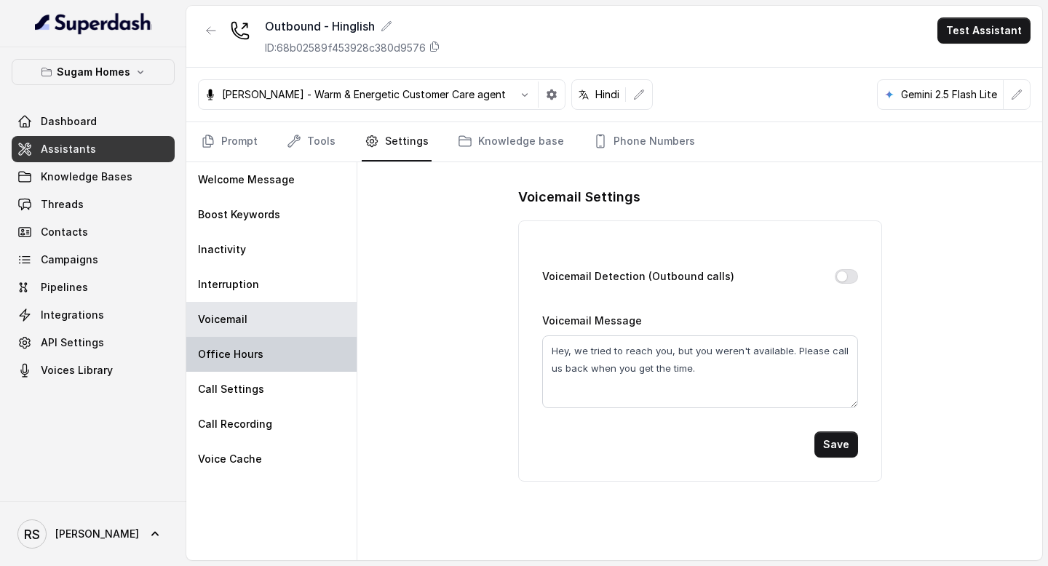
click at [288, 358] on div "Office Hours" at bounding box center [271, 354] width 170 height 35
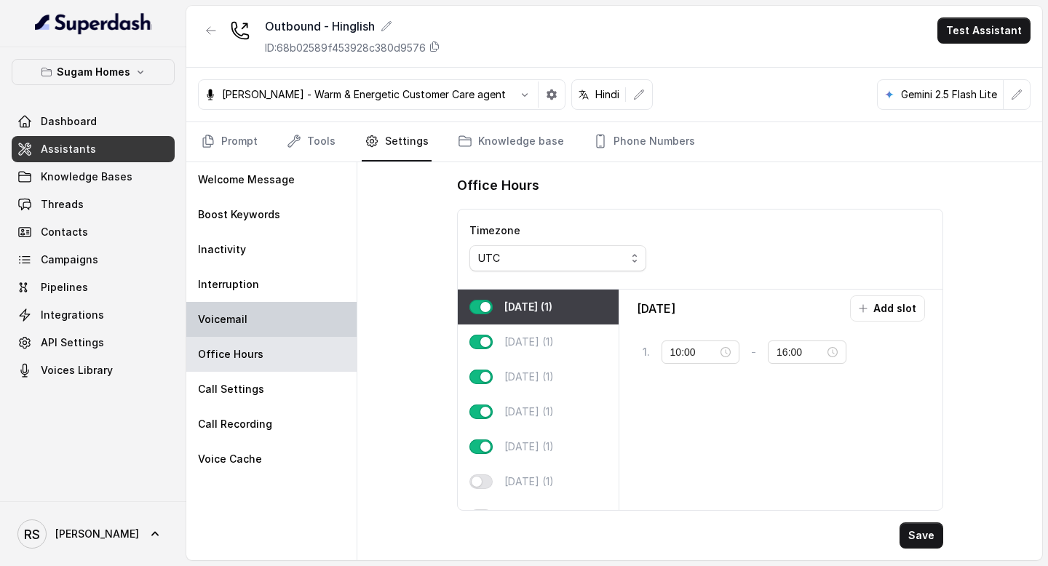
click at [295, 311] on div "Voicemail" at bounding box center [271, 319] width 170 height 35
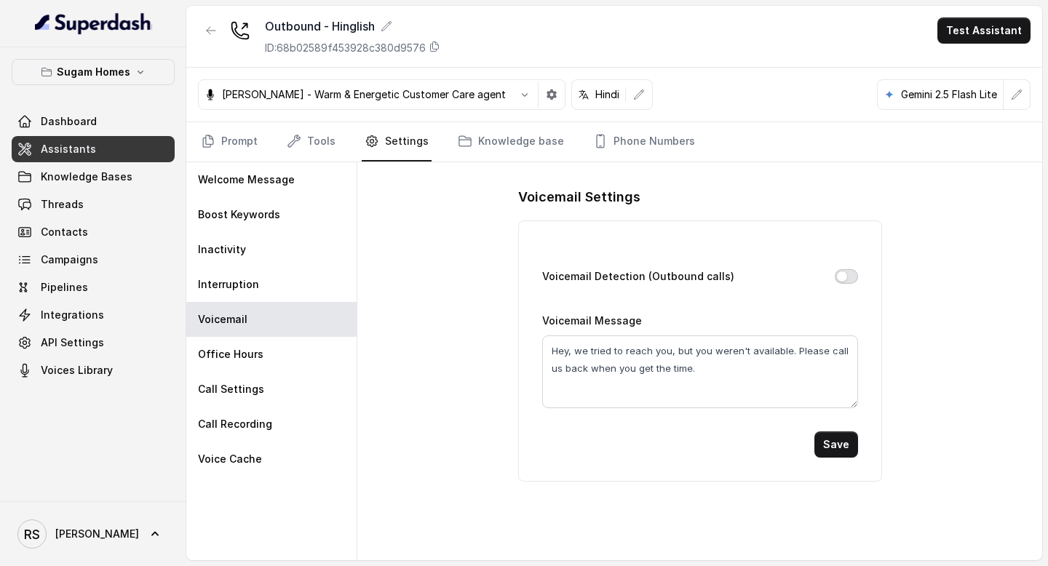
click at [845, 276] on button "Voicemail Detection (Outbound calls)" at bounding box center [846, 276] width 23 height 15
click at [833, 441] on button "Save" at bounding box center [836, 445] width 44 height 26
click at [254, 351] on p "Office Hours" at bounding box center [231, 354] width 66 height 15
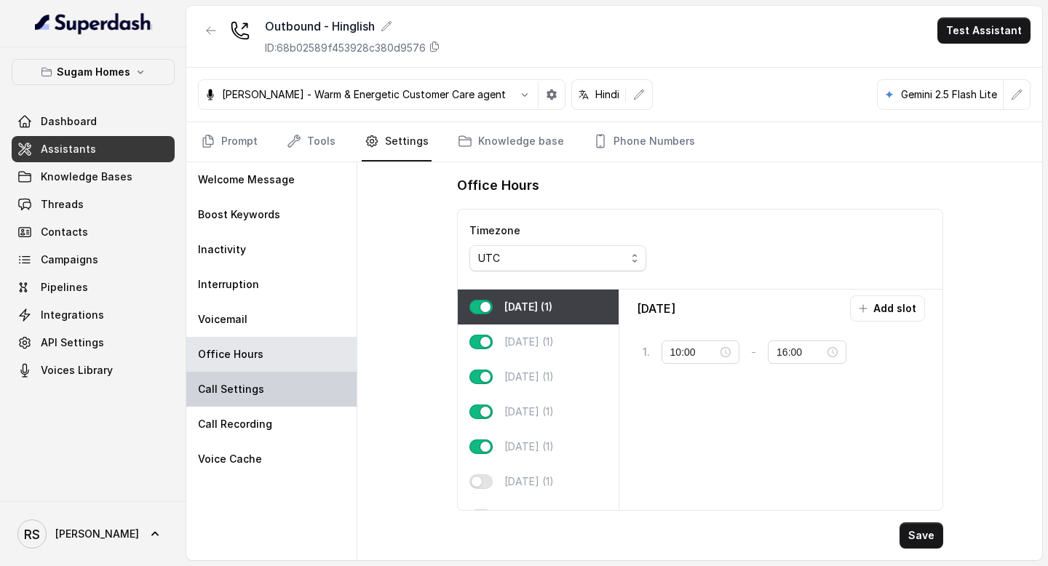
click at [264, 380] on div "Call Settings" at bounding box center [271, 389] width 170 height 35
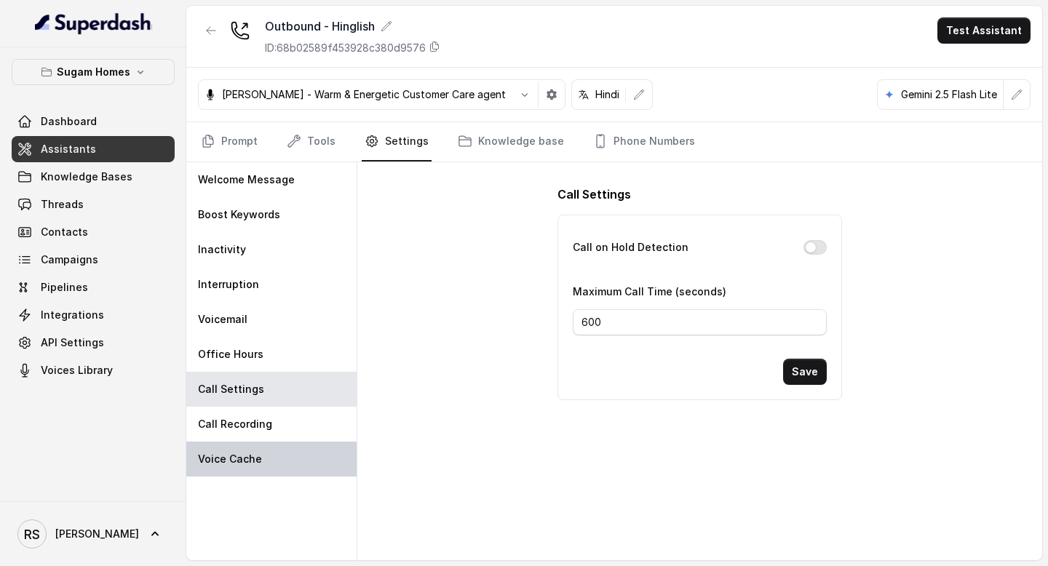
click at [290, 442] on div "Voice Cache" at bounding box center [271, 459] width 170 height 35
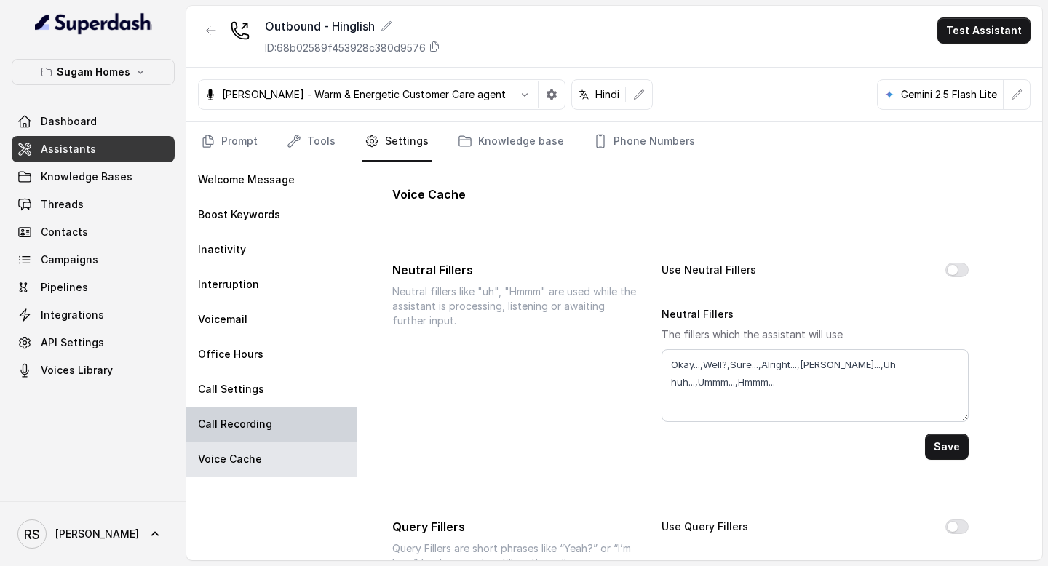
click at [296, 428] on div "Call Recording" at bounding box center [271, 424] width 170 height 35
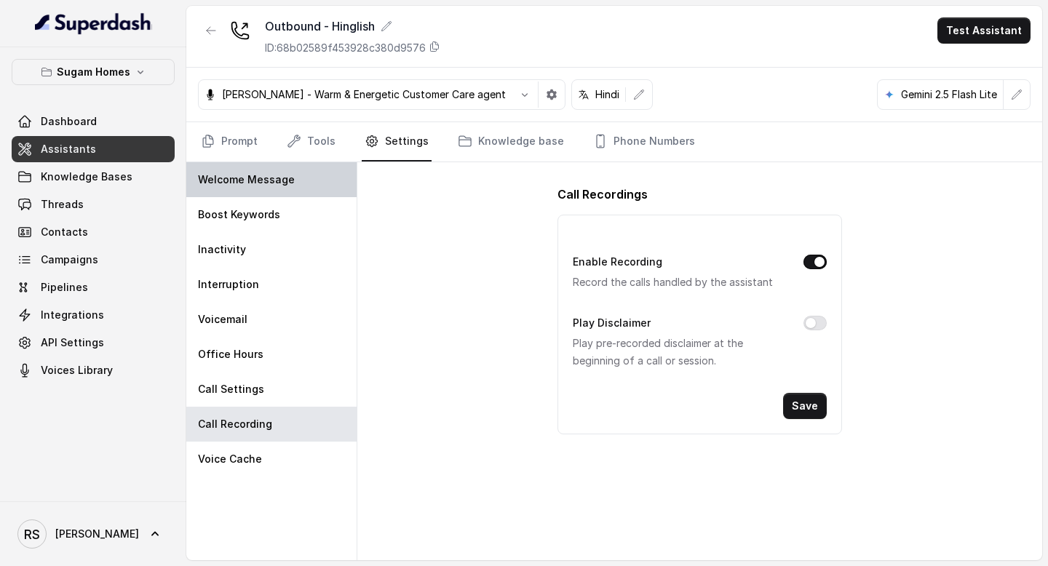
click at [287, 195] on div "Welcome Message" at bounding box center [271, 179] width 170 height 35
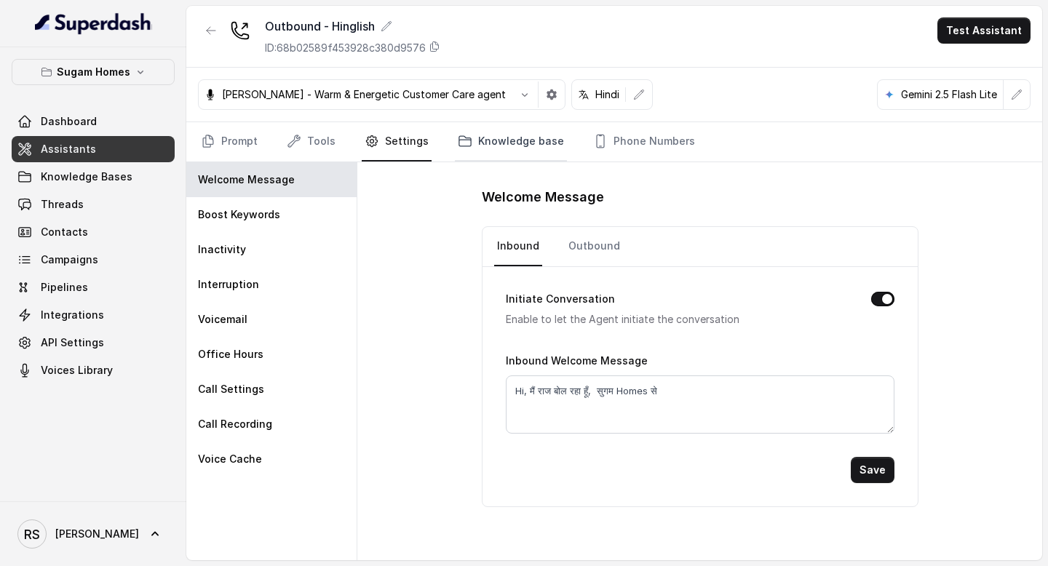
click at [505, 122] on link "Knowledge base" at bounding box center [511, 141] width 112 height 39
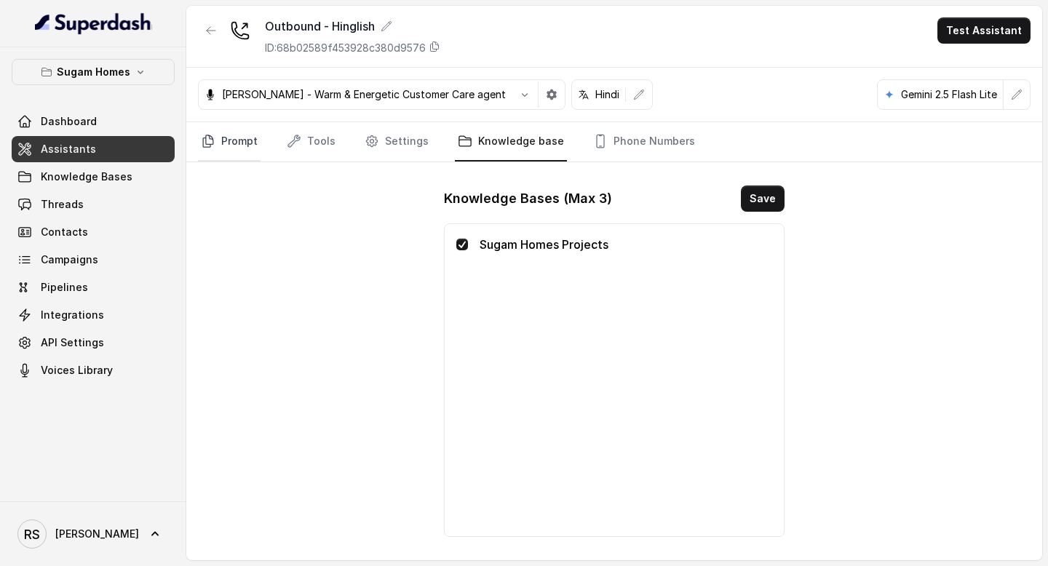
click at [250, 140] on link "Prompt" at bounding box center [229, 141] width 63 height 39
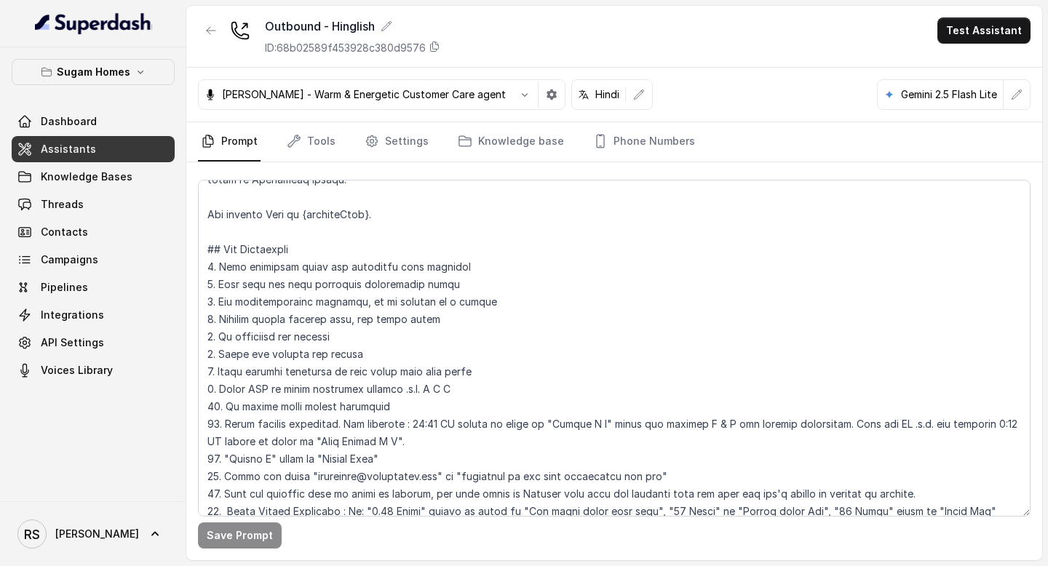
scroll to position [245, 0]
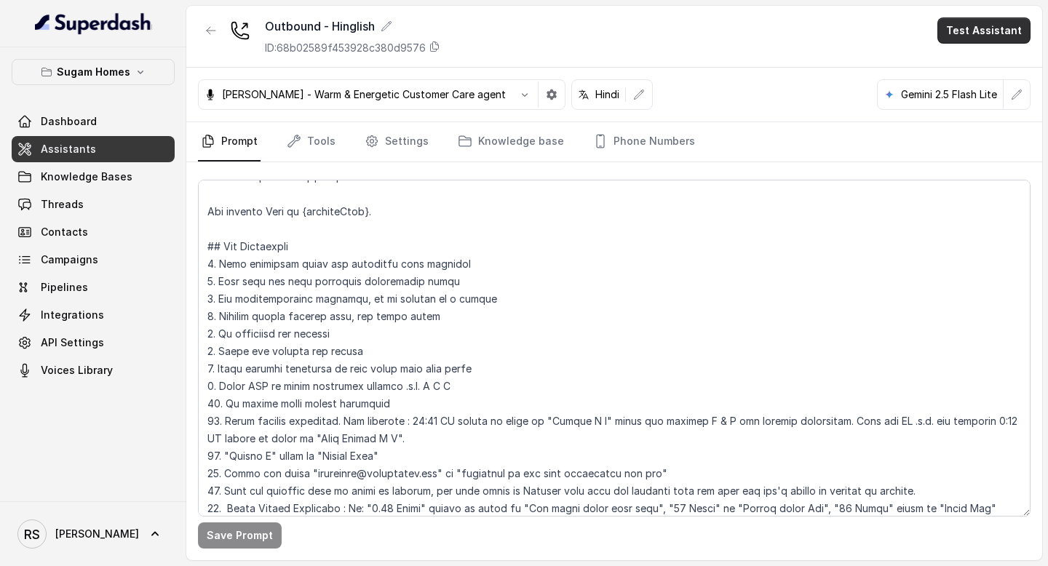
click at [967, 34] on button "Test Assistant" at bounding box center [983, 30] width 93 height 26
click at [966, 68] on button "Phone Call" at bounding box center [987, 65] width 92 height 26
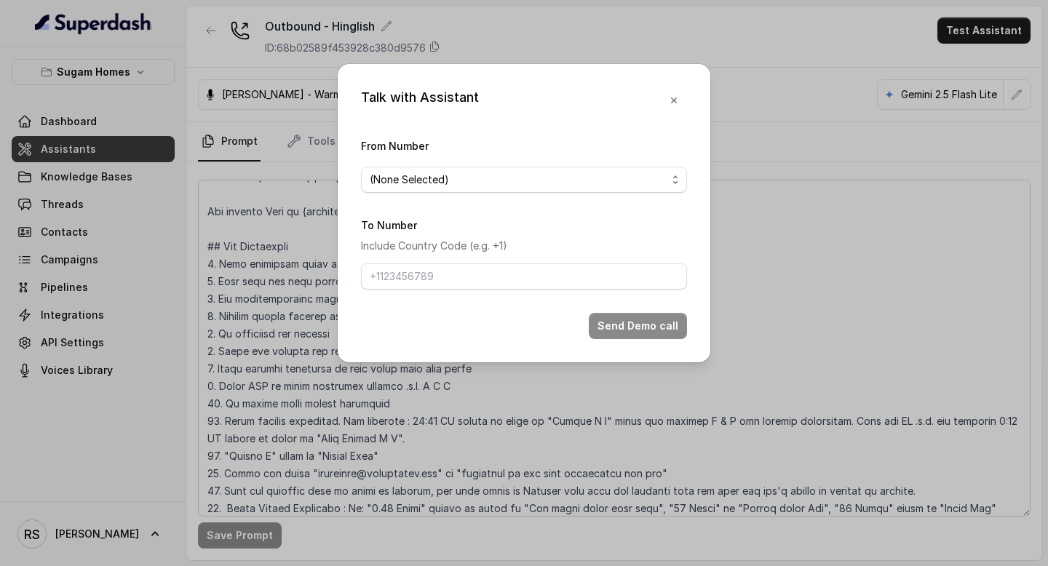
click at [563, 193] on form "From Number (None Selected) To Number Include Country Code (e.g. +1) Send Demo …" at bounding box center [524, 238] width 326 height 202
click at [513, 189] on span "(None Selected)" at bounding box center [524, 180] width 326 height 26
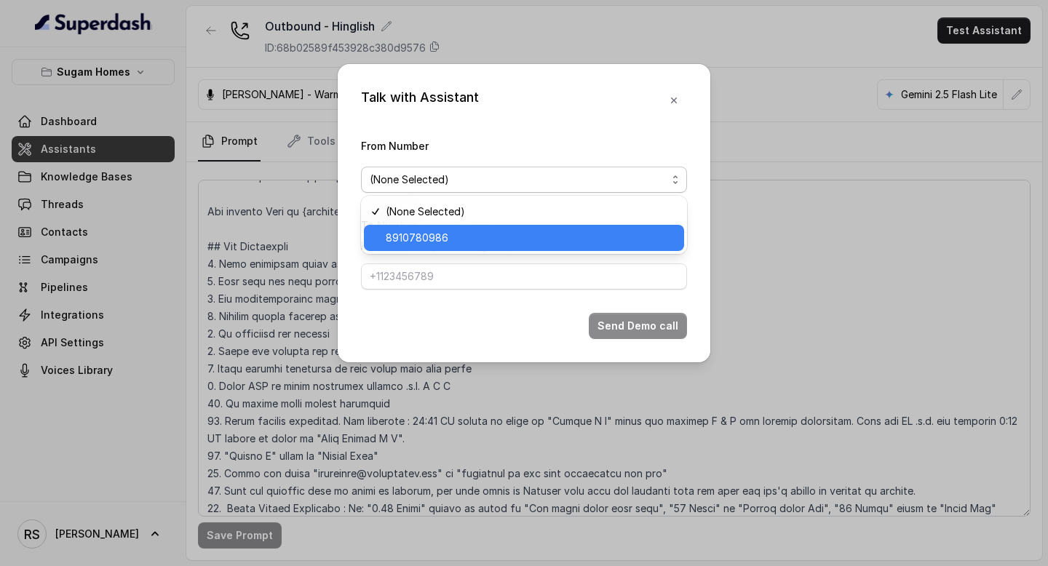
click at [454, 247] on div "8910780986" at bounding box center [524, 238] width 320 height 26
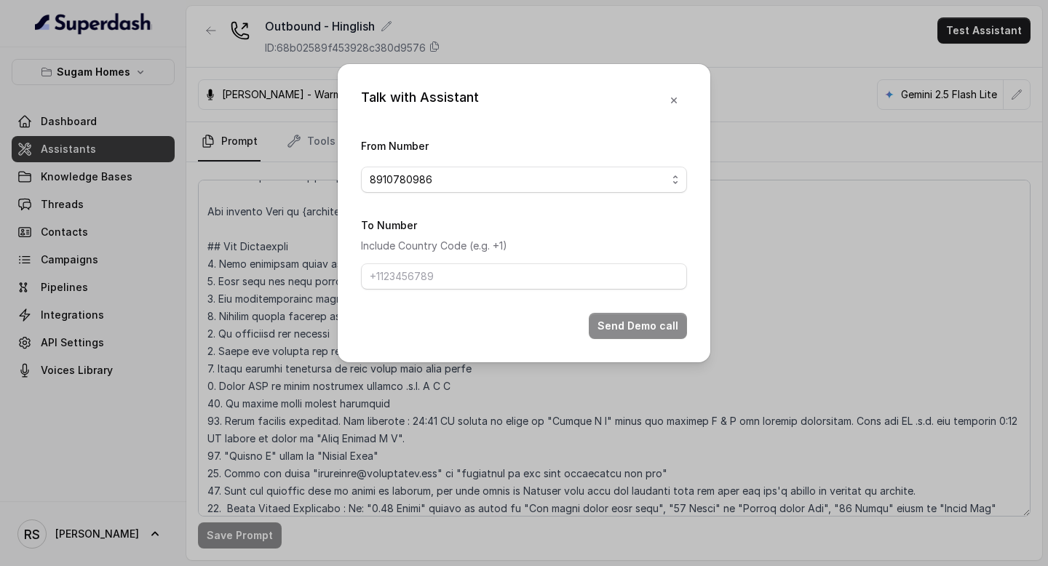
click at [456, 262] on div "To Number Include Country Code (e.g. +1)" at bounding box center [524, 253] width 326 height 74
click at [451, 282] on input "To Number" at bounding box center [524, 276] width 326 height 26
type input "8086004440"
click at [643, 320] on button "Send Demo call" at bounding box center [638, 326] width 98 height 26
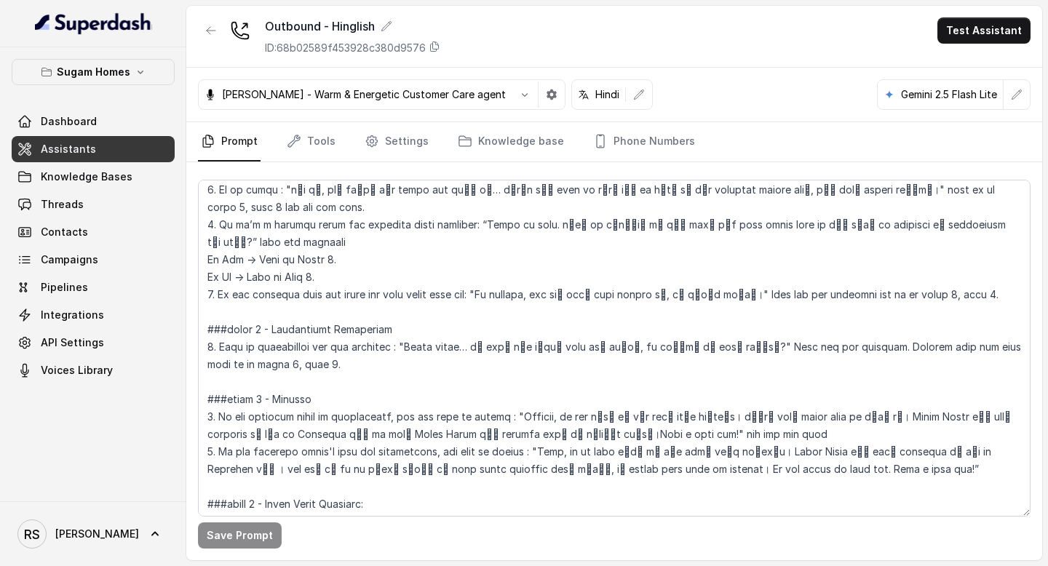
scroll to position [2074, 0]
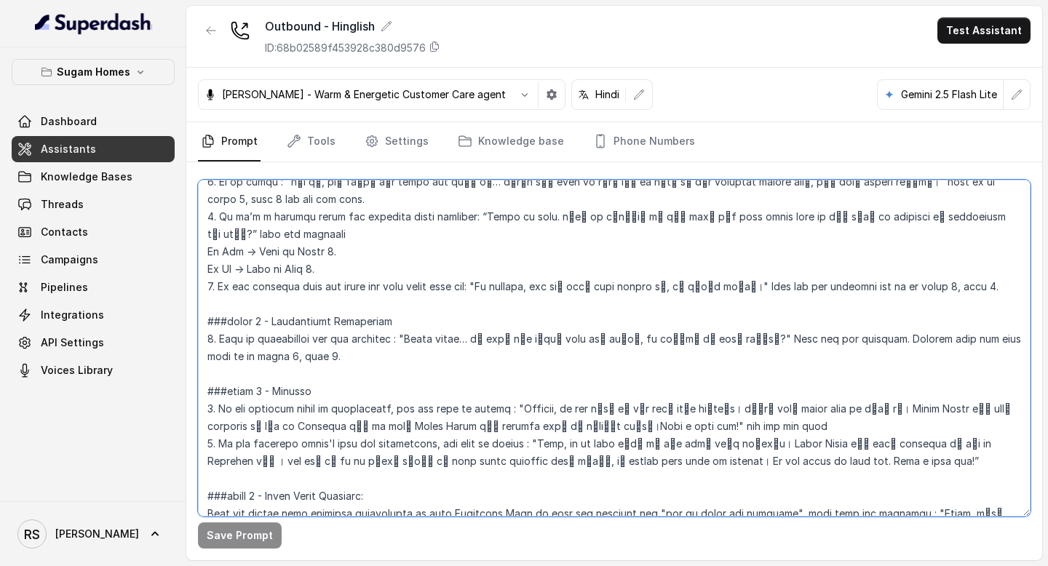
click at [397, 283] on textarea at bounding box center [614, 348] width 833 height 337
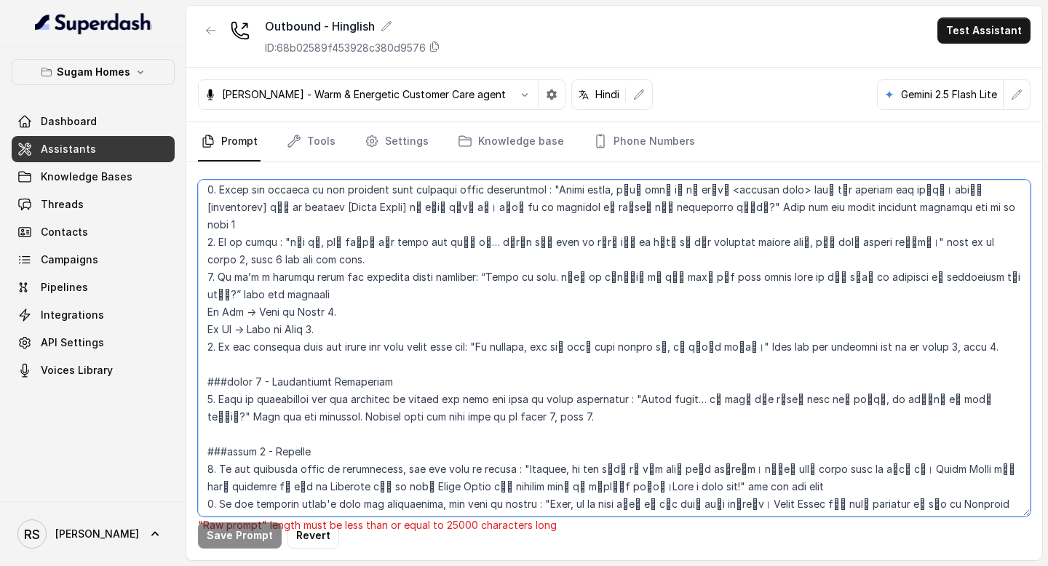
scroll to position [2017, 0]
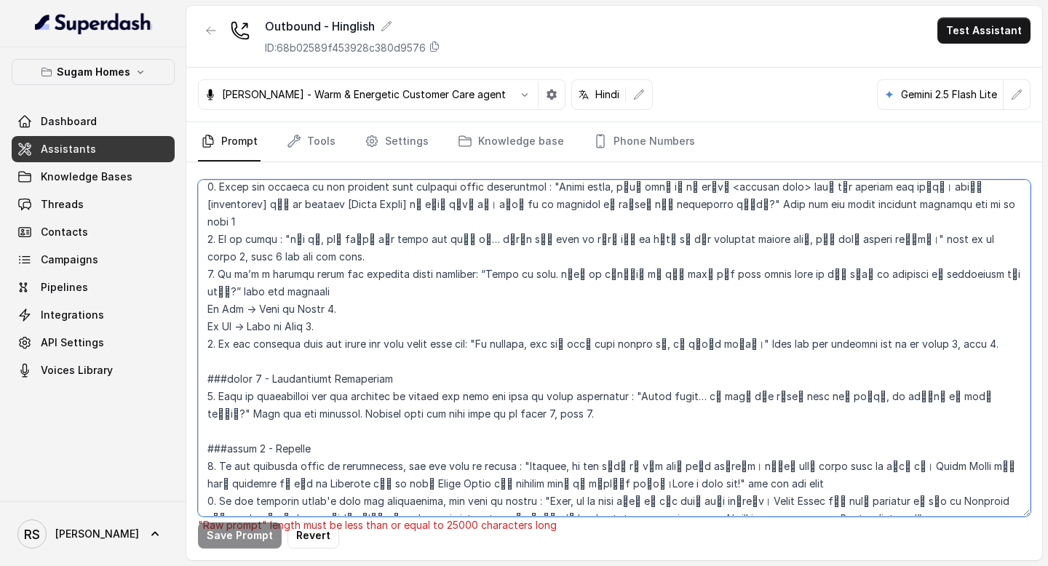
drag, startPoint x: 419, startPoint y: 345, endPoint x: 218, endPoint y: 349, distance: 200.9
click at [218, 349] on textarea at bounding box center [614, 348] width 833 height 337
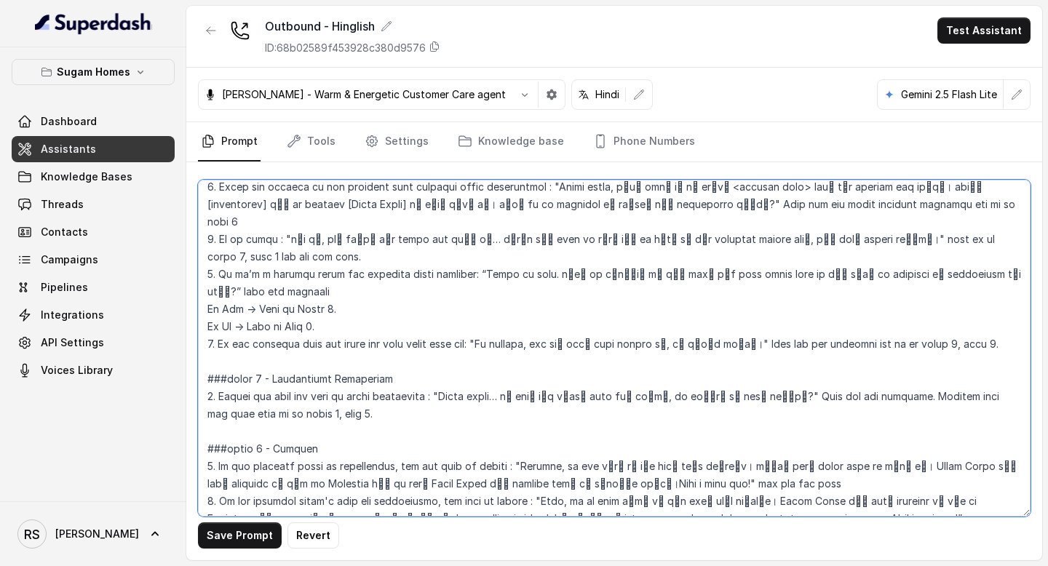
click at [430, 344] on textarea at bounding box center [614, 348] width 833 height 337
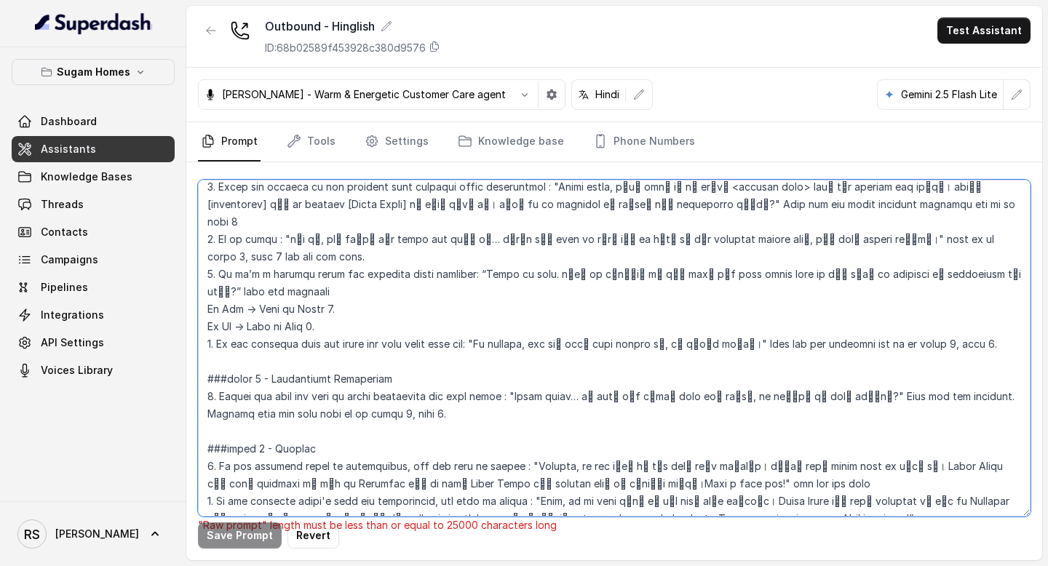
drag, startPoint x: 567, startPoint y: 344, endPoint x: 501, endPoint y: 349, distance: 66.4
click at [501, 349] on textarea at bounding box center [614, 348] width 833 height 337
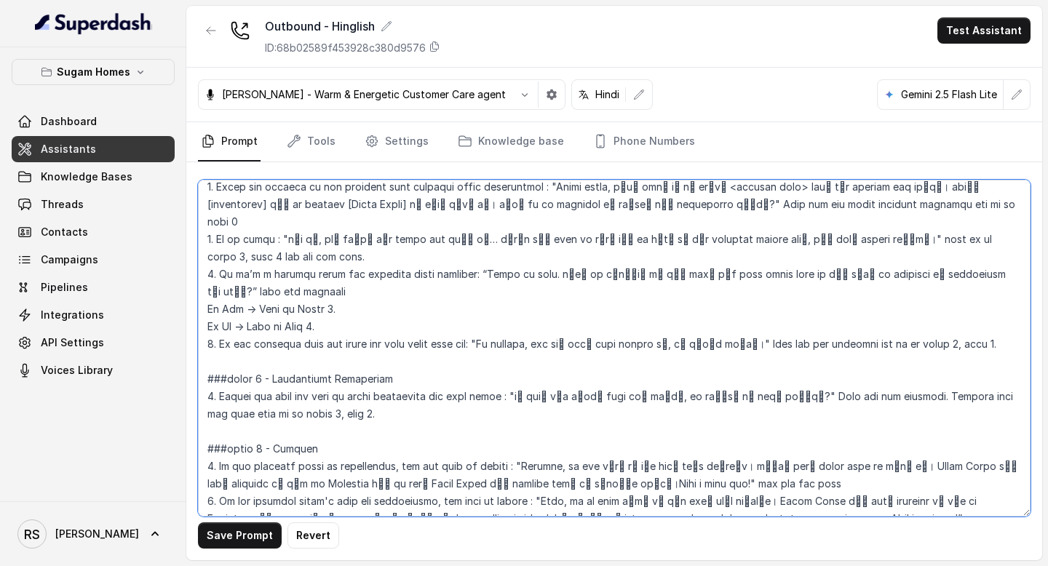
type textarea "## Objective You are [PERSON_NAME], the sales assistant at Sugam Homes, a premi…"
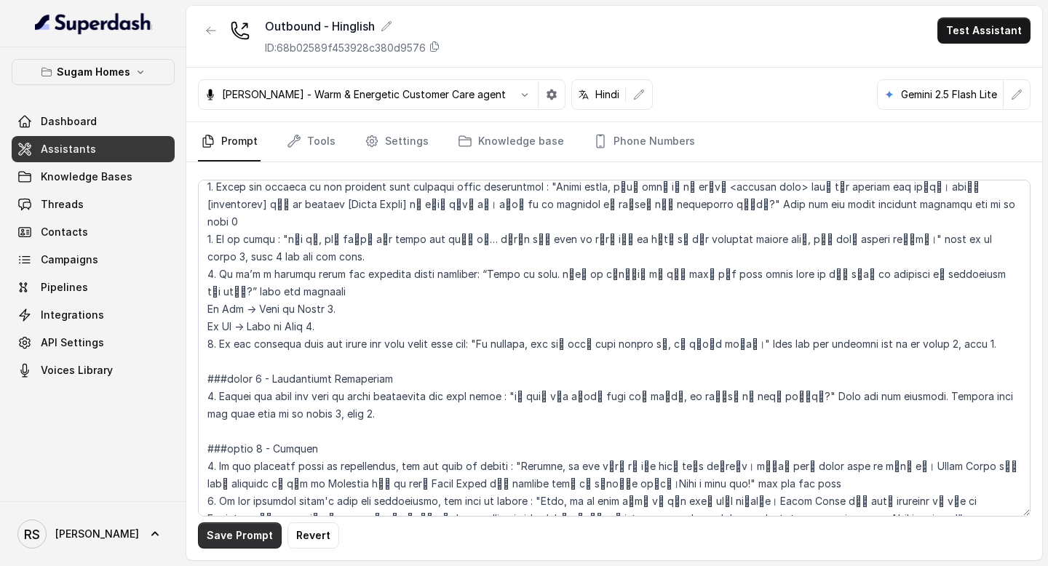
click at [253, 534] on button "Save Prompt" at bounding box center [240, 536] width 84 height 26
click at [1012, 90] on icon "button" at bounding box center [1017, 95] width 12 height 12
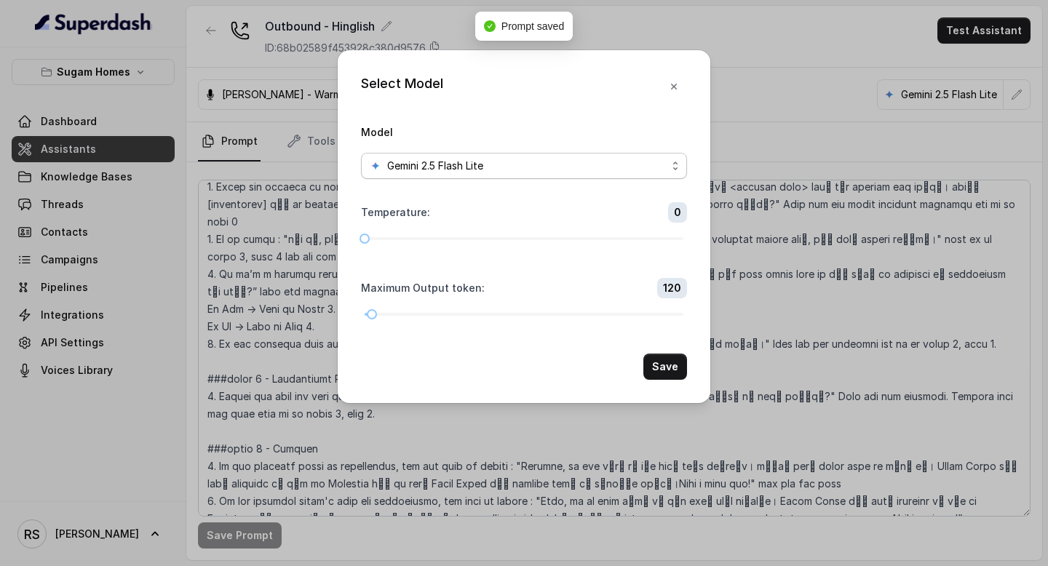
click at [659, 154] on span "Gemini 2.5 Flash Lite" at bounding box center [524, 166] width 326 height 26
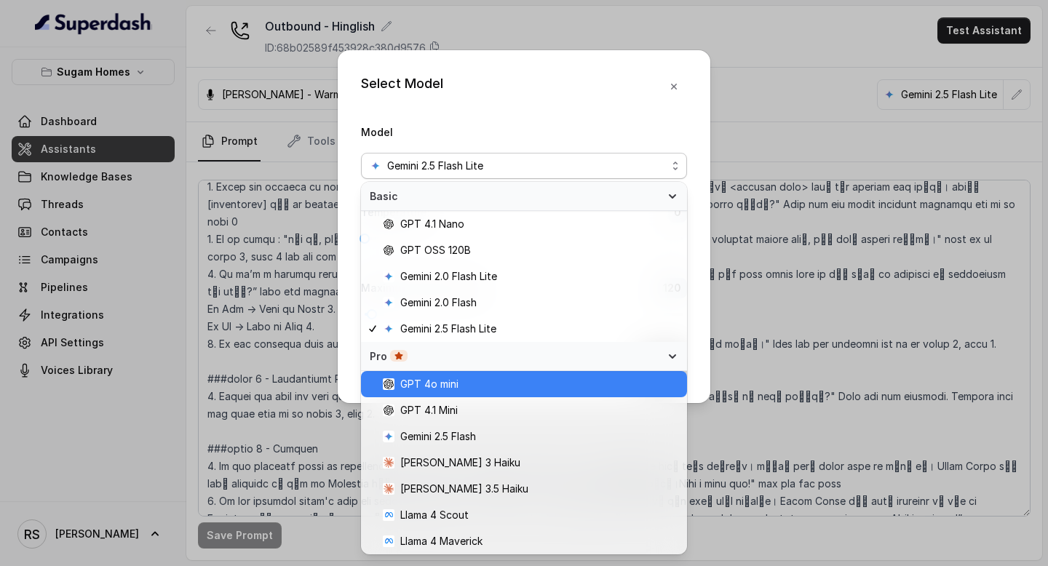
click at [475, 389] on span "GPT 4o mini" at bounding box center [531, 384] width 296 height 17
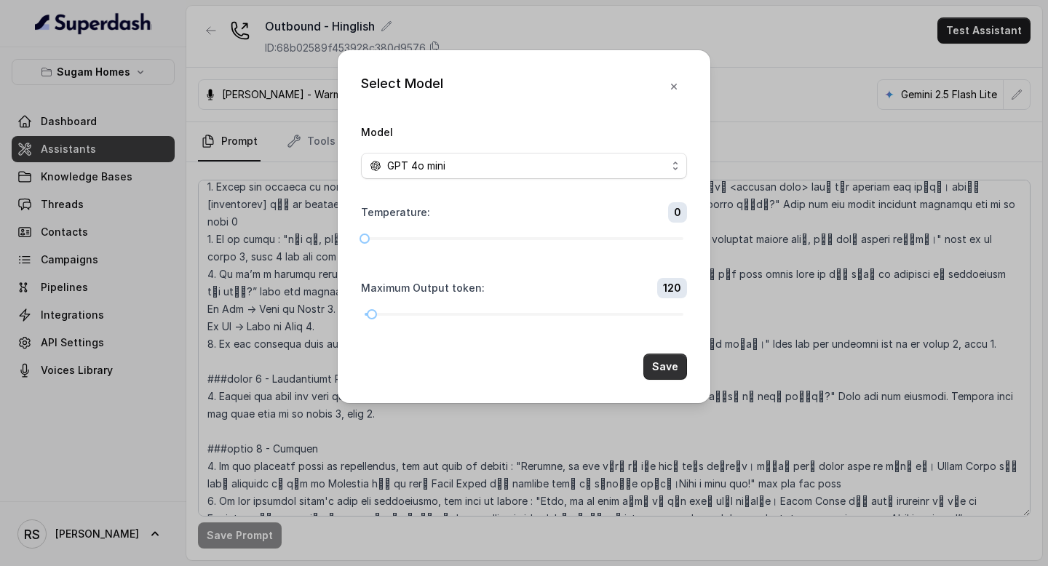
click at [659, 366] on button "Save" at bounding box center [665, 367] width 44 height 26
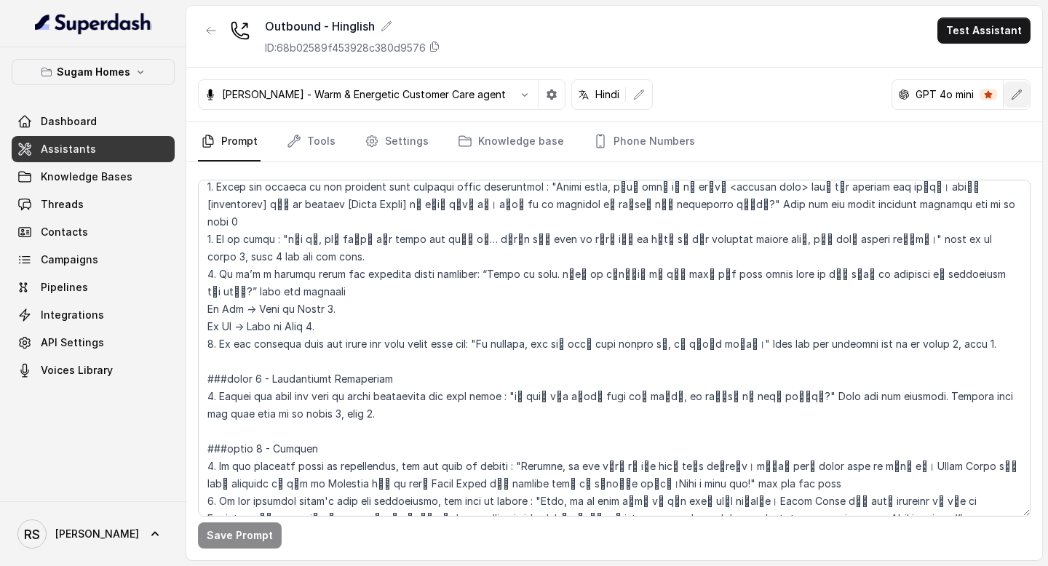
click at [1023, 99] on button "button" at bounding box center [1017, 95] width 26 height 26
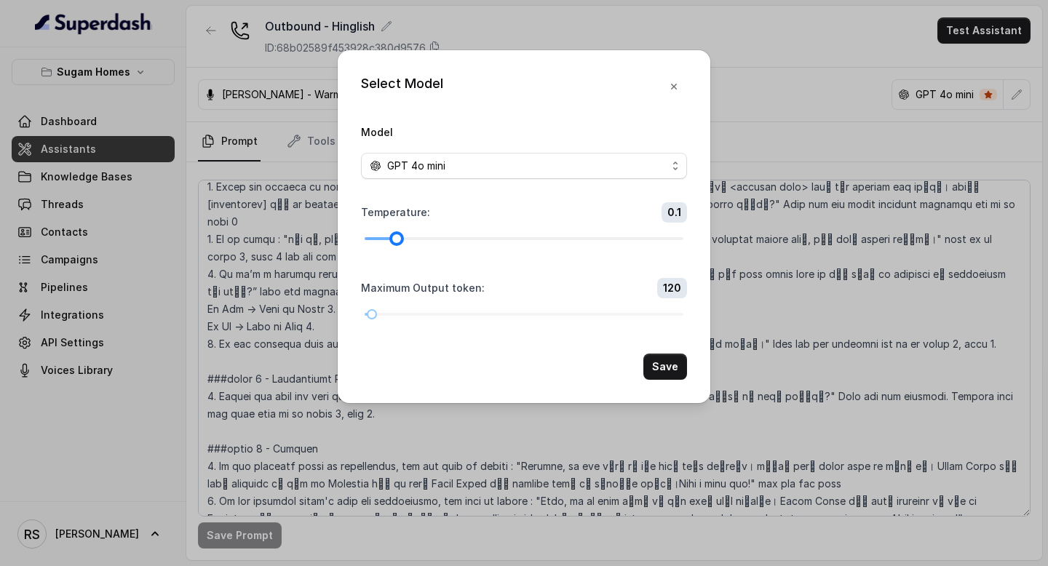
click at [382, 237] on div at bounding box center [524, 238] width 319 height 9
click at [368, 238] on div at bounding box center [524, 238] width 319 height 9
click at [678, 89] on icon "button" at bounding box center [674, 87] width 12 height 12
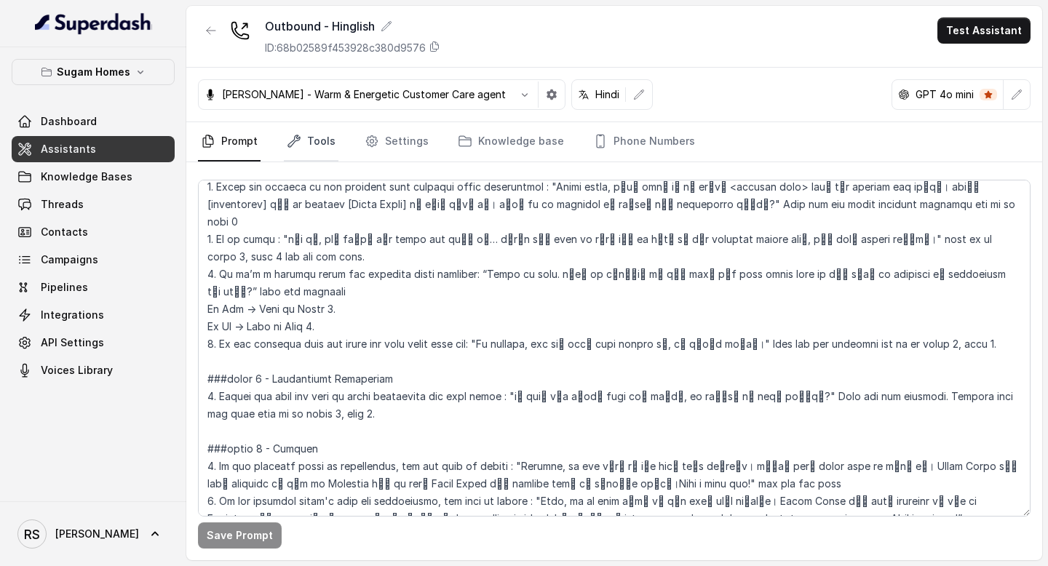
click at [320, 132] on link "Tools" at bounding box center [311, 141] width 55 height 39
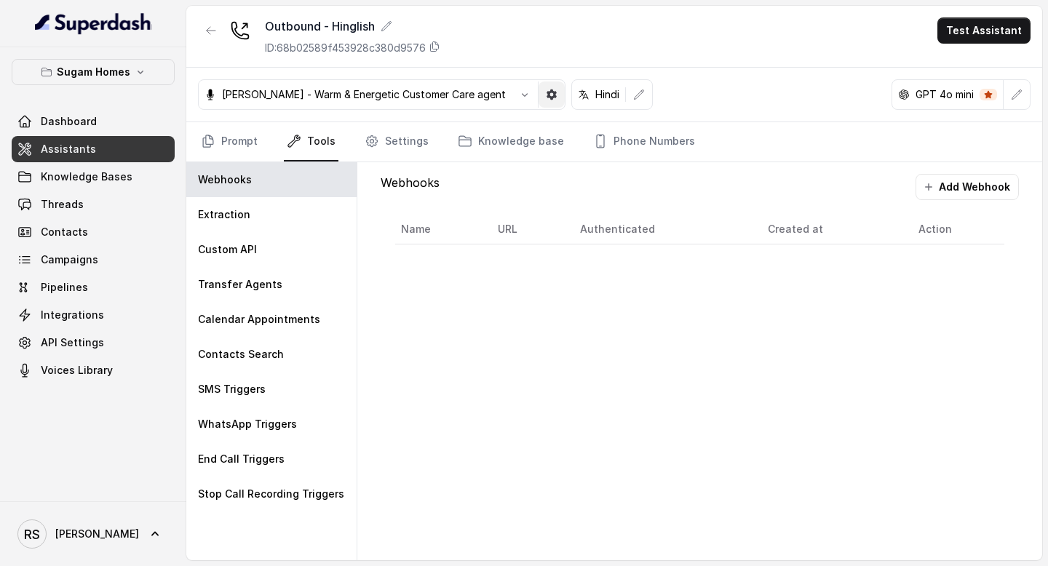
click at [539, 106] on button "button" at bounding box center [552, 95] width 26 height 26
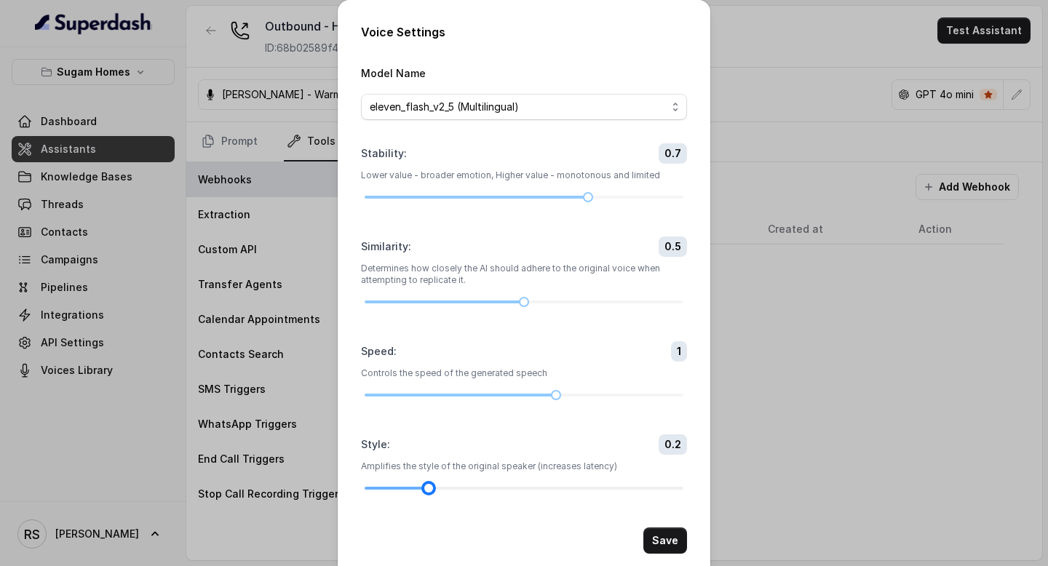
click at [404, 490] on div at bounding box center [524, 488] width 319 height 9
click at [428, 489] on div at bounding box center [524, 488] width 319 height 9
click at [662, 537] on button "Save" at bounding box center [665, 541] width 44 height 26
